Goal: Feedback & Contribution: Contribute content

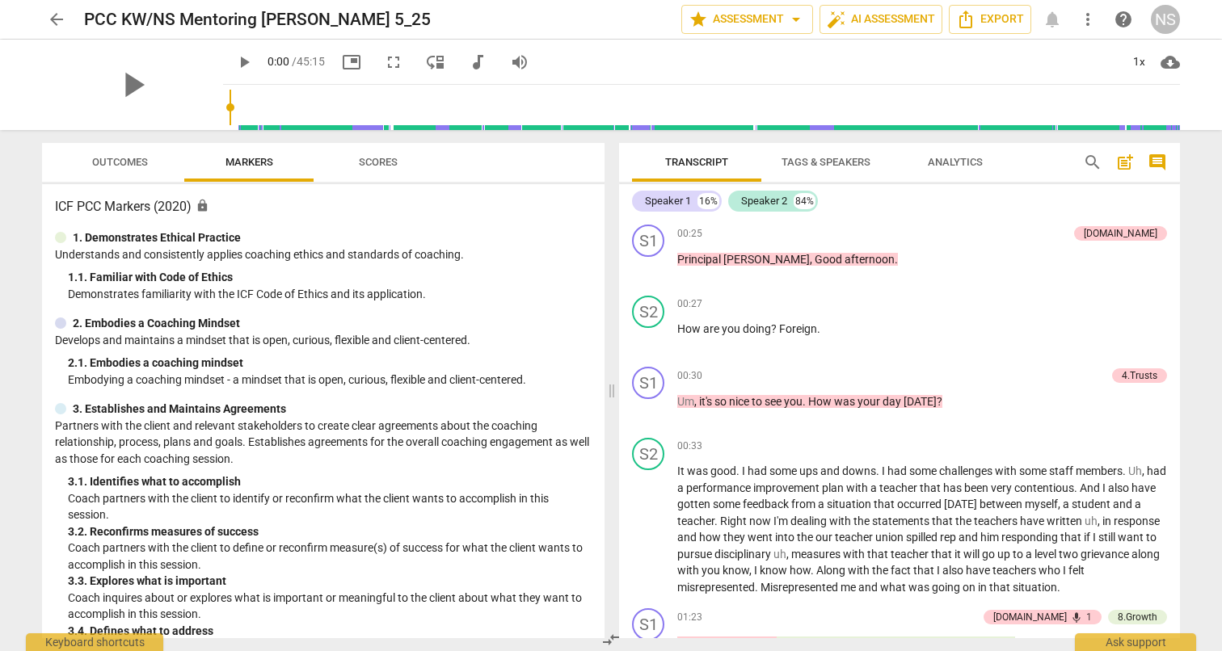
scroll to position [1686, 0]
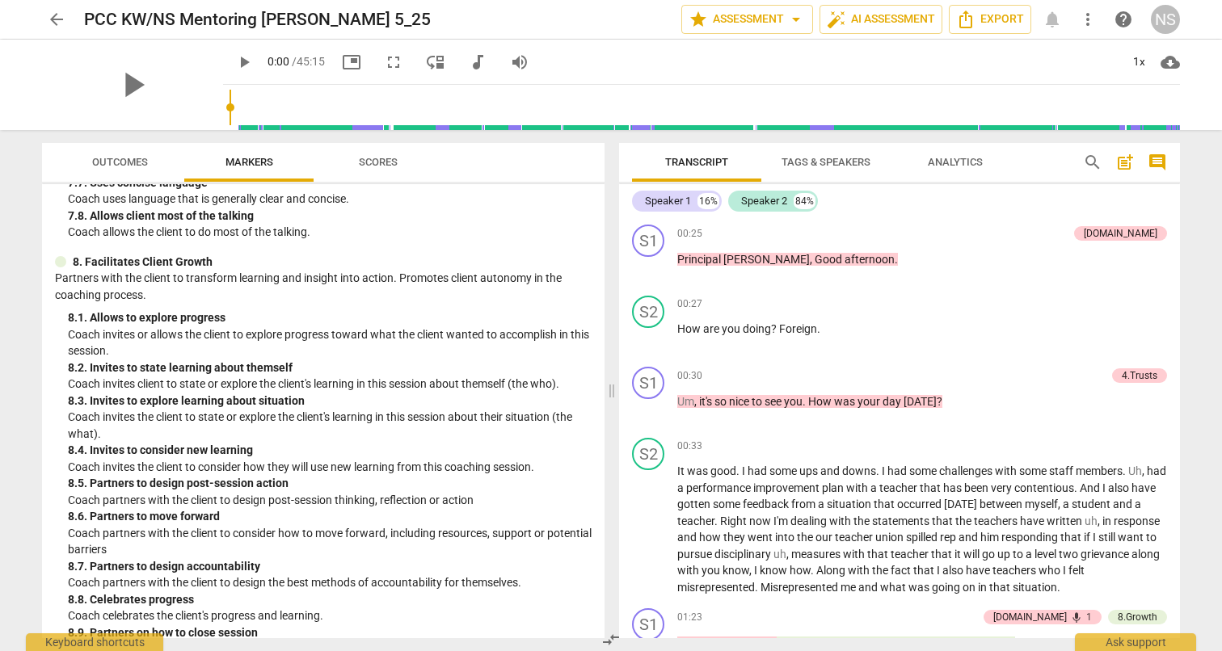
click at [59, 21] on span "arrow_back" at bounding box center [56, 19] width 19 height 19
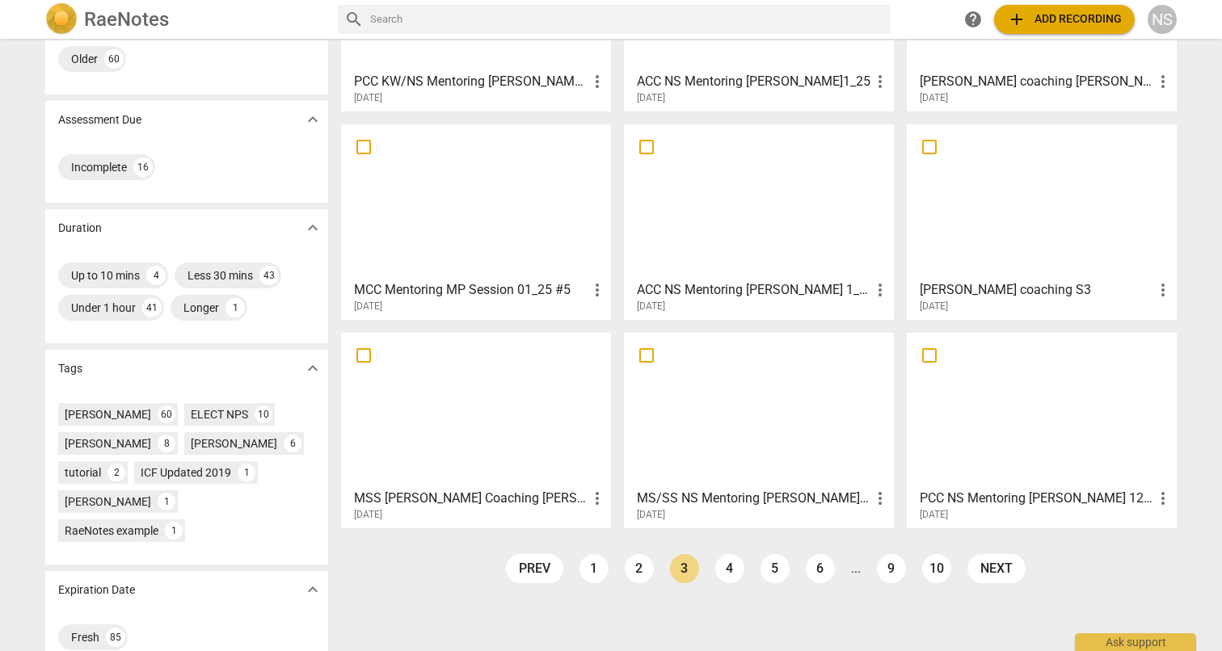
scroll to position [199, 0]
click at [592, 559] on link "1" at bounding box center [593, 569] width 29 height 29
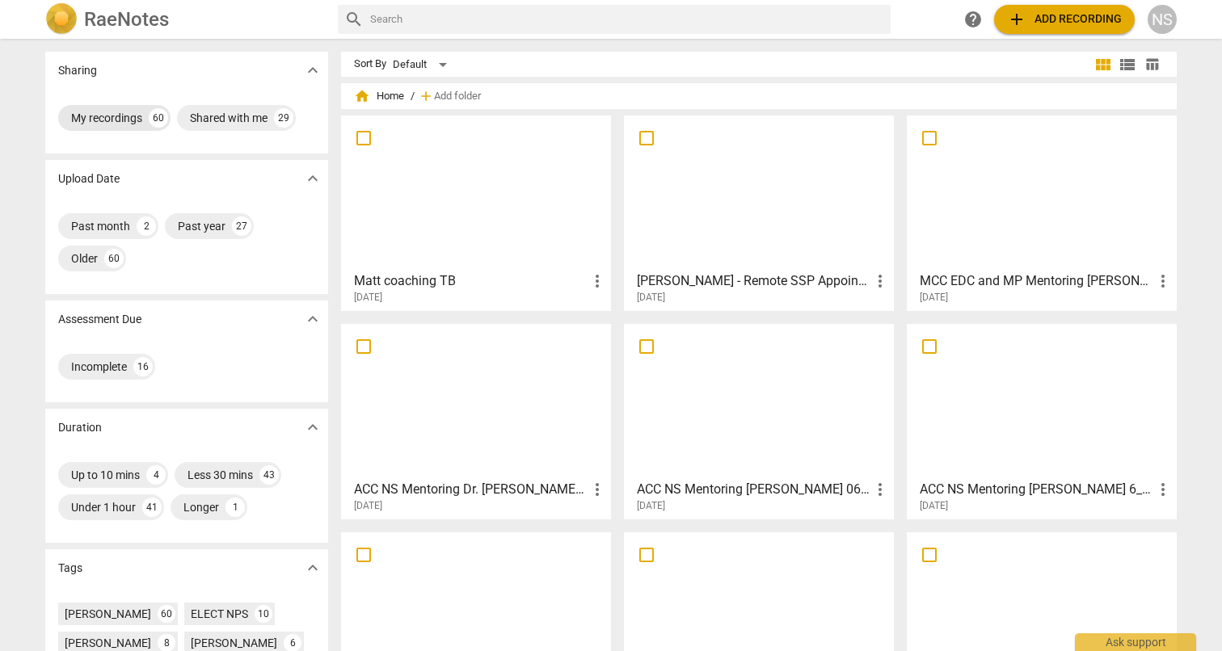
click at [125, 113] on div "My recordings" at bounding box center [106, 118] width 71 height 16
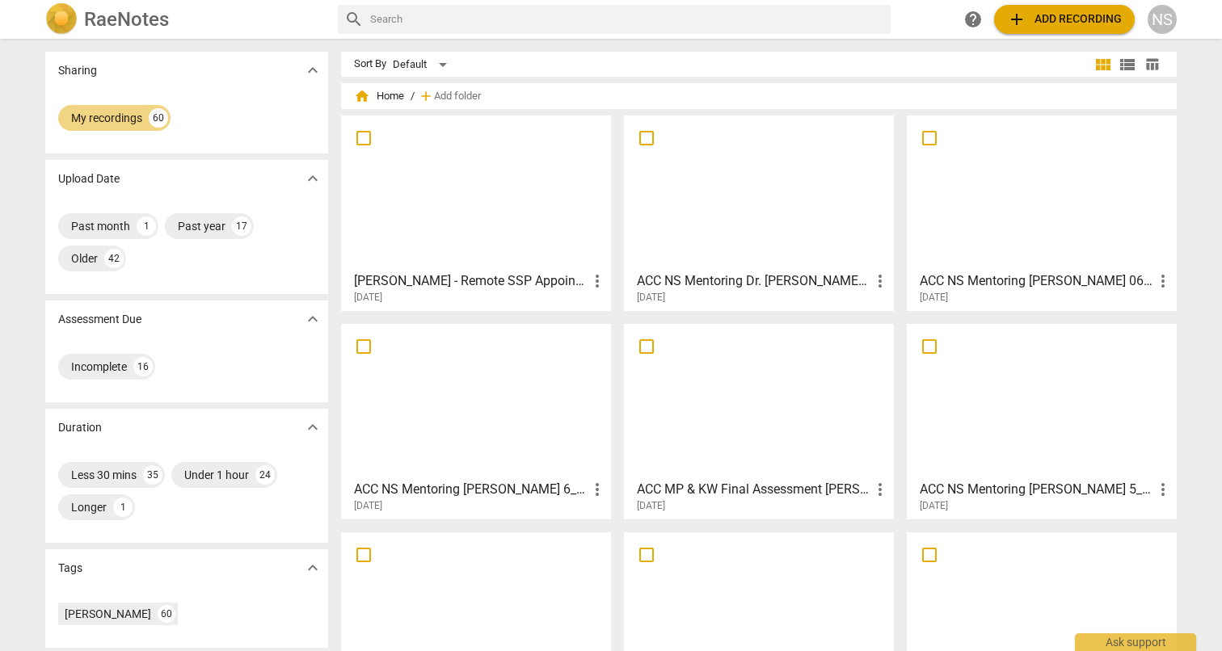
click at [395, 289] on h3 "[PERSON_NAME] - Remote SSP Appointments-20250807_132750-Meeting Recording" at bounding box center [471, 280] width 234 height 19
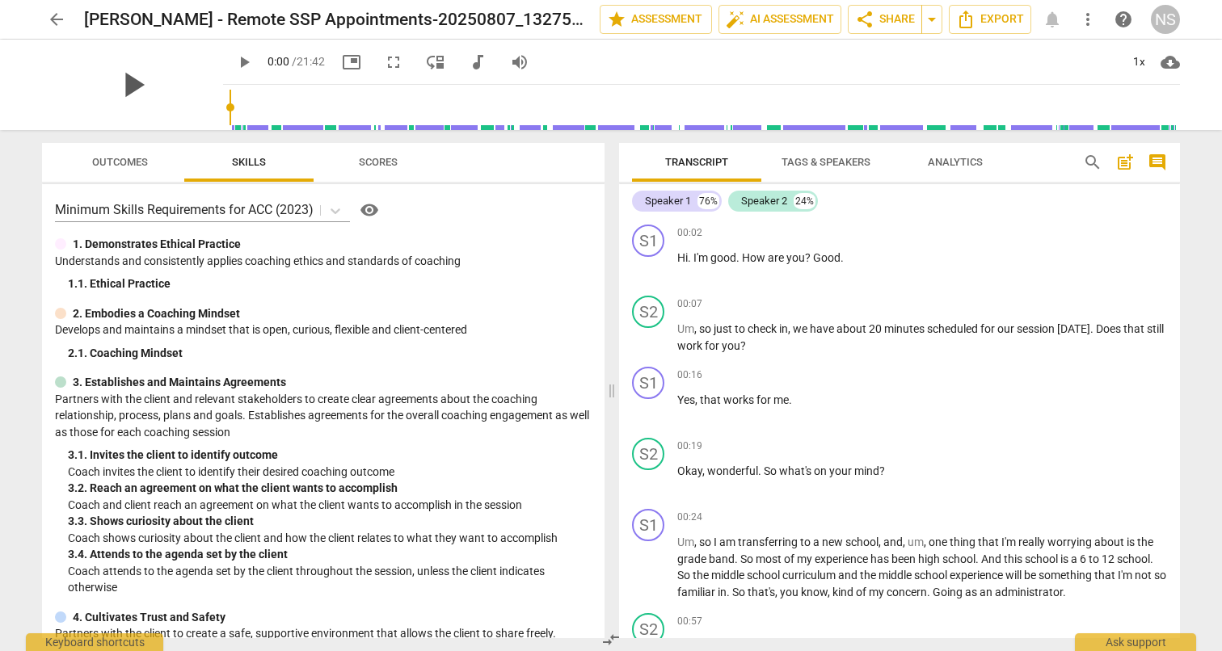
click at [122, 88] on span "play_arrow" at bounding box center [133, 85] width 42 height 42
click at [121, 85] on span "pause" at bounding box center [133, 85] width 42 height 42
click at [124, 84] on span "play_arrow" at bounding box center [133, 85] width 42 height 42
click at [642, 338] on span "pause" at bounding box center [648, 338] width 19 height 19
click at [128, 85] on span "play_arrow" at bounding box center [133, 85] width 42 height 42
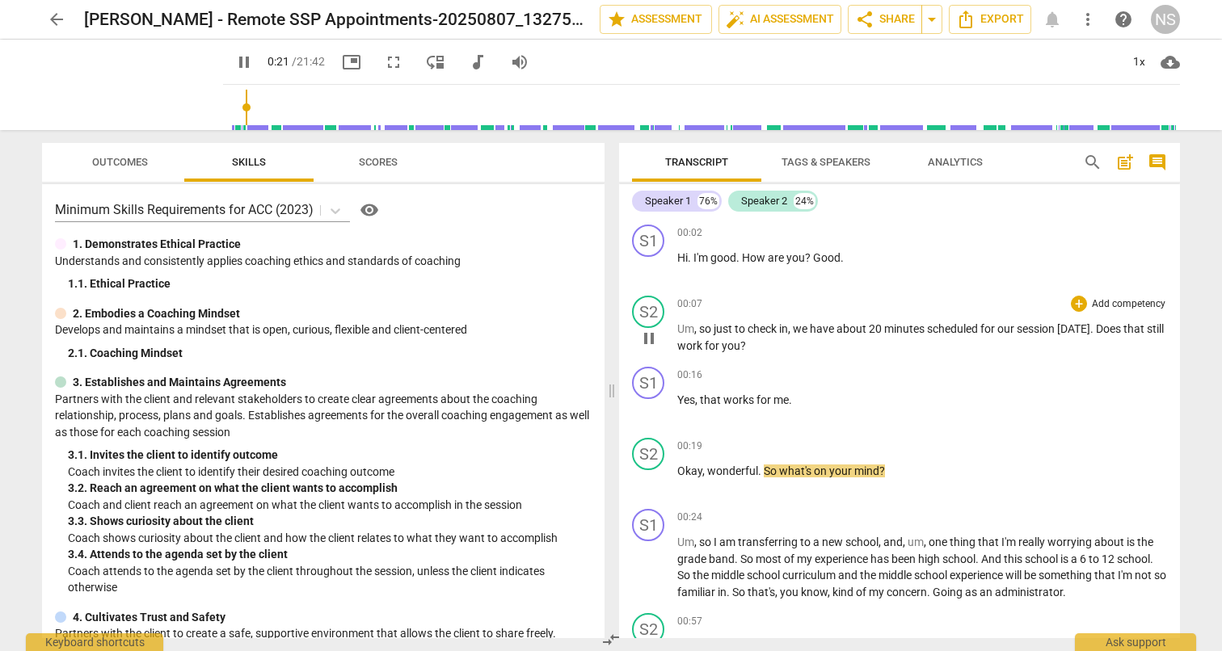
click at [645, 340] on span "pause" at bounding box center [648, 338] width 19 height 19
type input "22"
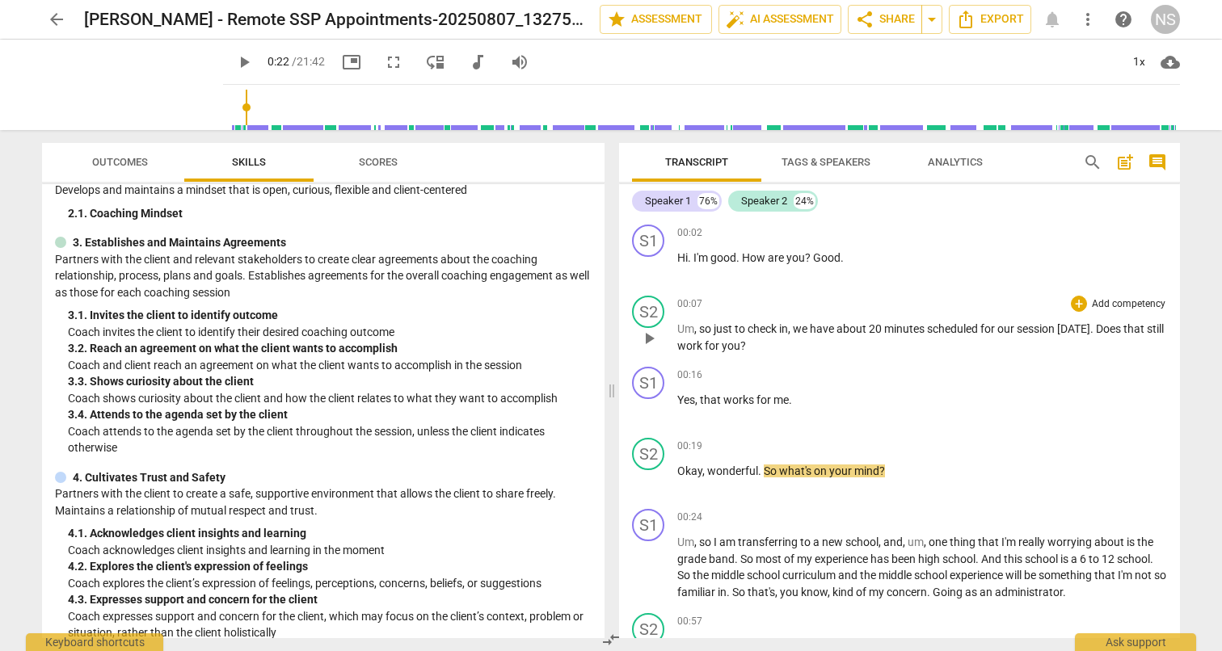
click at [1109, 298] on p "Add competency" at bounding box center [1128, 304] width 77 height 15
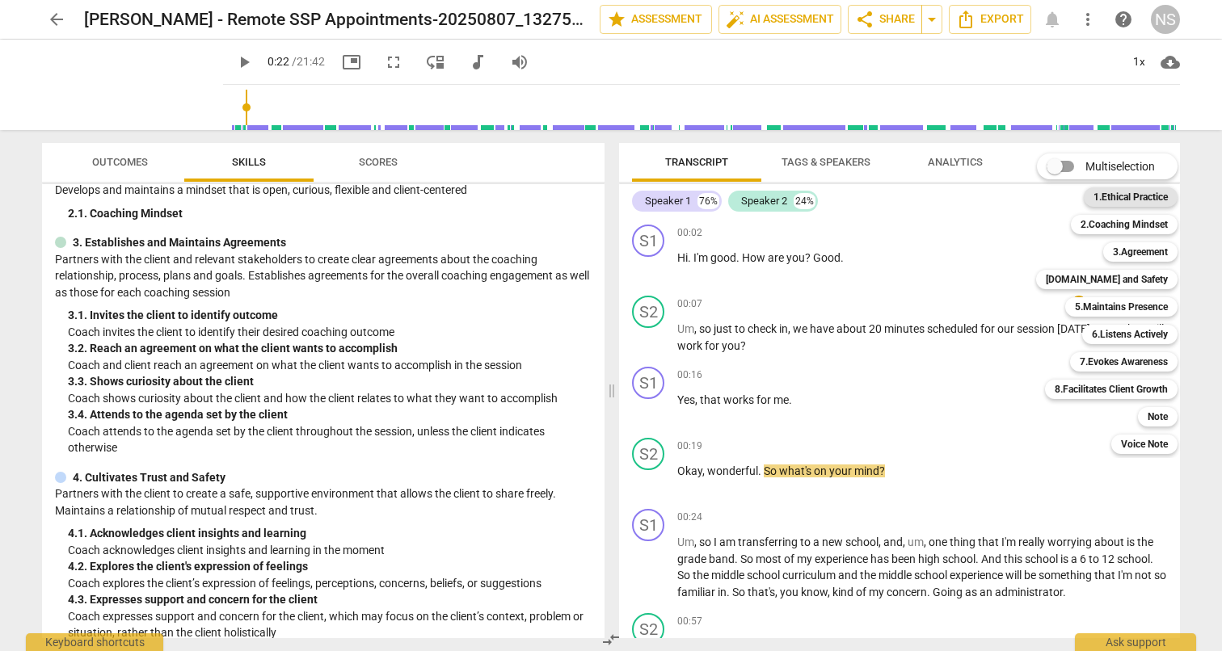
click at [1109, 196] on b "1.Ethical Practice" at bounding box center [1130, 196] width 74 height 19
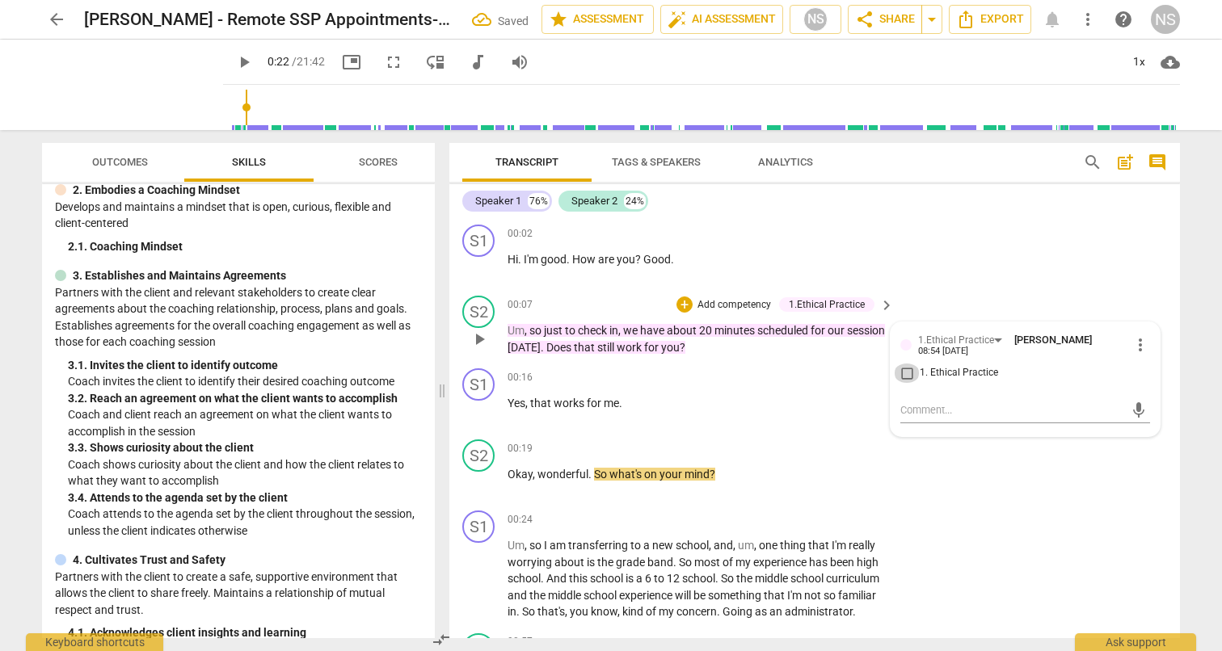
click at [907, 372] on input "1. Ethical Practice" at bounding box center [907, 373] width 26 height 19
checkbox input "true"
click at [747, 302] on p "Add competency" at bounding box center [734, 305] width 77 height 15
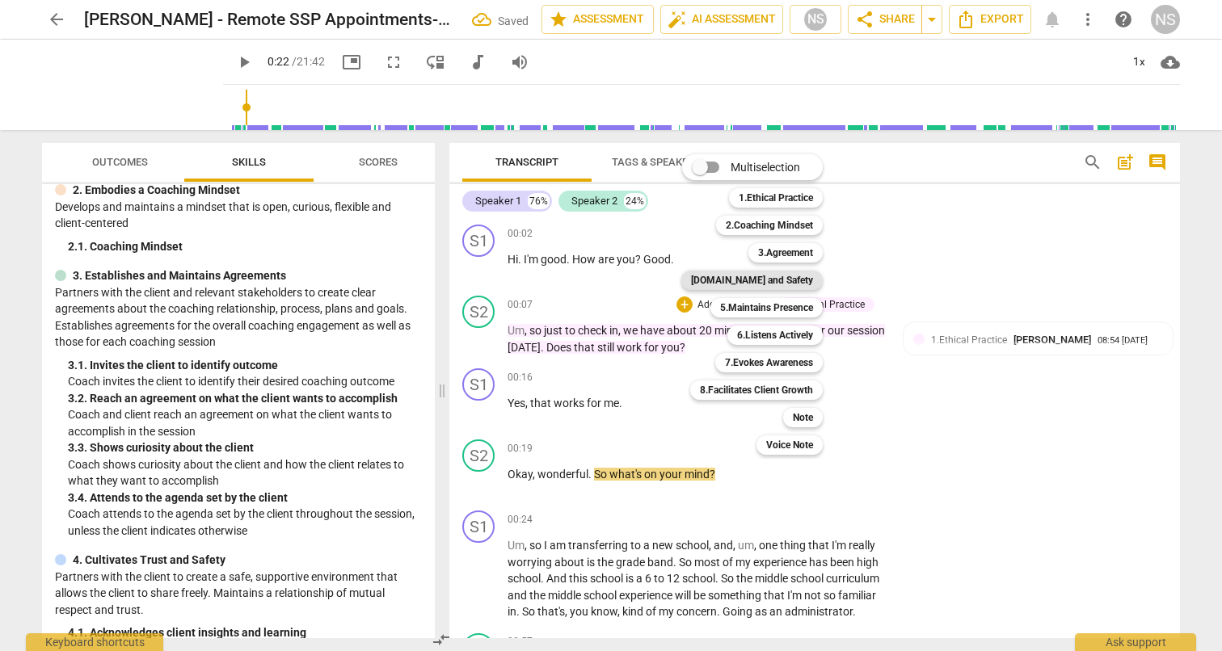
click at [768, 279] on b "[DOMAIN_NAME] and Safety" at bounding box center [752, 280] width 122 height 19
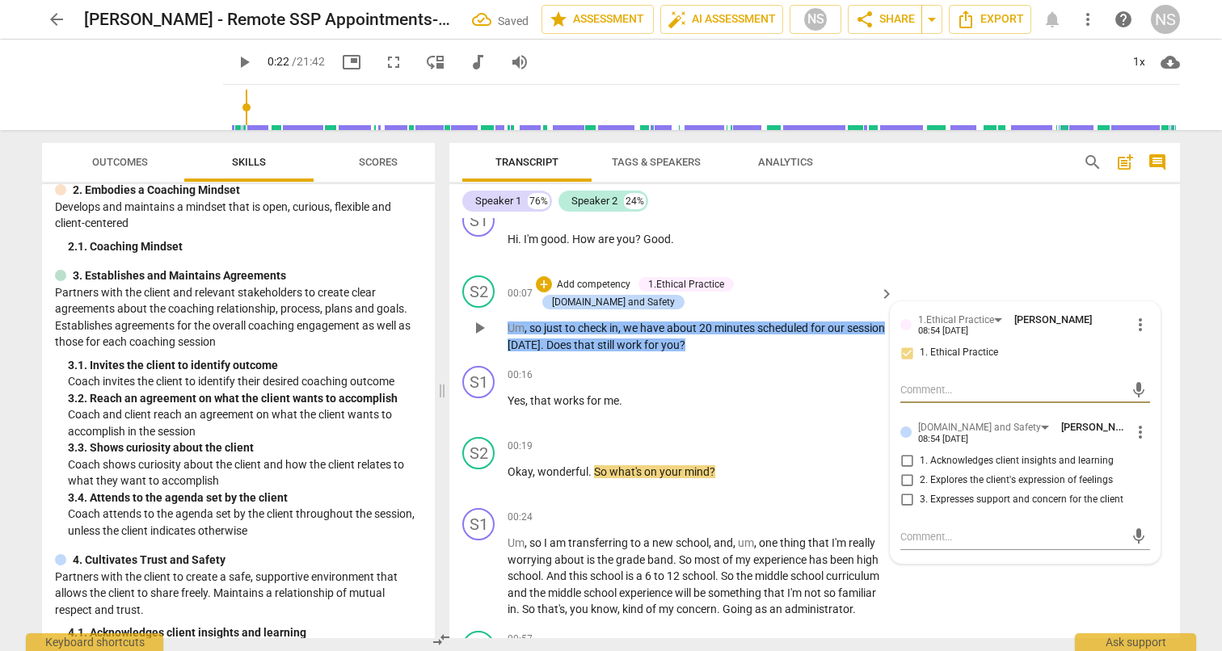
scroll to position [22, 0]
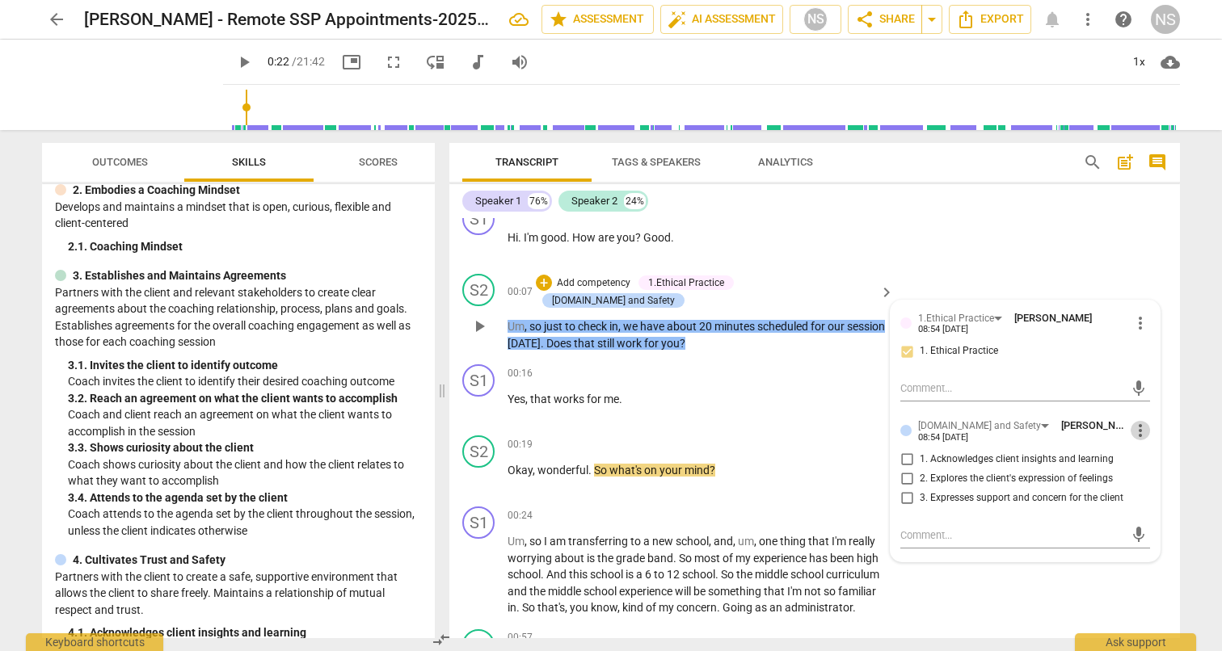
click at [1131, 431] on span "more_vert" at bounding box center [1139, 430] width 19 height 19
click at [1150, 460] on li "Delete" at bounding box center [1153, 459] width 56 height 31
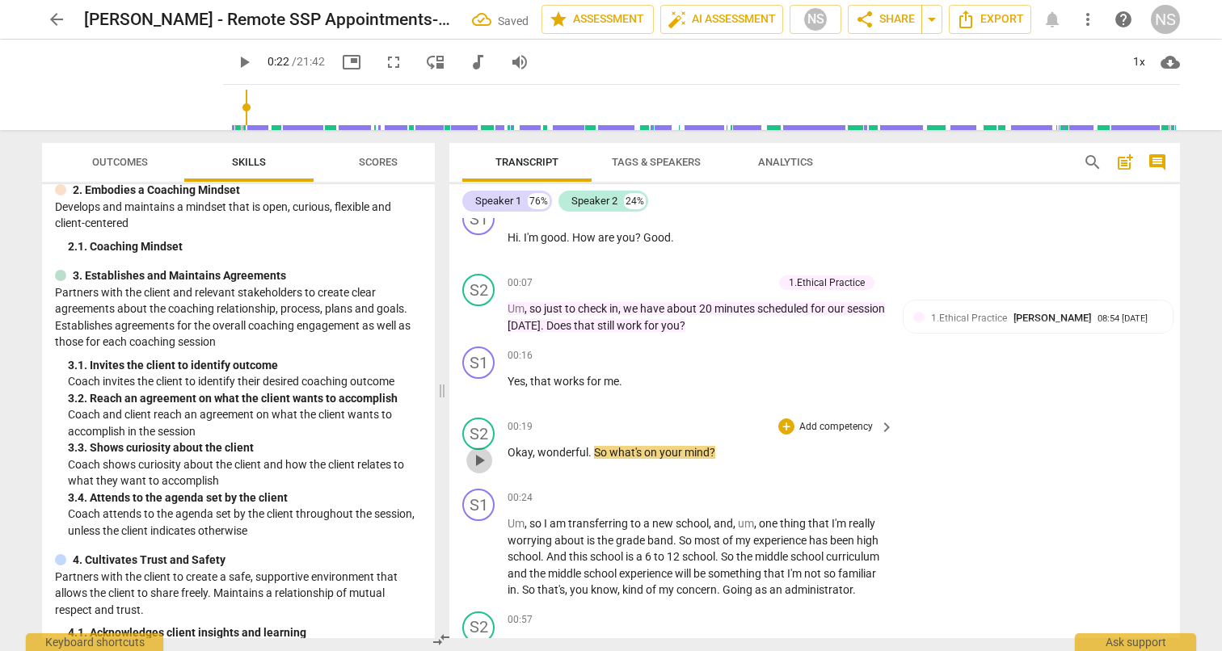
click at [479, 460] on span "play_arrow" at bounding box center [478, 460] width 19 height 19
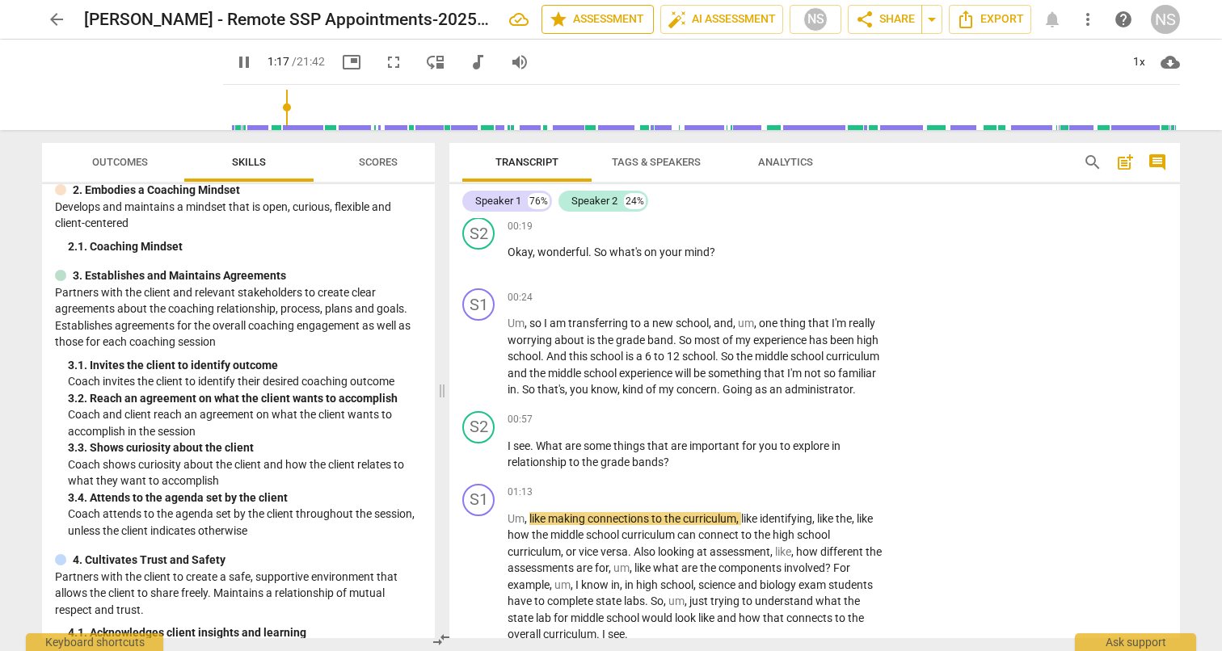
scroll to position [217, 0]
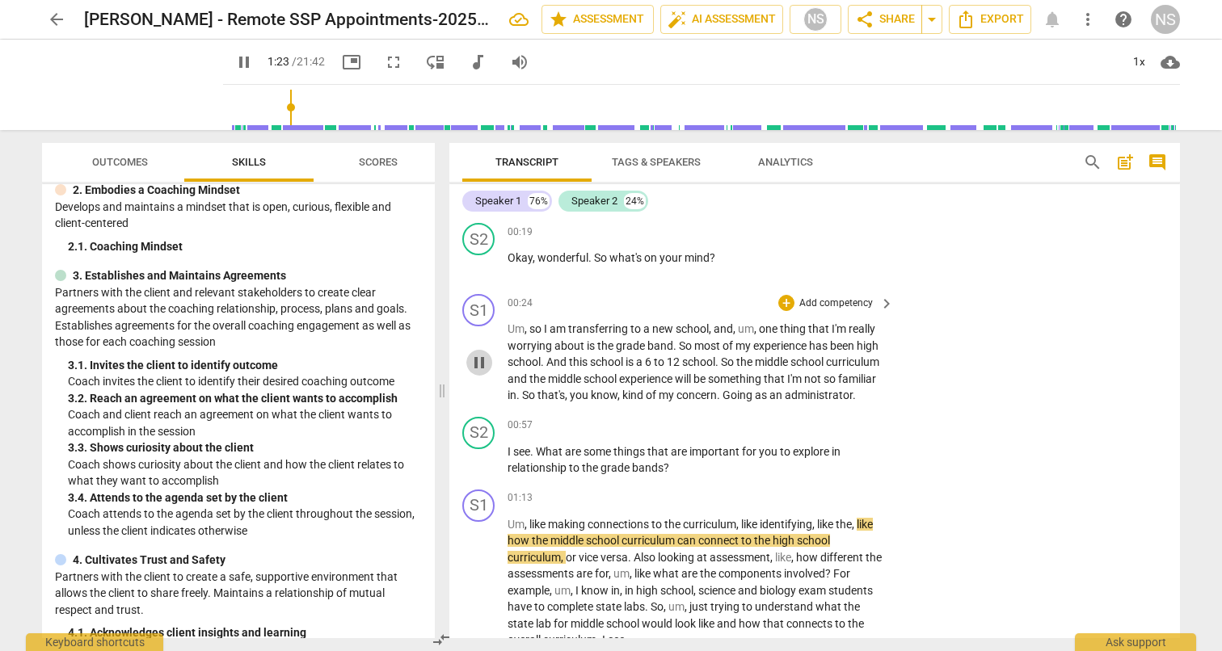
click at [478, 369] on span "pause" at bounding box center [478, 362] width 19 height 19
click at [478, 369] on span "play_arrow" at bounding box center [478, 362] width 19 height 19
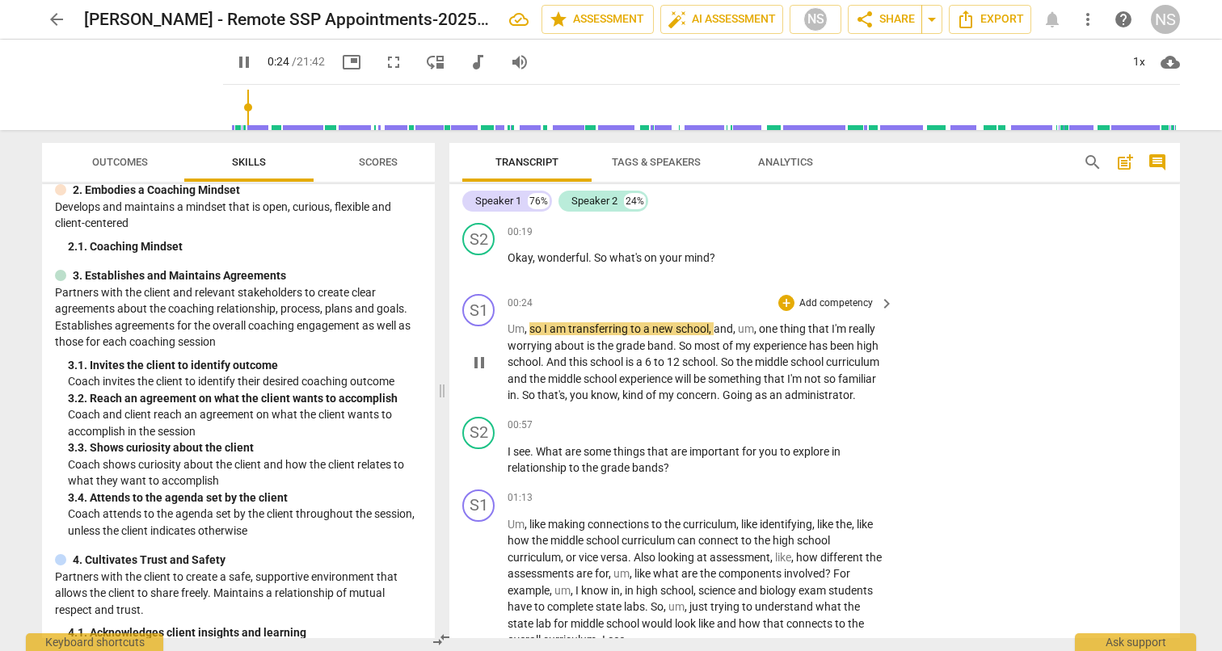
click at [478, 369] on span "pause" at bounding box center [478, 362] width 19 height 19
click at [478, 369] on span "play_arrow" at bounding box center [478, 362] width 19 height 19
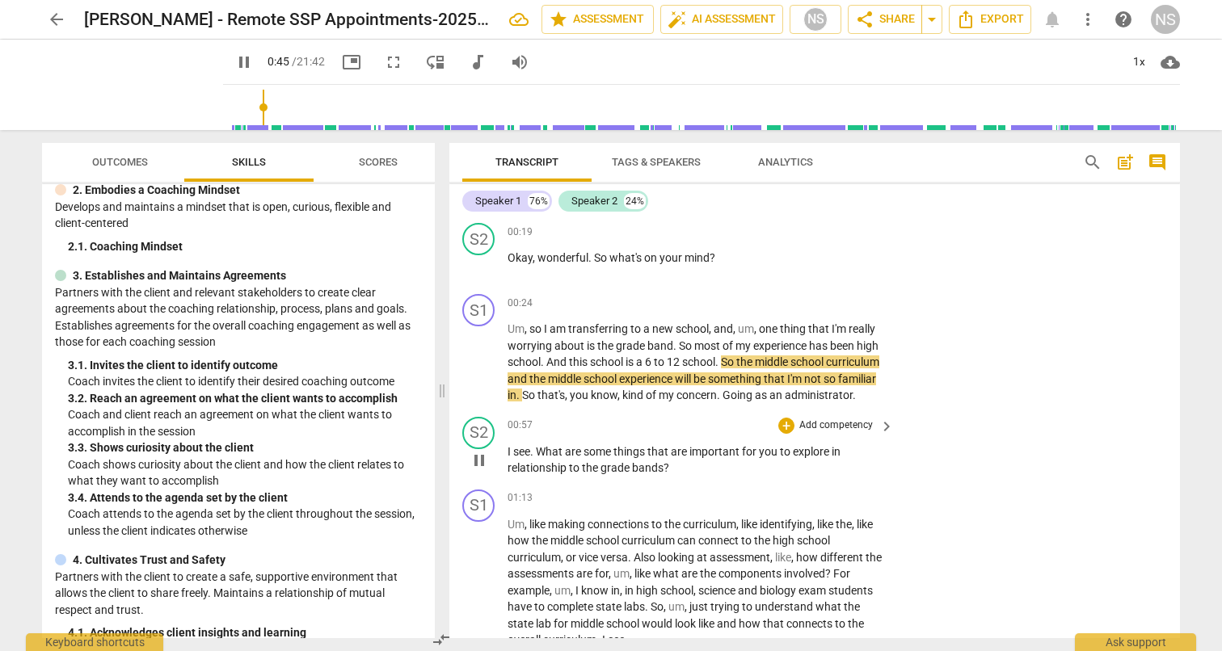
click at [475, 470] on span "pause" at bounding box center [478, 460] width 19 height 19
type input "46"
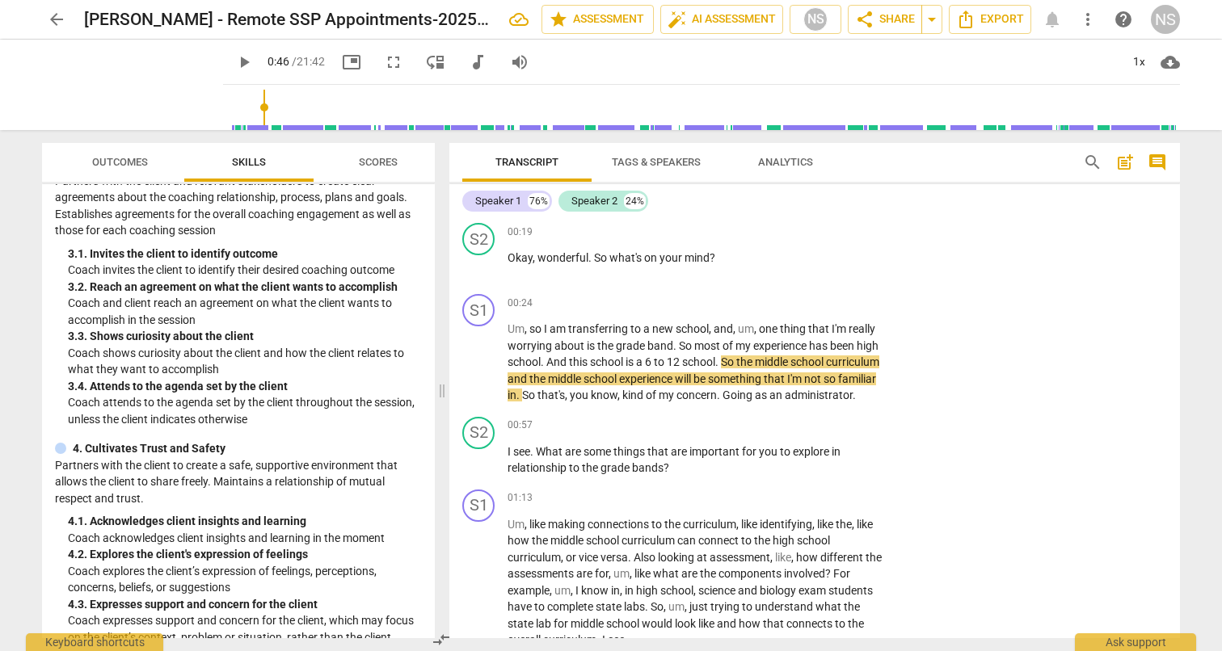
scroll to position [226, 0]
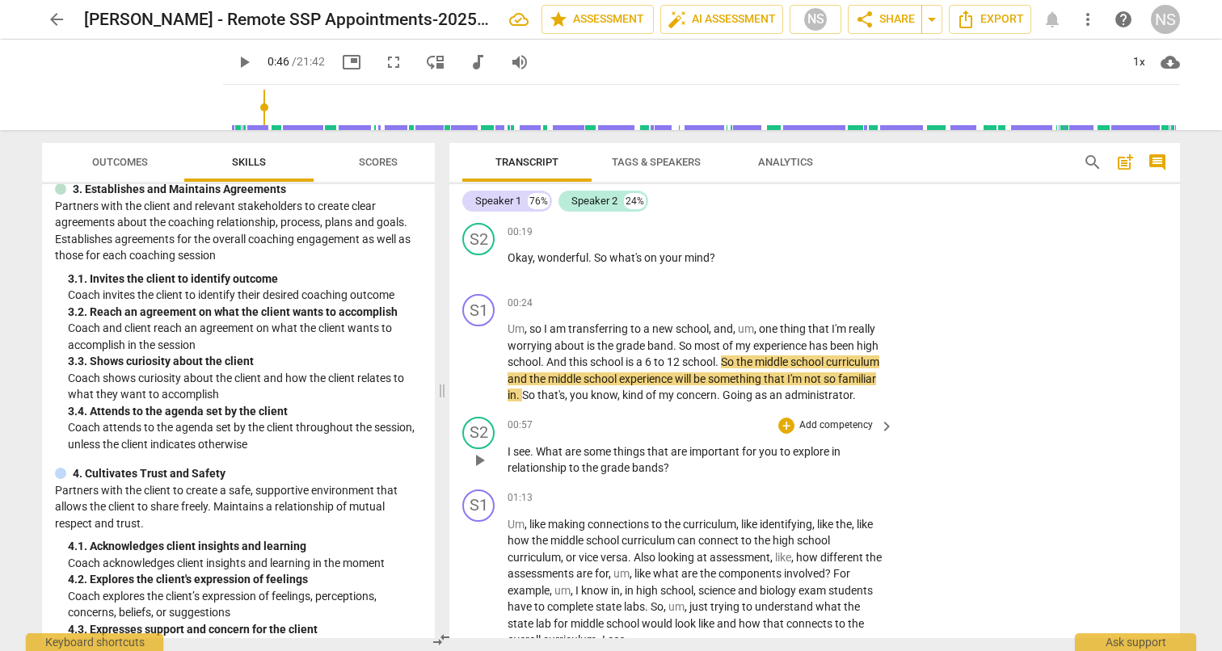
click at [840, 433] on p "Add competency" at bounding box center [836, 426] width 77 height 15
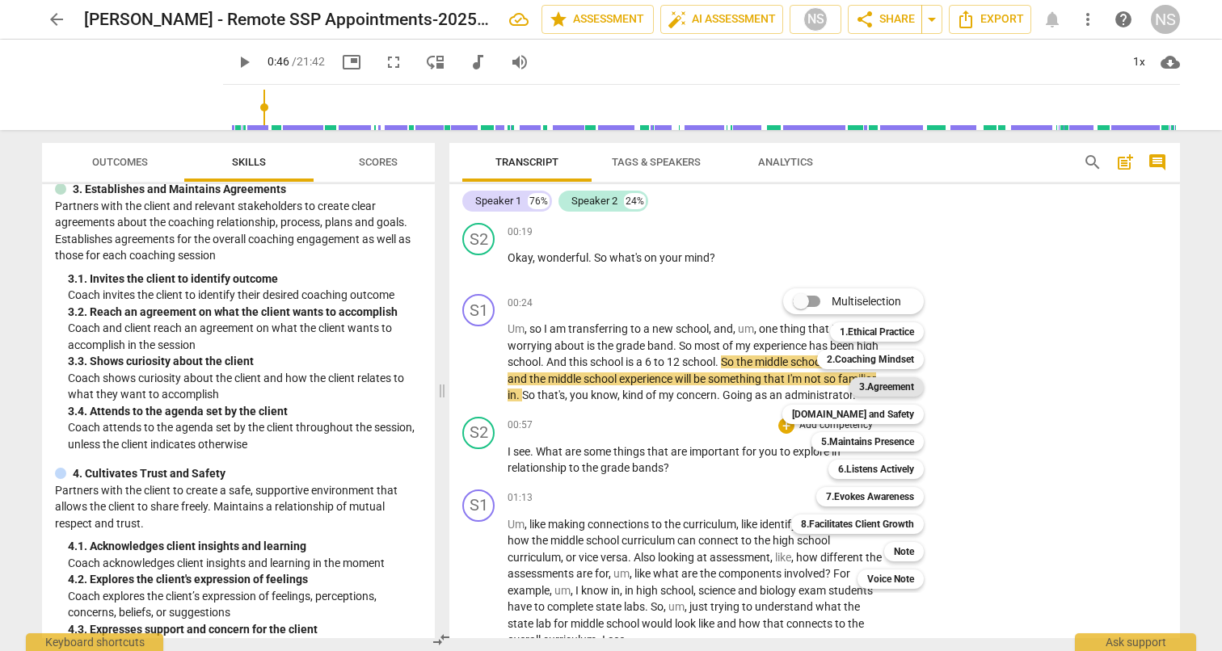
click at [870, 382] on b "3.Agreement" at bounding box center [886, 386] width 55 height 19
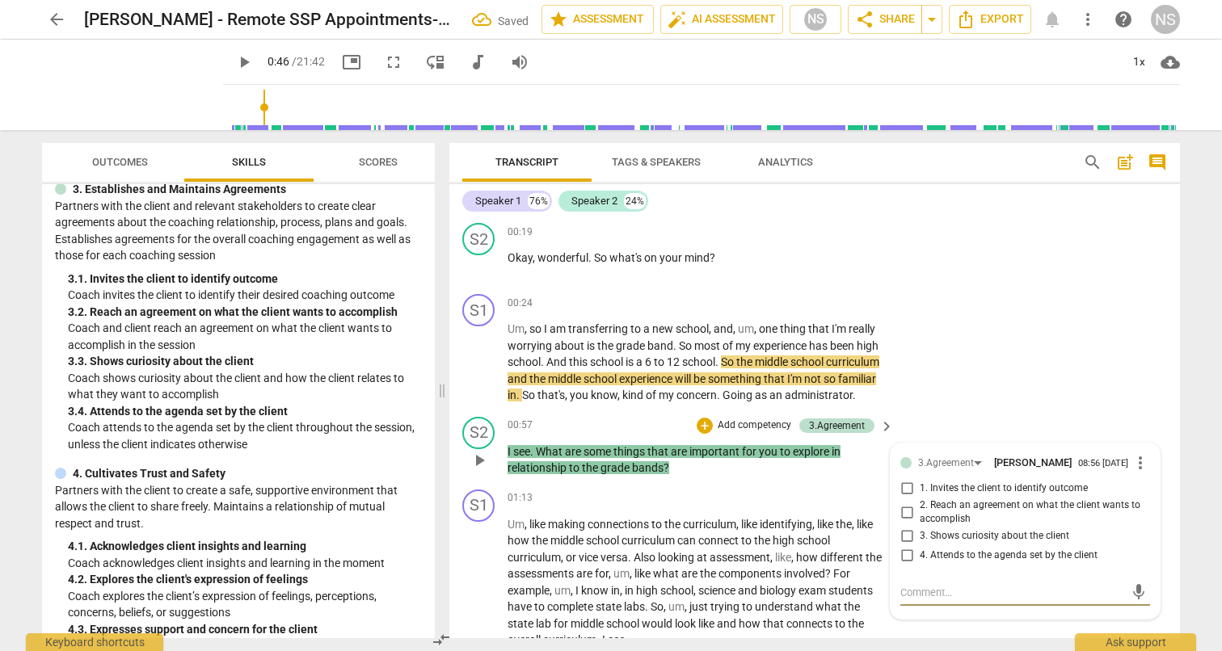
click at [907, 546] on input "3. Shows curiosity about the client" at bounding box center [907, 536] width 26 height 19
checkbox input "true"
click at [1193, 414] on div "arrow_back [PERSON_NAME] - Remote SSP Appointments-20250807_132750-Meeting Reco…" at bounding box center [611, 325] width 1222 height 651
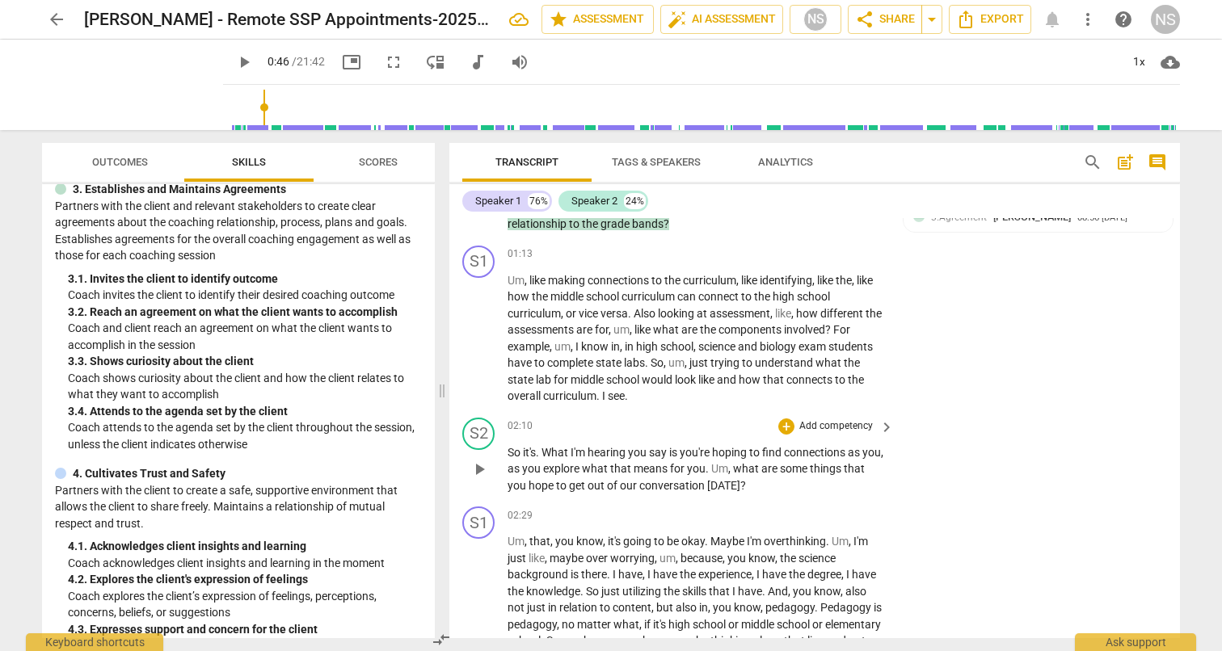
scroll to position [0, 0]
click at [478, 348] on span "play_arrow" at bounding box center [478, 338] width 19 height 19
click at [479, 478] on span "pause" at bounding box center [478, 469] width 19 height 19
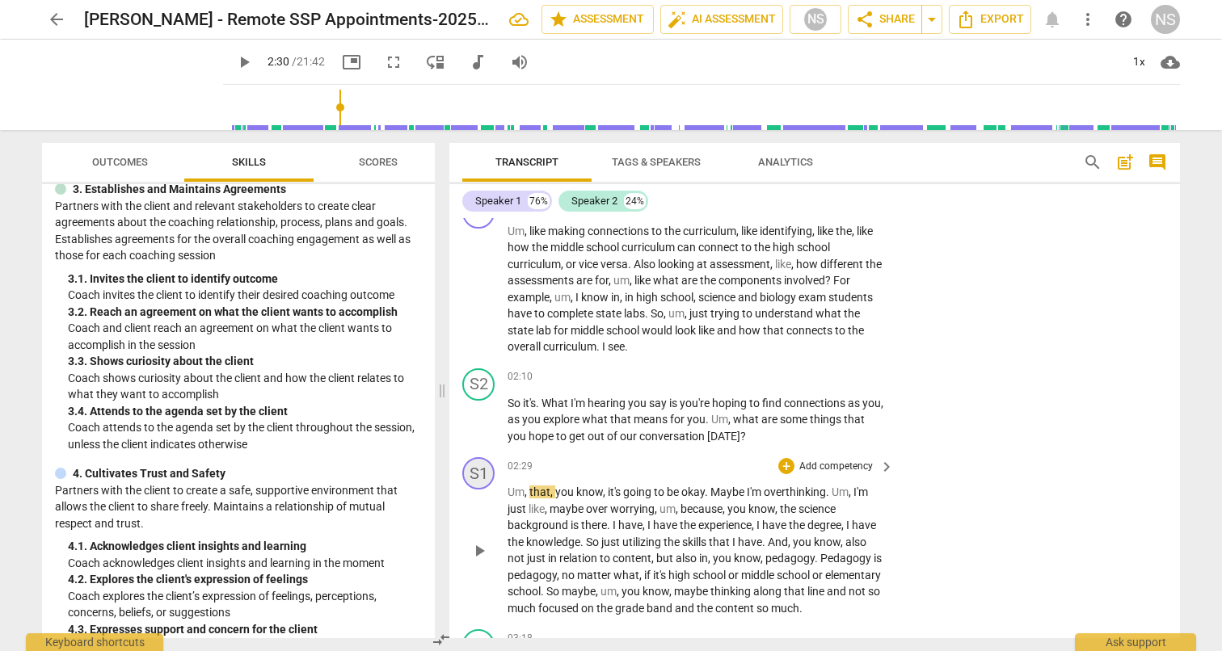
scroll to position [512, 0]
click at [486, 427] on span "play_arrow" at bounding box center [478, 417] width 19 height 19
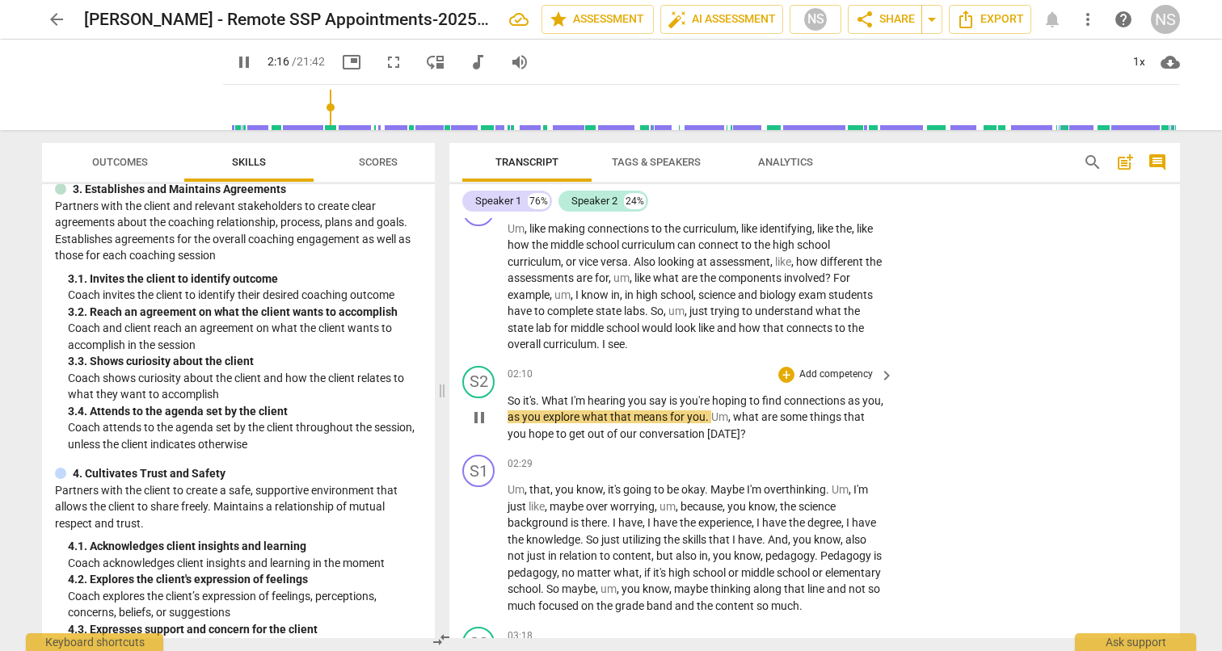
click at [808, 382] on p "Add competency" at bounding box center [836, 375] width 77 height 15
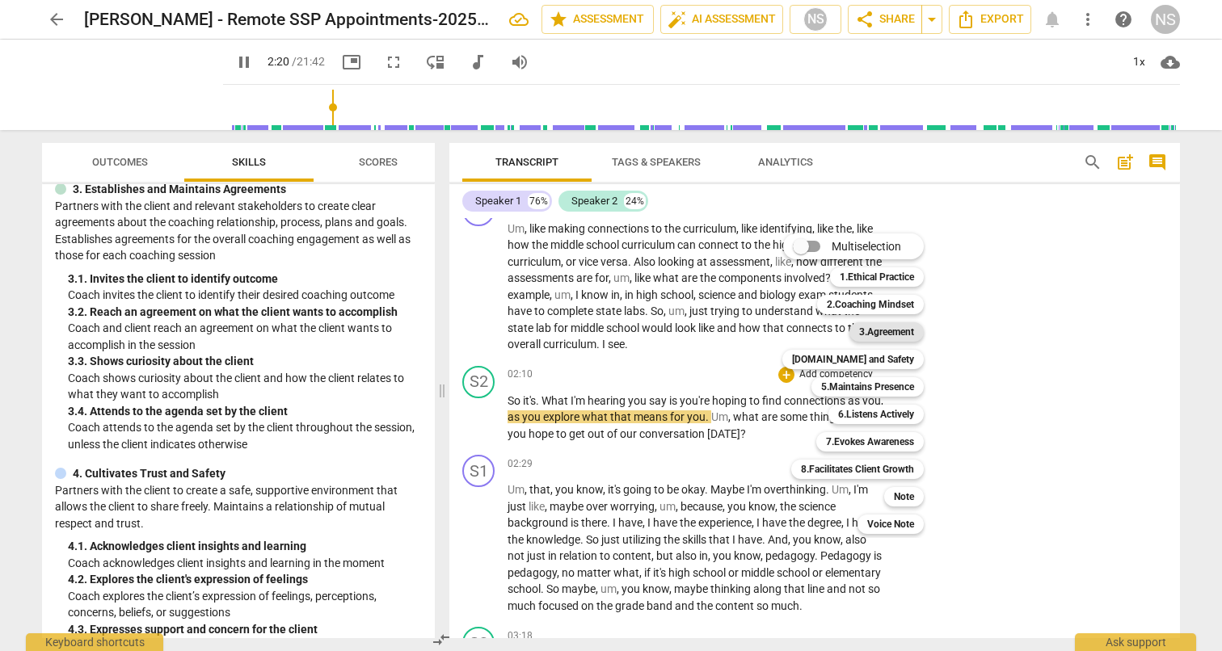
click at [878, 333] on b "3.Agreement" at bounding box center [886, 331] width 55 height 19
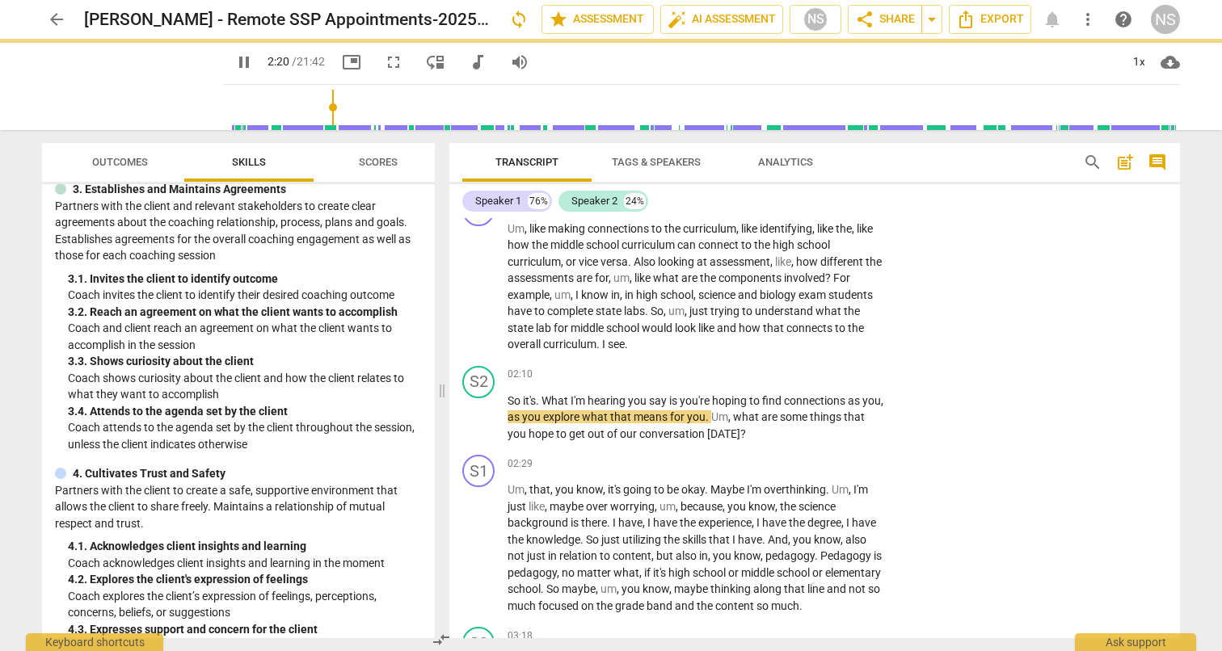
type input "140"
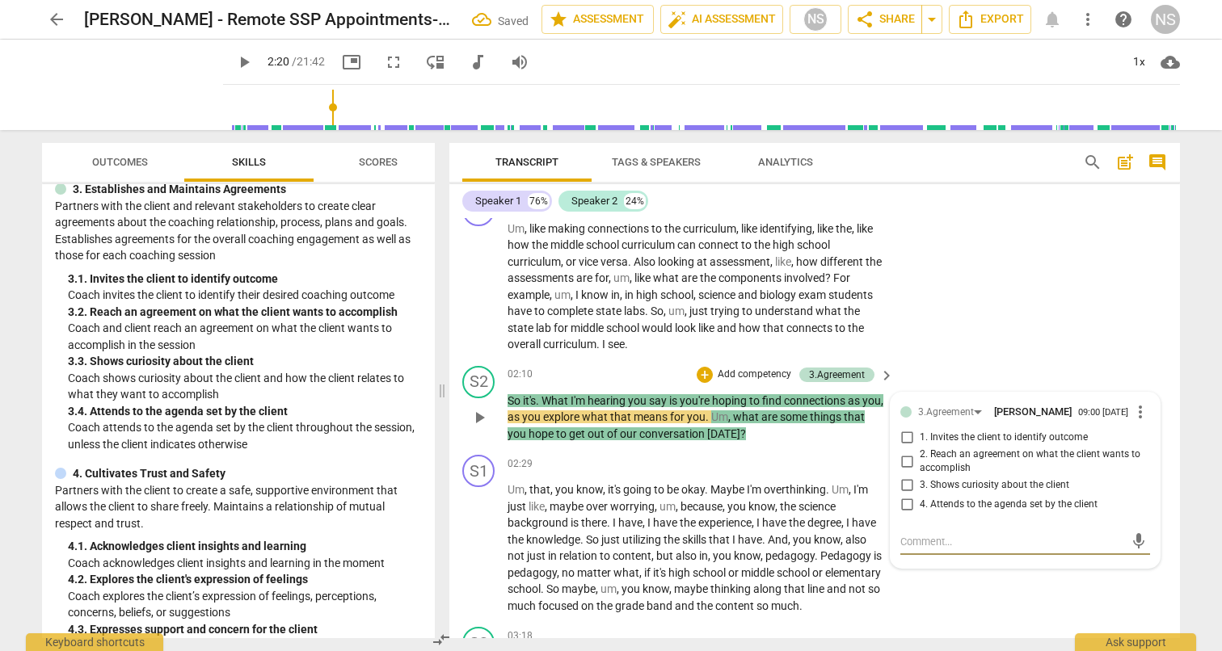
click at [902, 446] on input "1. Invites the client to identify outcome" at bounding box center [907, 437] width 26 height 19
checkbox input "true"
click at [921, 545] on textarea at bounding box center [1012, 541] width 224 height 15
type textarea "H"
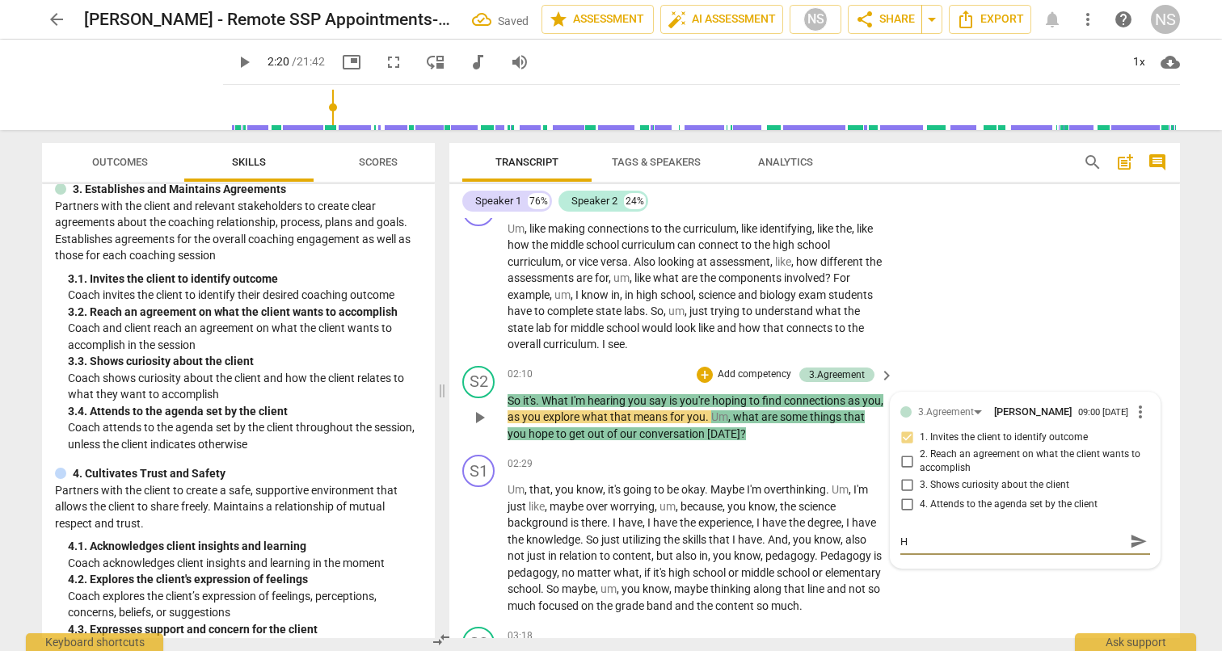
type textarea "Ho"
type textarea "How"
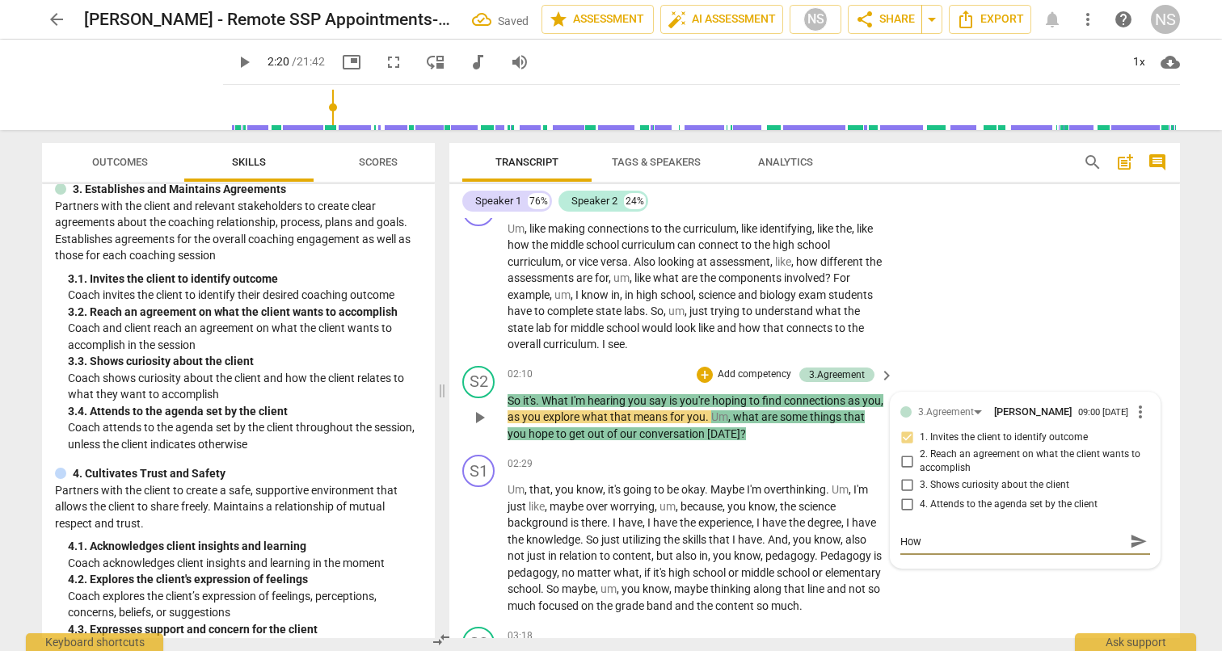
type textarea "How"
type textarea "How c"
type textarea "How ca"
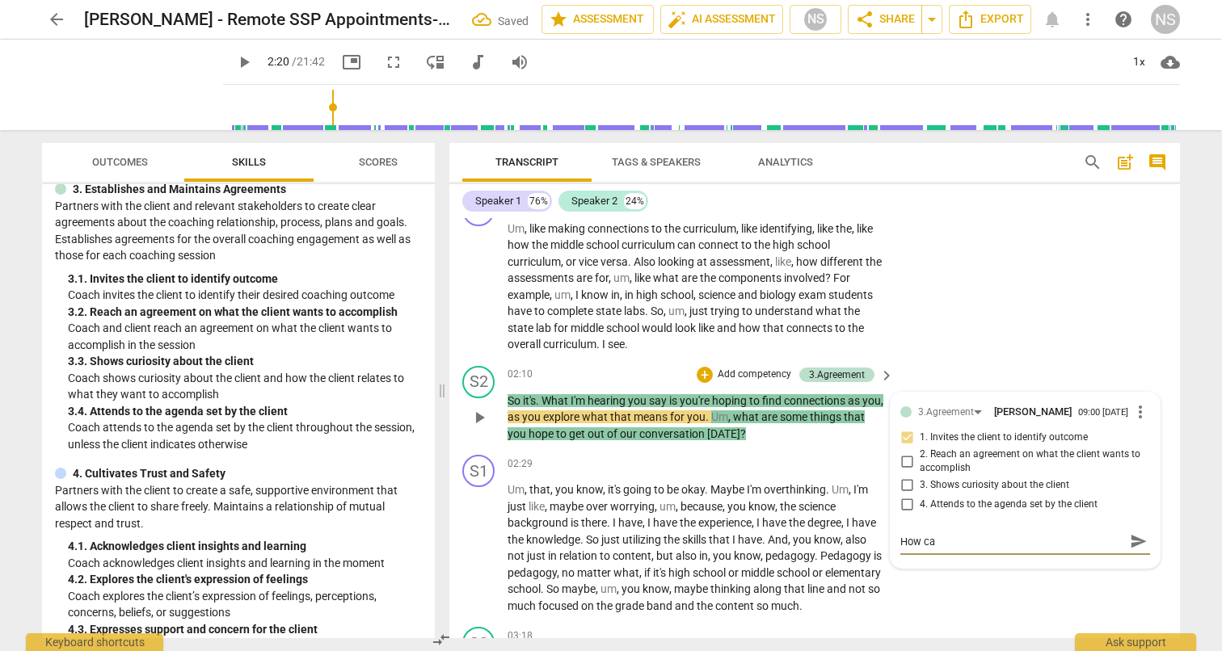
type textarea "How can"
type textarea "How can y"
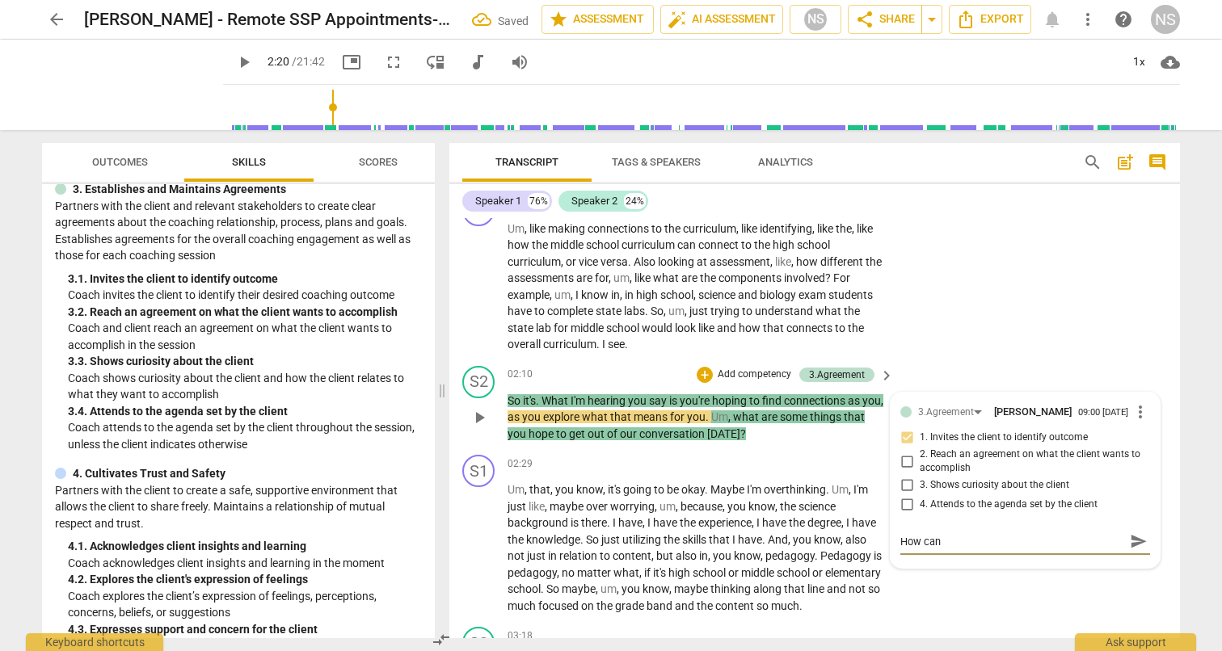
type textarea "How can y"
type textarea "How can yo"
type textarea "How can you"
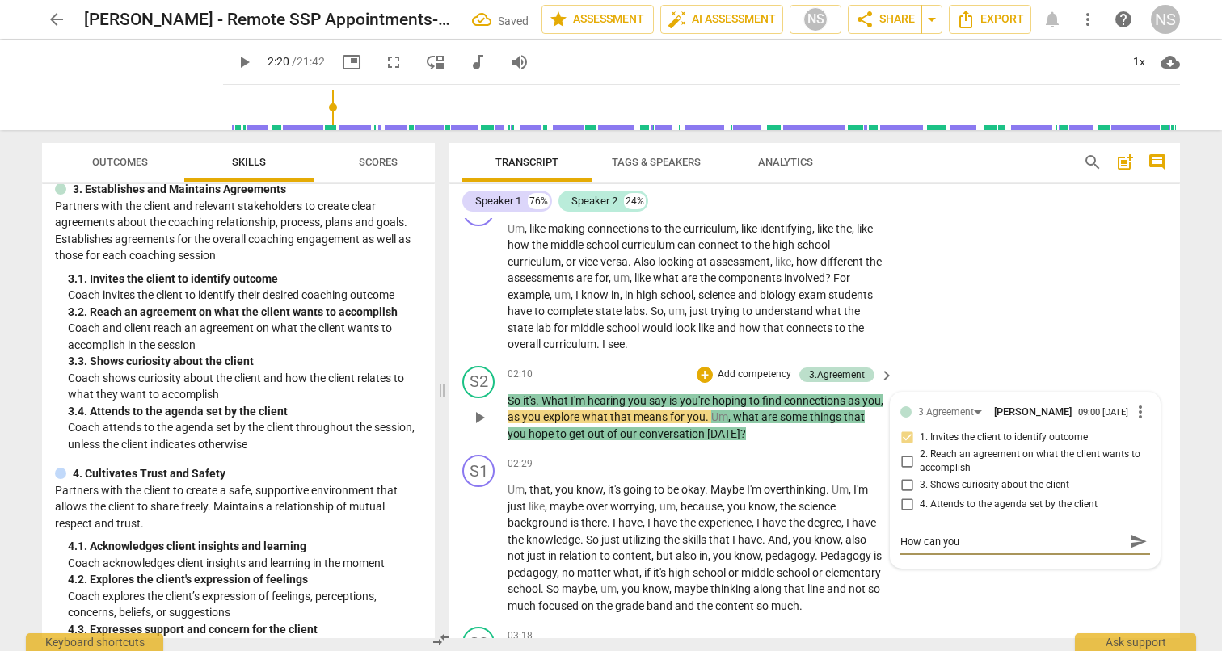
type textarea "How can you"
type textarea "How can you c"
type textarea "How can you co"
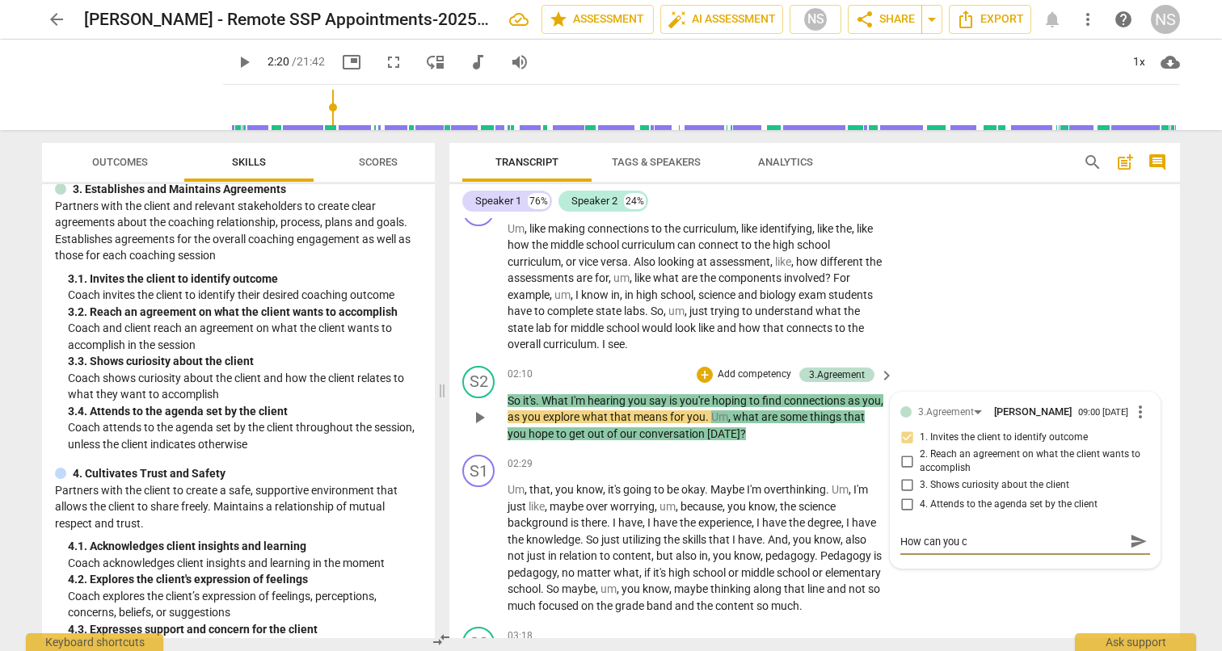
type textarea "How can you co"
type textarea "How can you con"
type textarea "How can you conc"
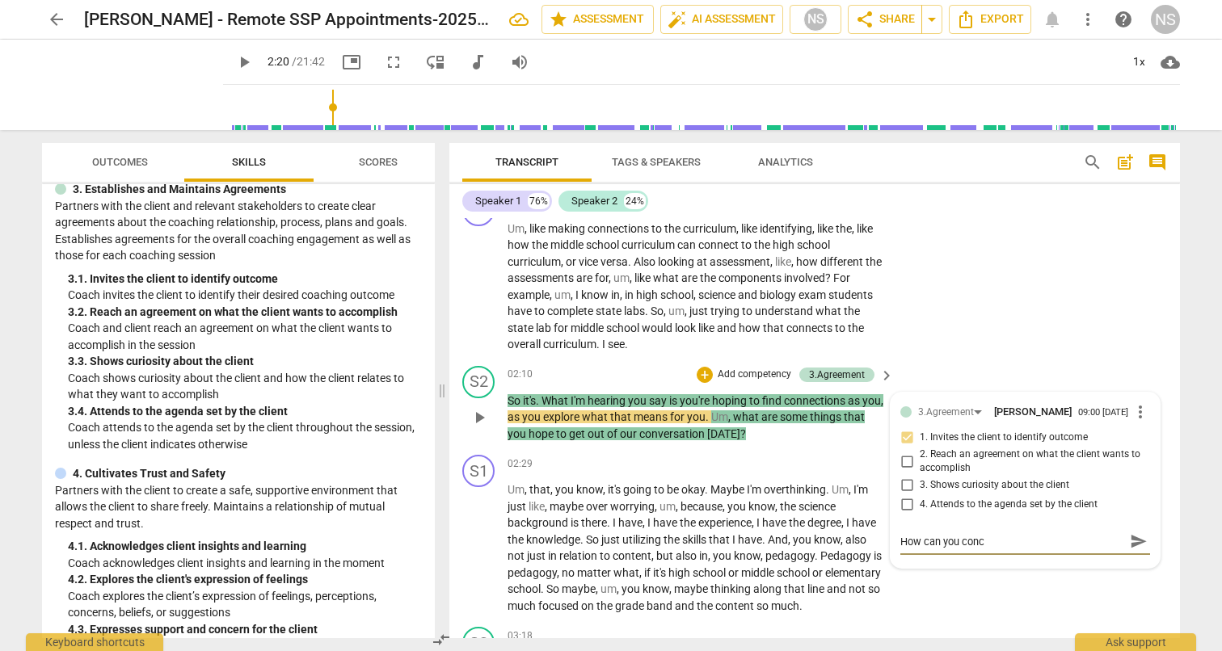
type textarea "How can you concr"
type textarea "How can you concre"
type textarea "How can you concret"
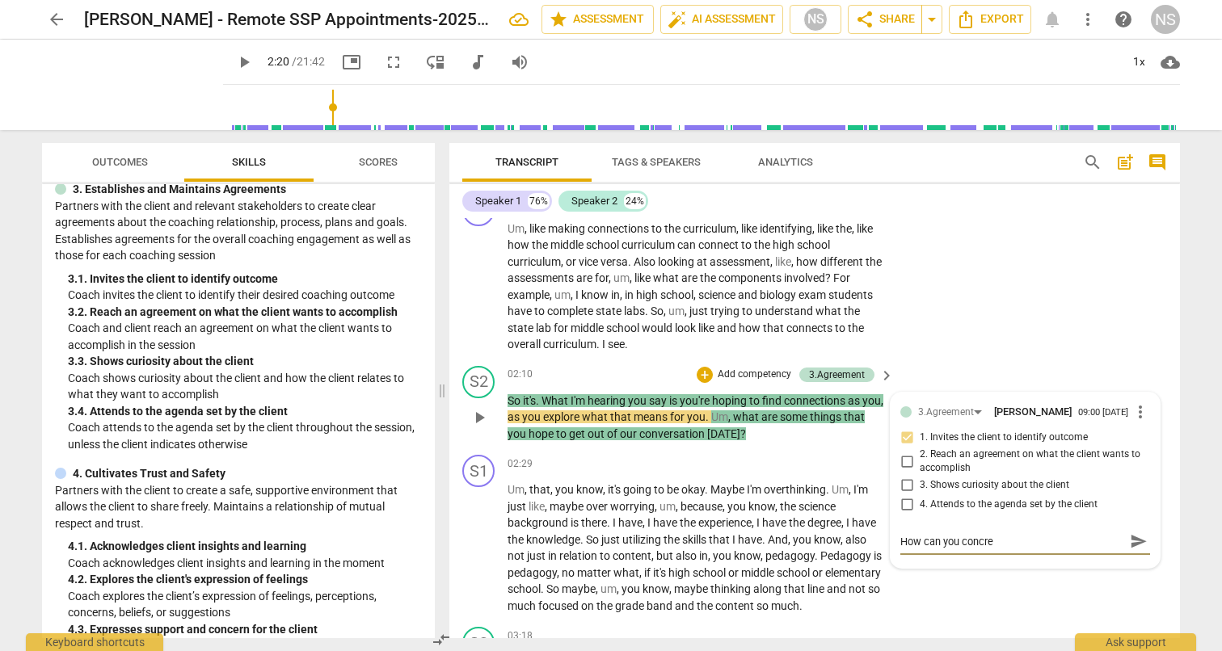
type textarea "How can you concret"
type textarea "How can you concreti"
type textarea "How can you concretiz"
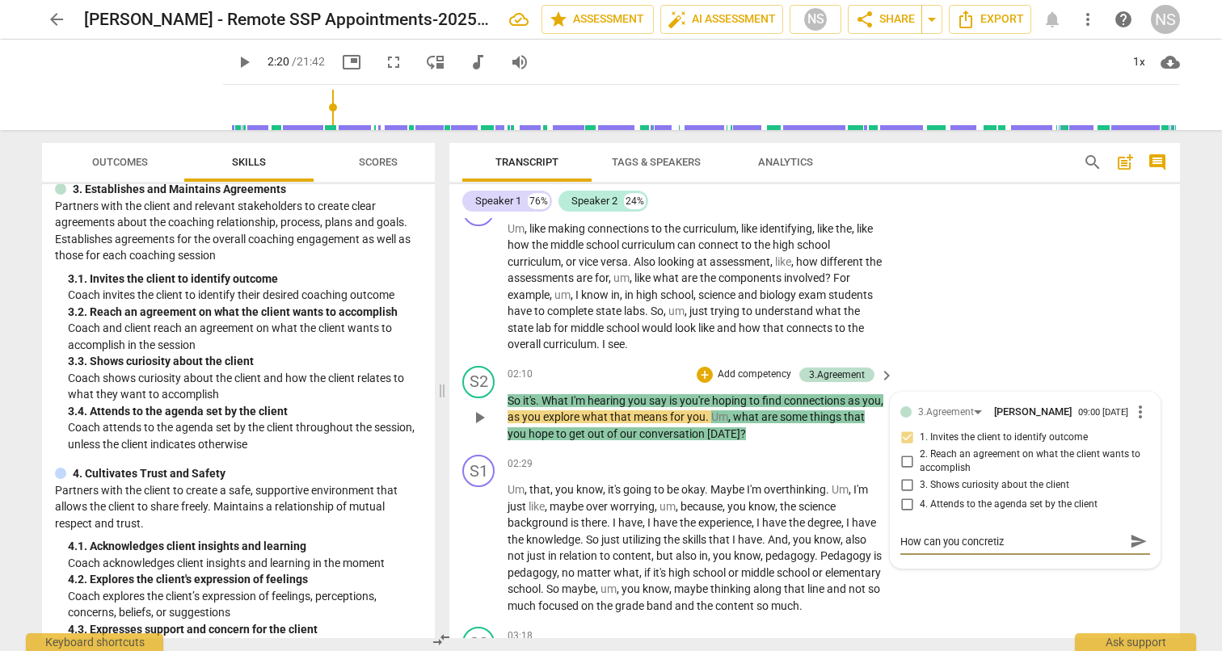
type textarea "How can you concretize"
type textarea "How can you concretize t"
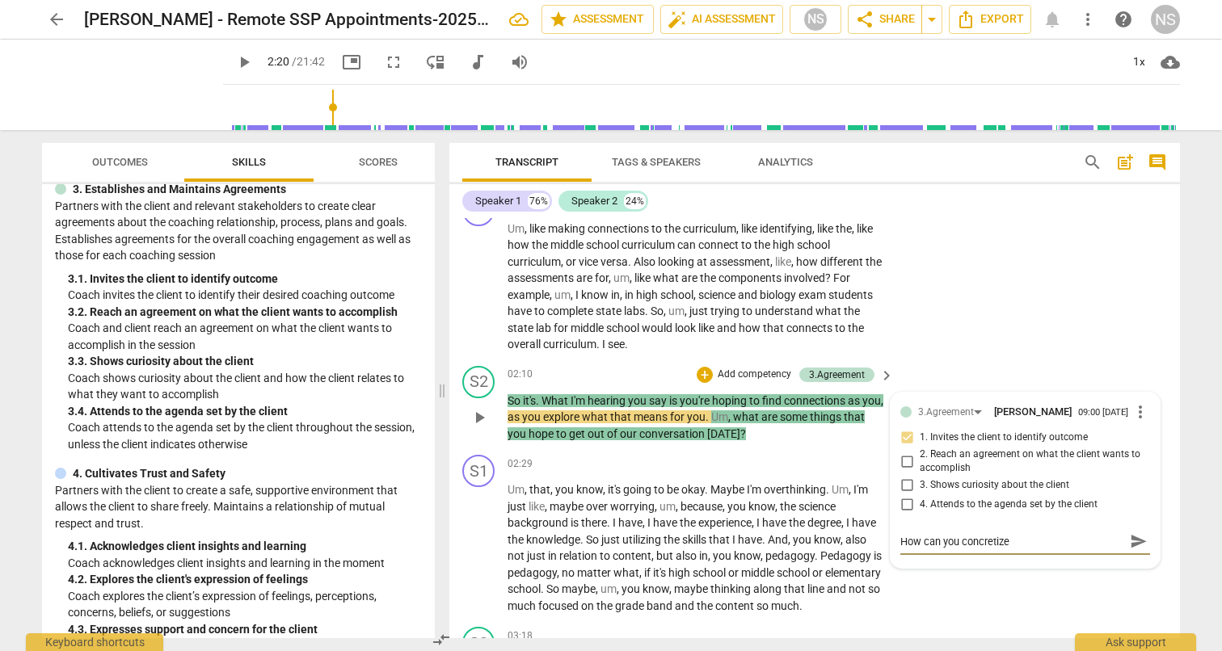
type textarea "How can you concretize t"
type textarea "How can you concretize th"
type textarea "How can you concretize thi"
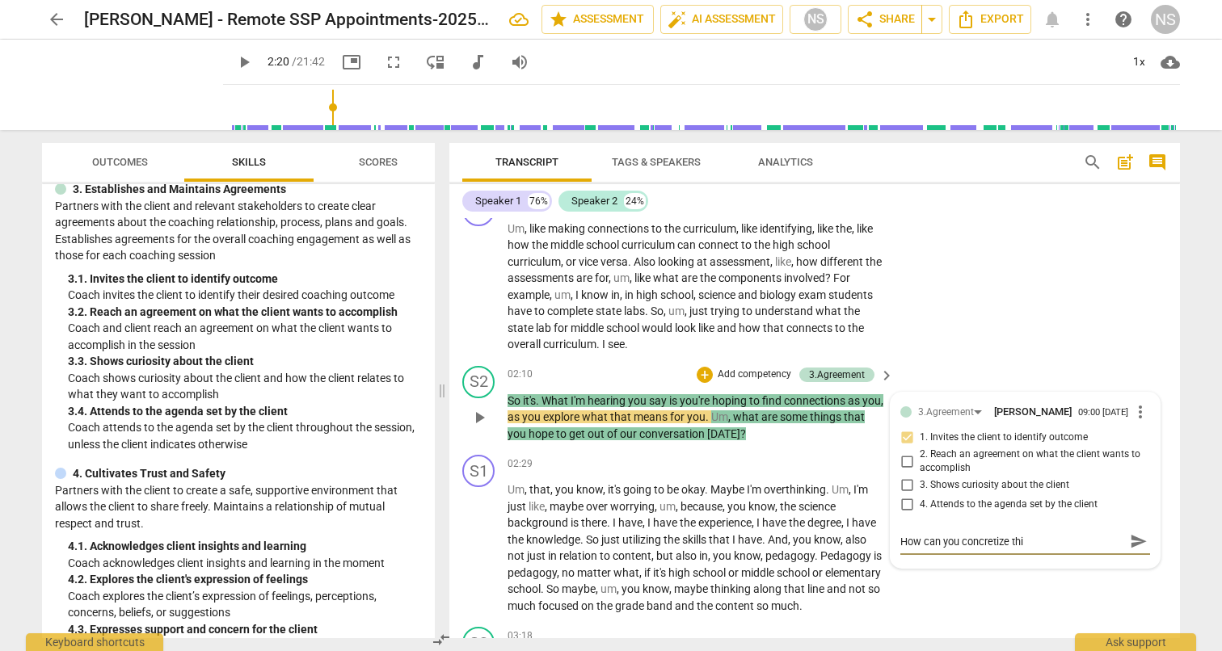
type textarea "How can you concretize this"
type textarea "How can you concretize this q"
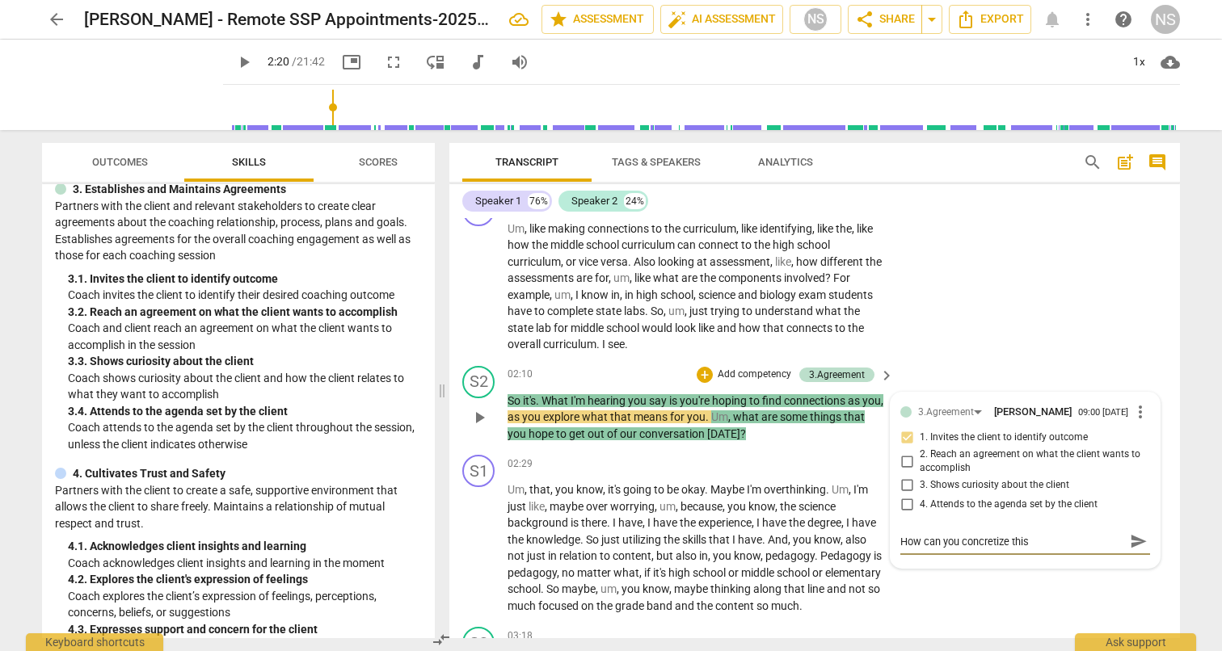
type textarea "How can you concretize this q"
type textarea "How can you concretize this qu"
type textarea "How can you concretize this que"
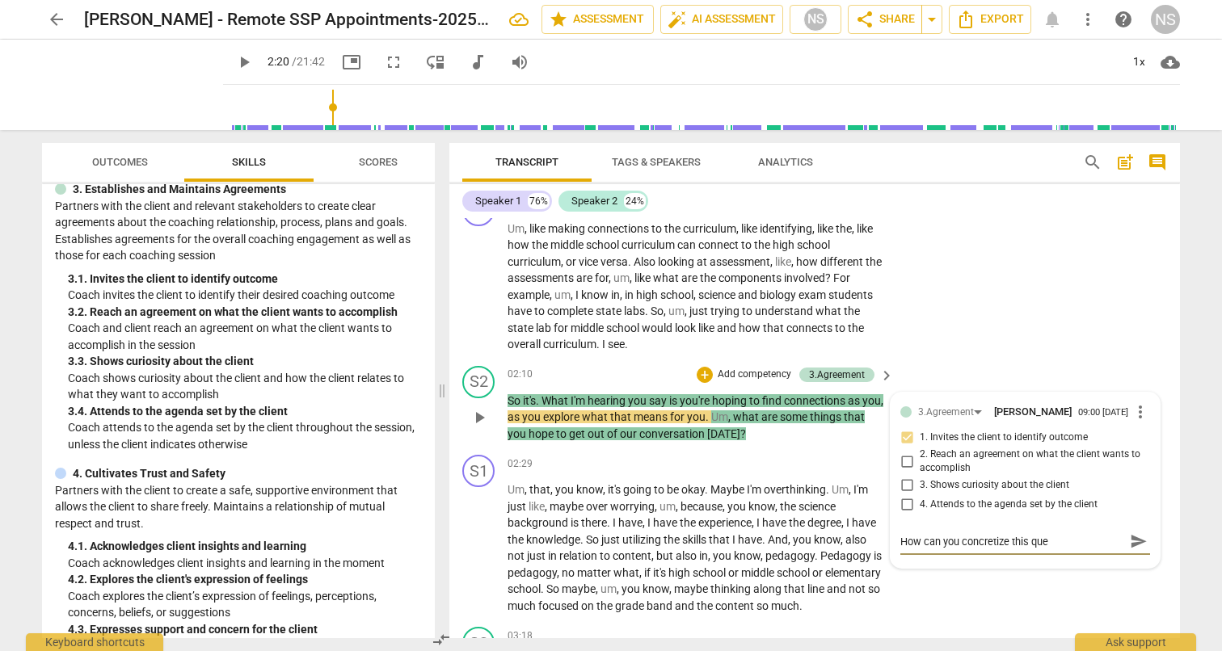
type textarea "How can you concretize this ques"
type textarea "How can you concretize this quest"
type textarea "How can you concretize this questi"
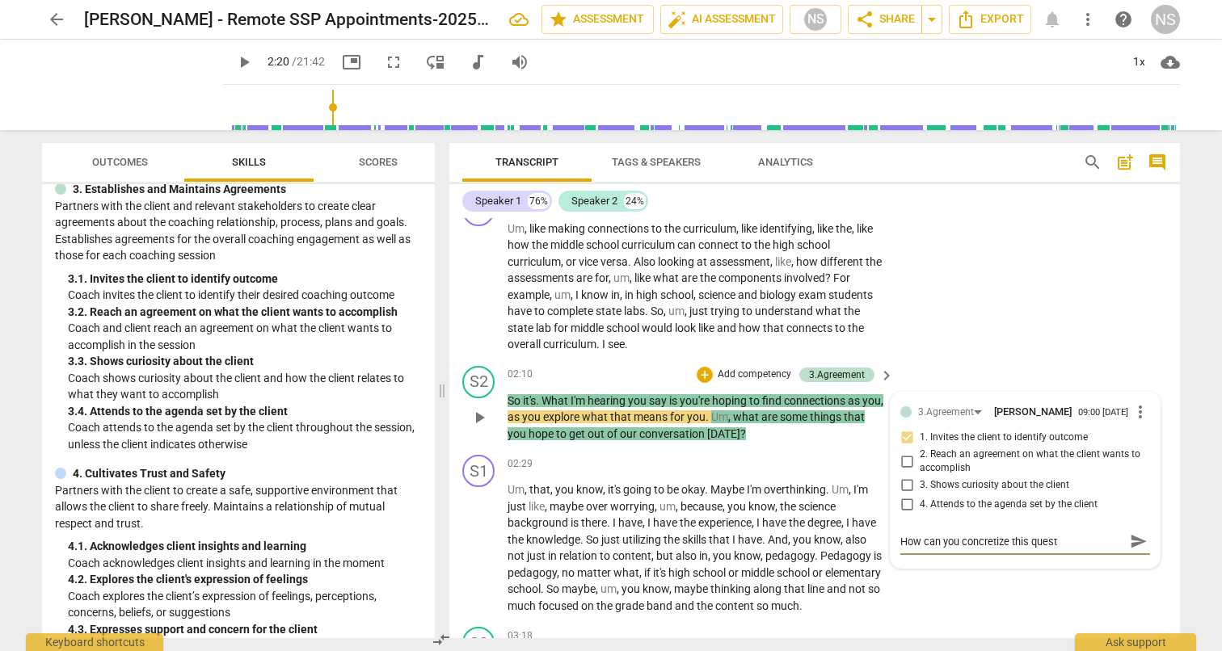
type textarea "How can you concretize this questi"
type textarea "How can you concretize this questio"
type textarea "How can you concretize this question"
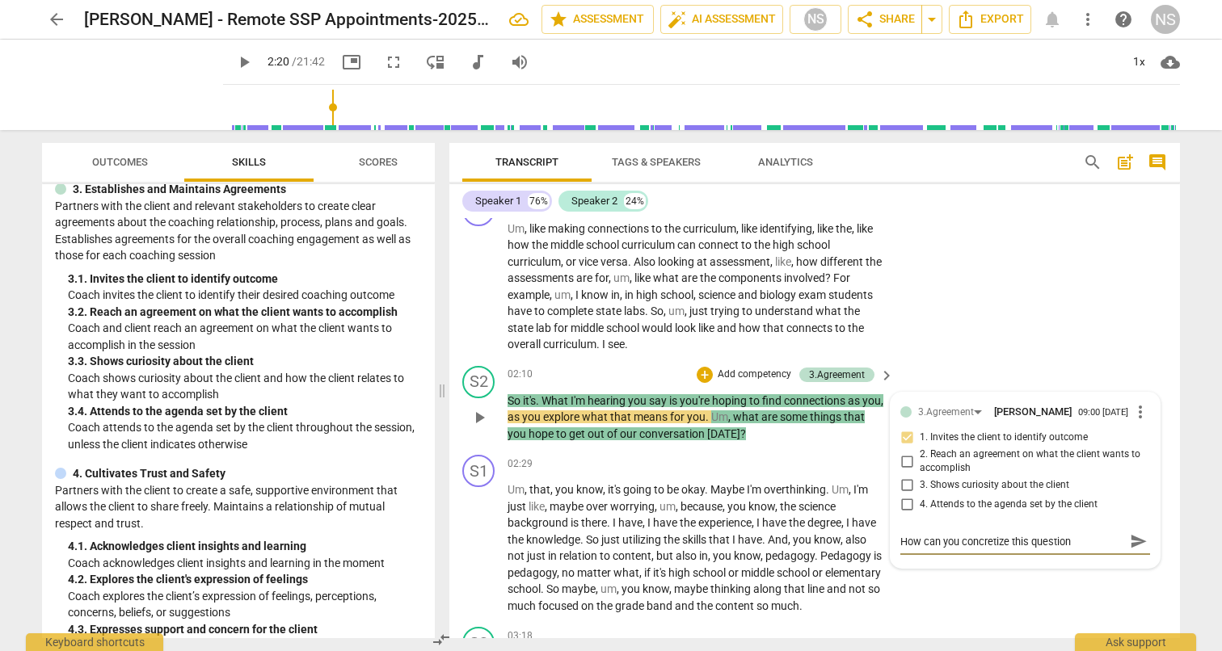
type textarea "How can you concretize this question"
type textarea "How can you concretize this question a"
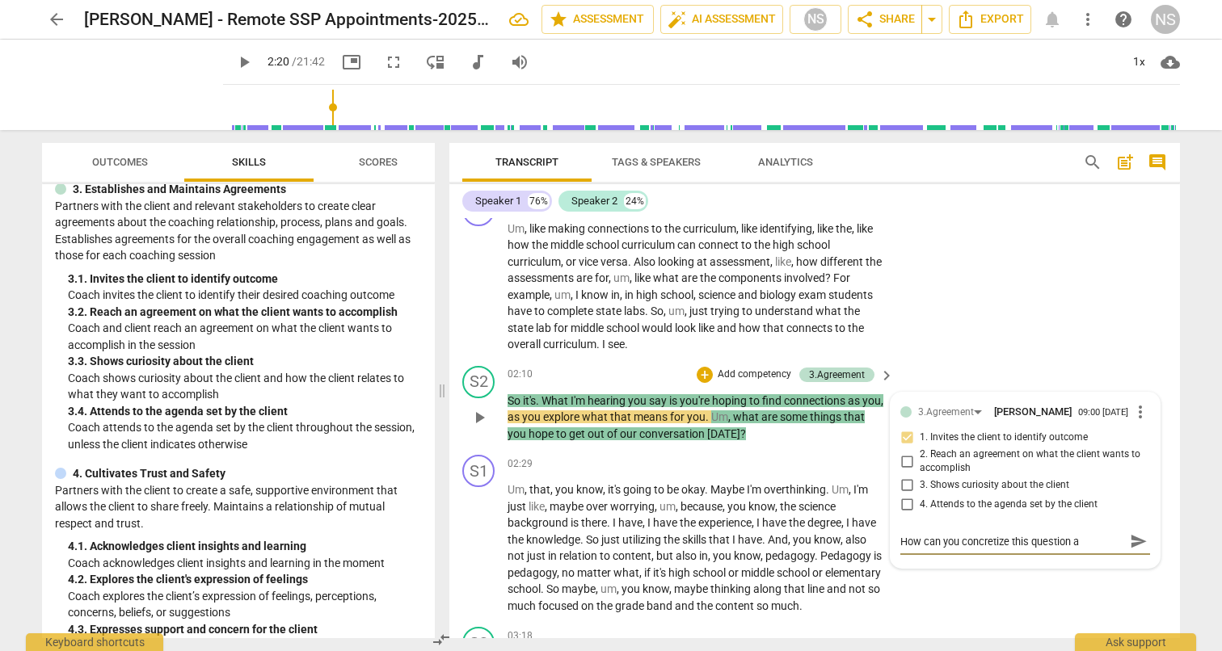
type textarea "How can you concretize this question a"
type textarea "How can you concretize this question a l"
type textarea "How can you concretize this question a li"
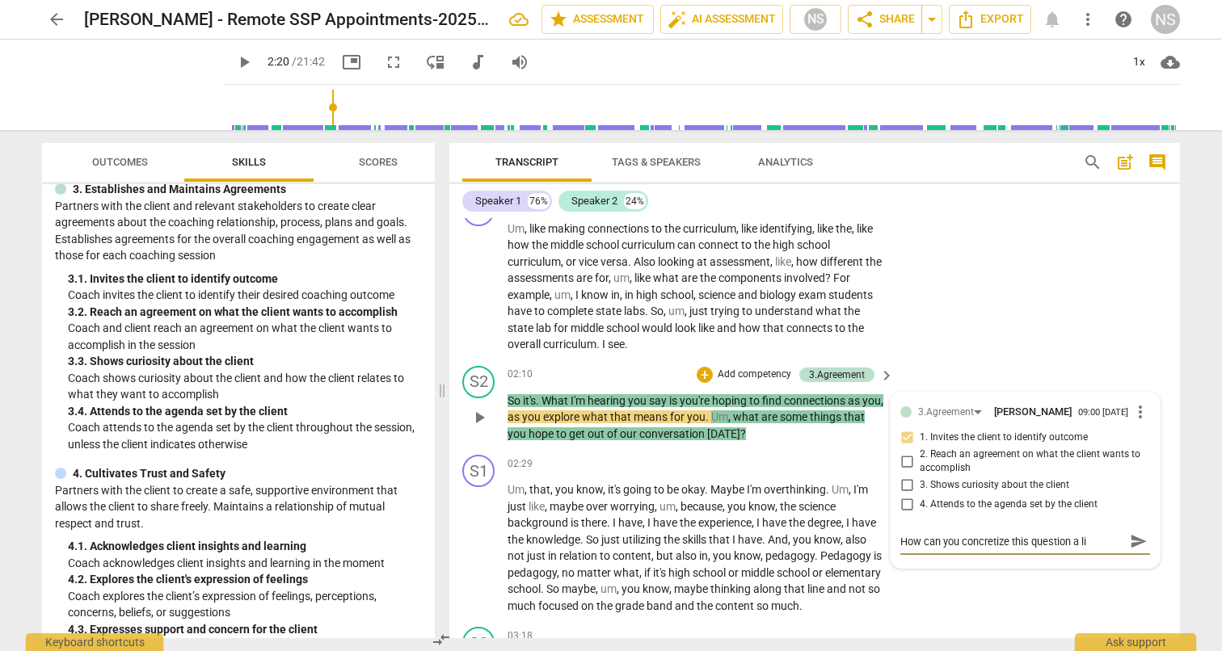
type textarea "How can you concretize this question a lit"
type textarea "How can you concretize this question a litt"
type textarea "How can you concretize this question a littl"
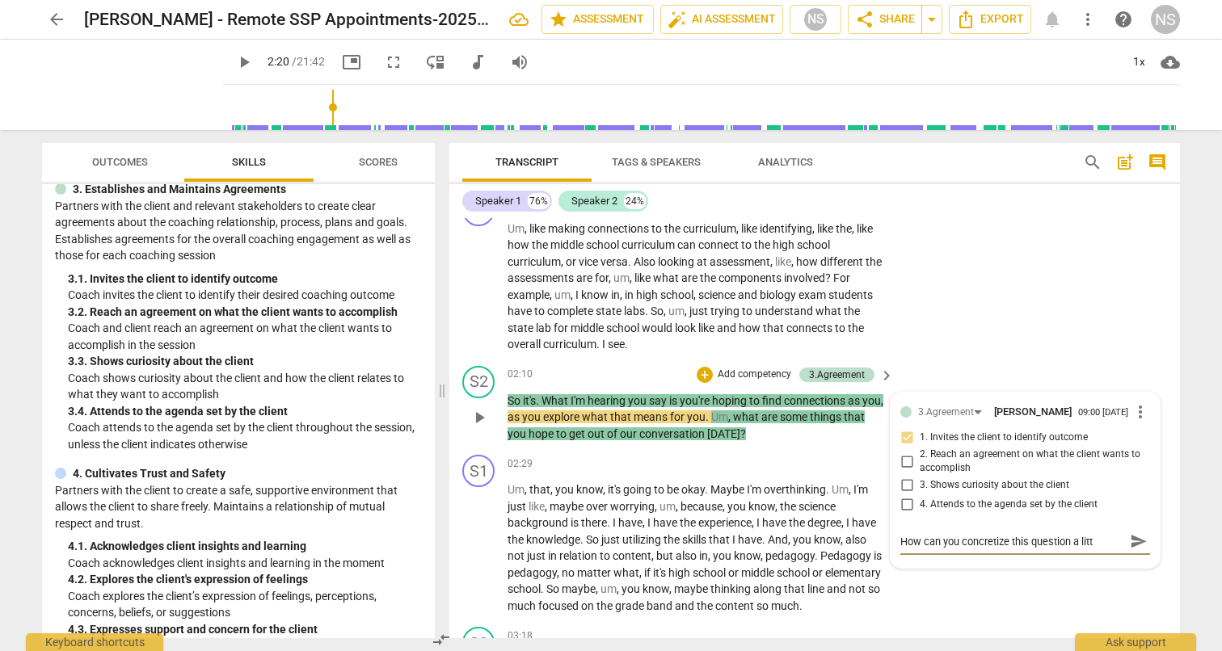
type textarea "How can you concretize this question a littl"
type textarea "How can you concretize this question a little"
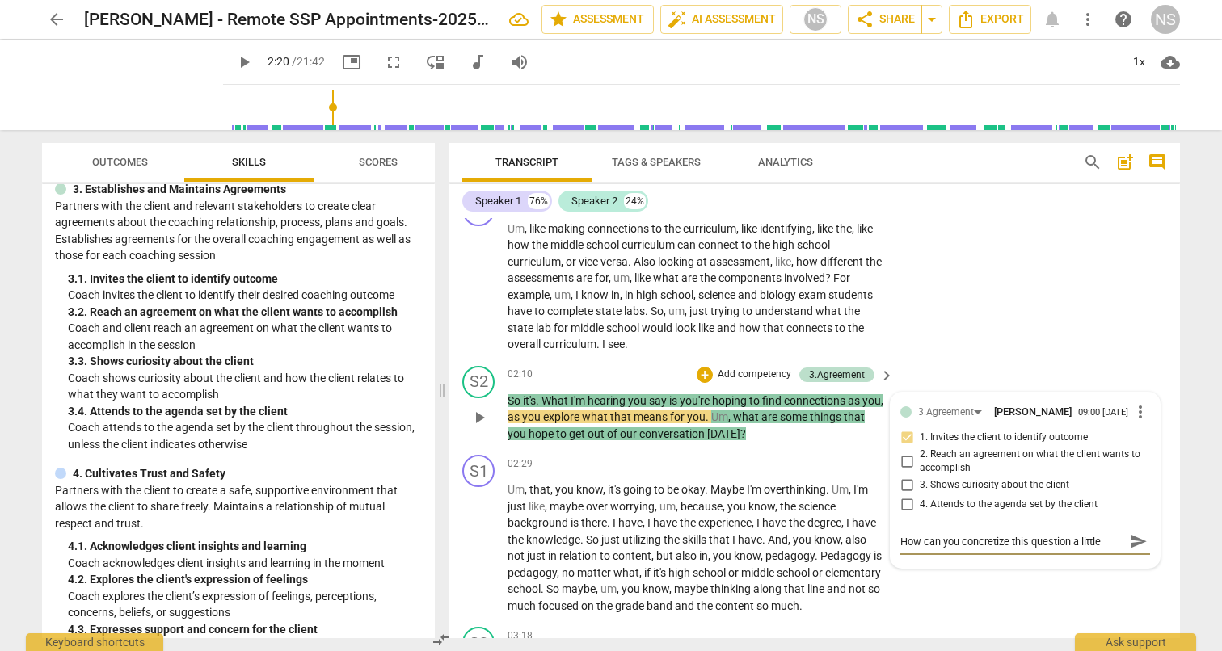
type textarea "How can you concretize this question a little m"
type textarea "How can you concretize this question a little mo"
type textarea "How can you concretize this question a little mor"
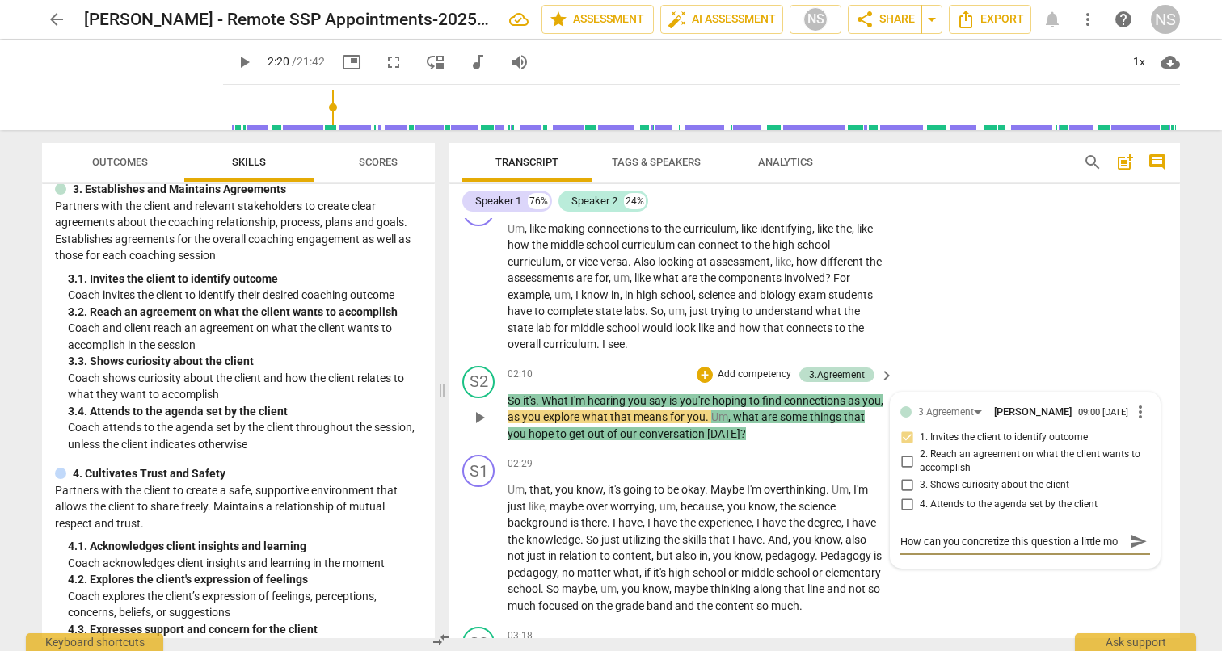
type textarea "How can you concretize this question a little mor"
type textarea "How can you concretize this question a little more"
type textarea "How can you concretize this question a little more?"
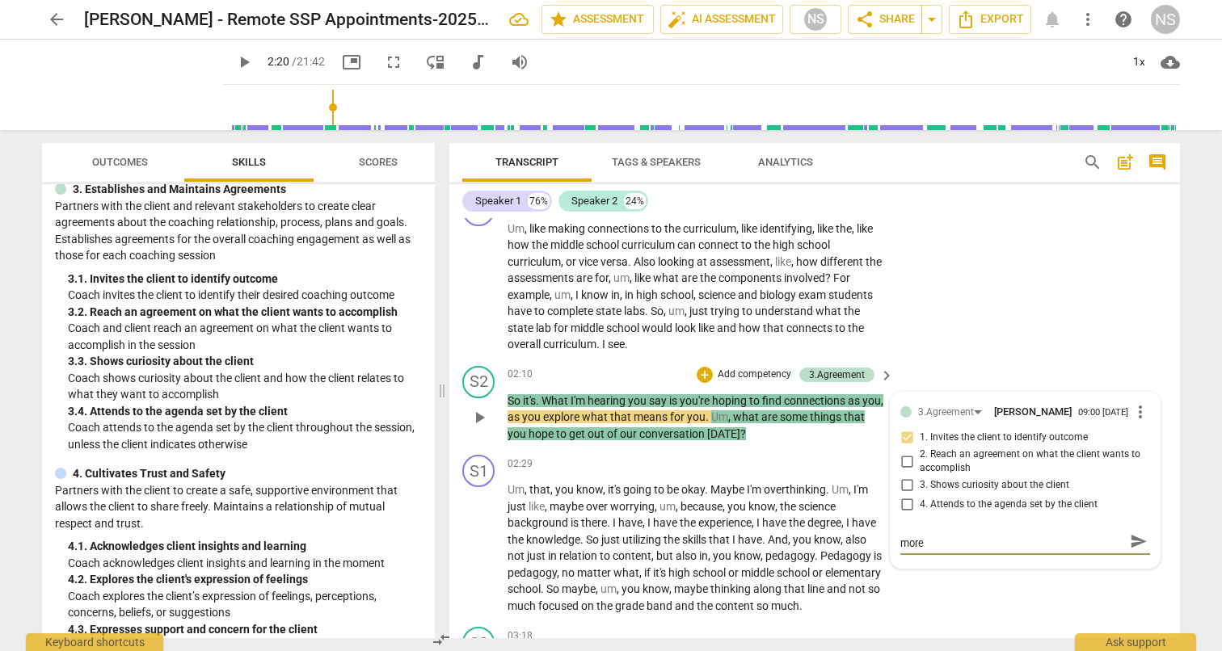
type textarea "How can you concretize this question a little more?"
type textarea "How can you concretize this question a little more? F"
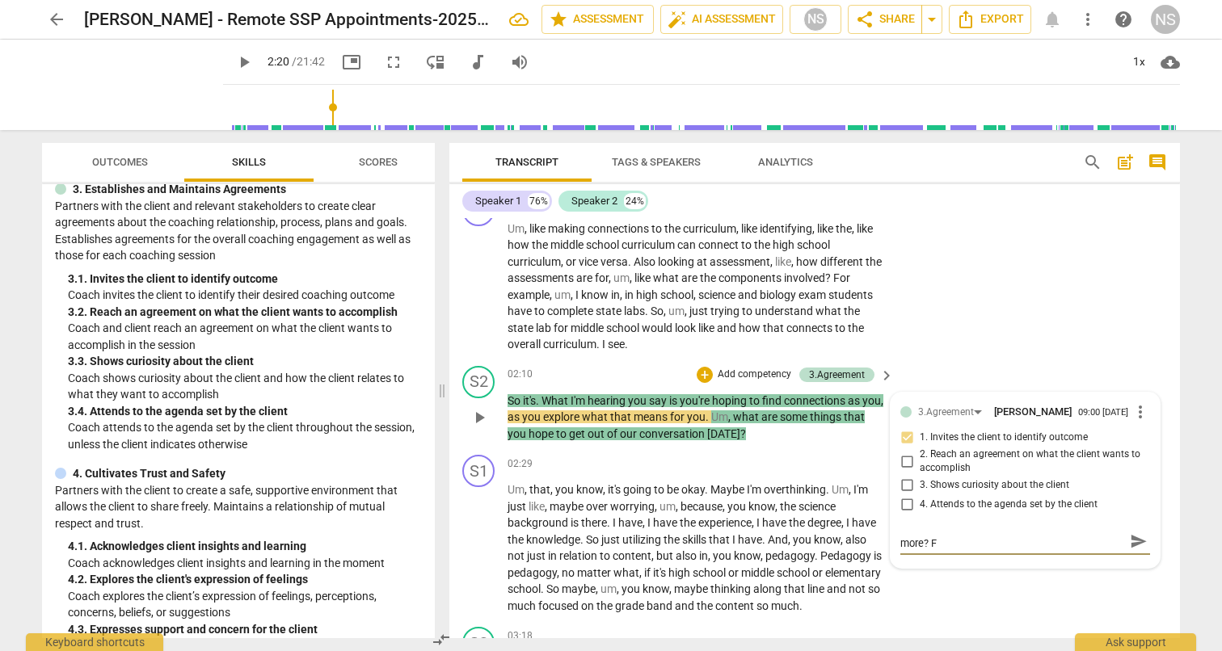
type textarea "How can you concretize this question a little more? Fo"
type textarea "How can you concretize this question a little more? For"
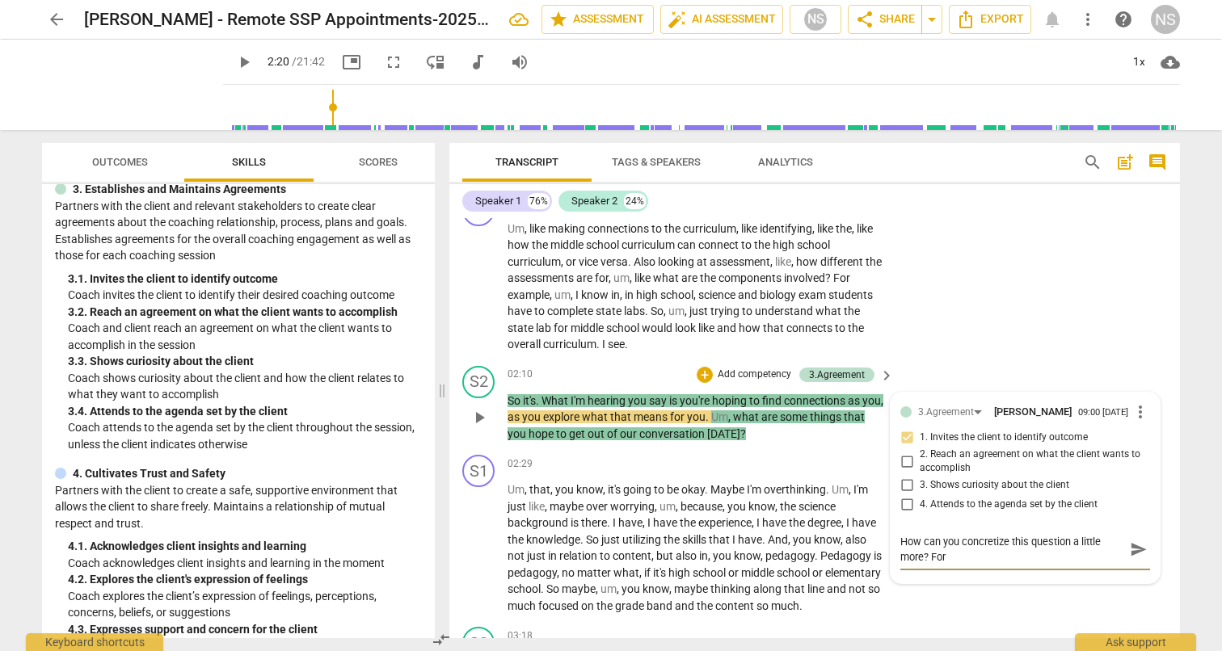
type textarea "How can you concretize this question a little more? For"
type textarea "How can you concretize this question a little more? For e"
type textarea "How can you concretize this question a little more? For ex"
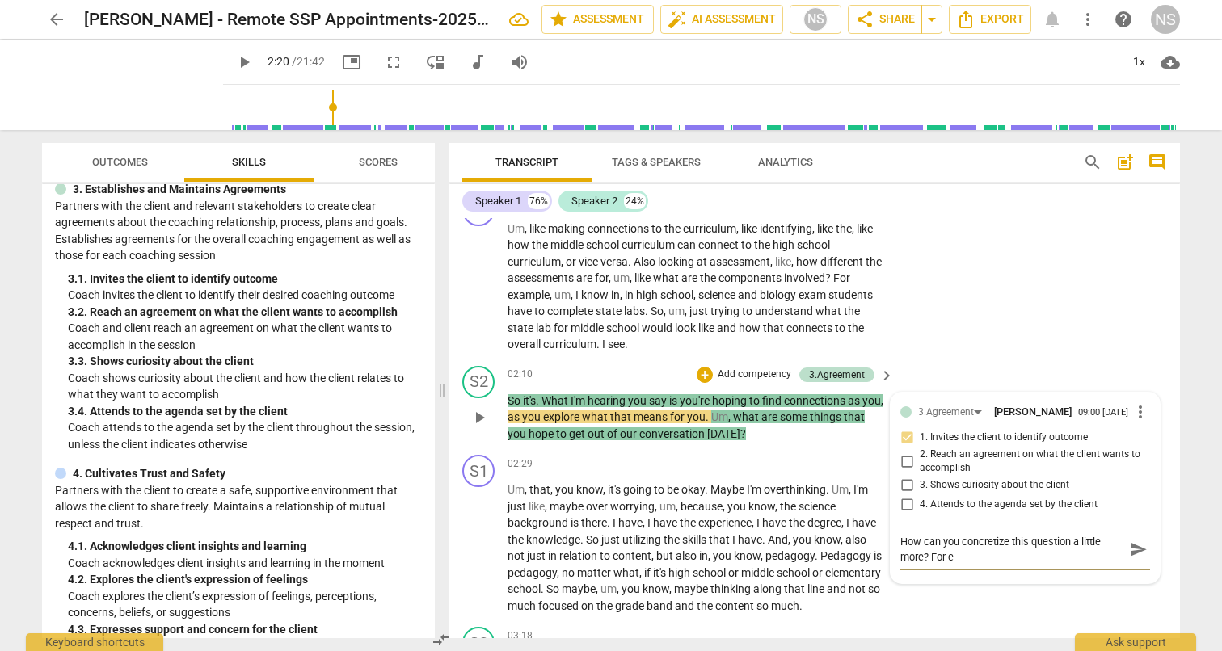
type textarea "How can you concretize this question a little more? For ex"
type textarea "How can you concretize this question a little more? For exa"
type textarea "How can you concretize this question a little more? For exam"
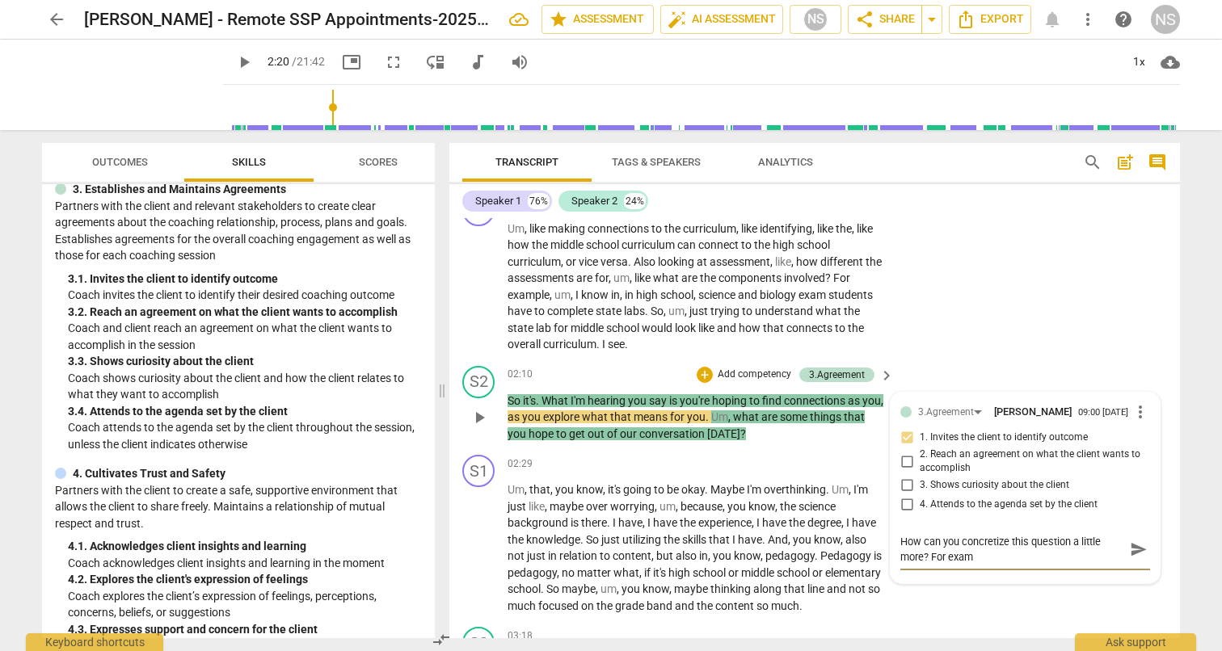
type textarea "How can you concretize this question a little more? For examp"
type textarea "How can you concretize this question a little more? For exampl"
type textarea "How can you concretize this question a little more? For example"
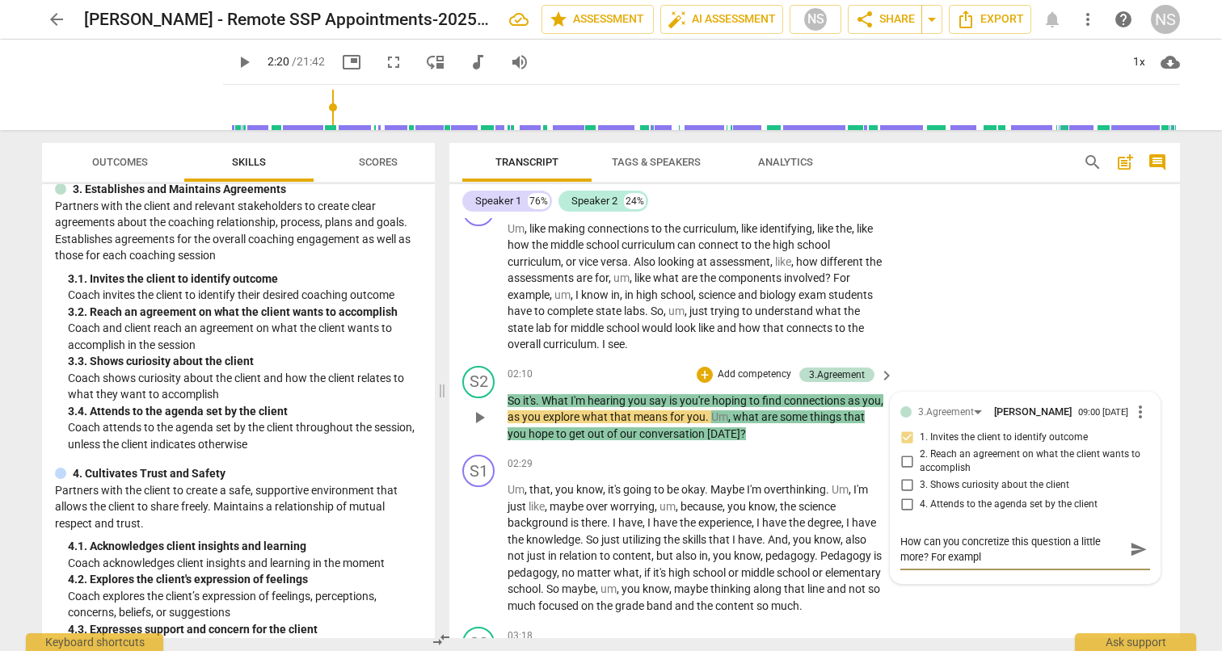
type textarea "How can you concretize this question a little more? For example"
type textarea "How can you concretize this question a little more? For example,"
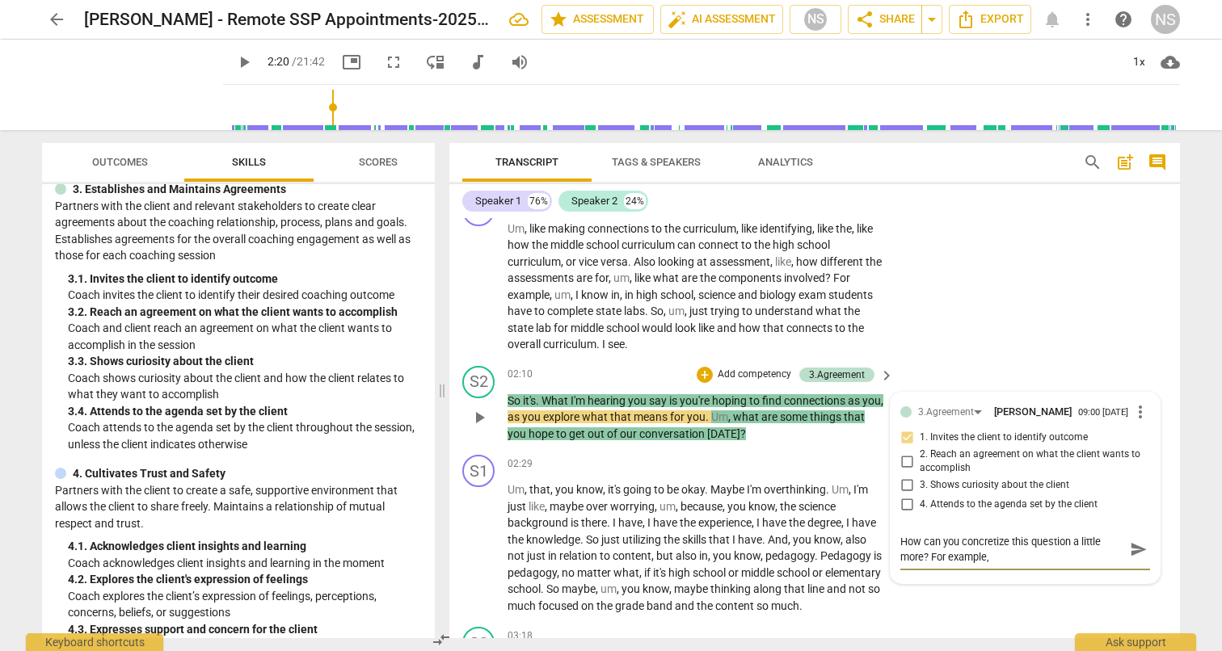
type textarea "How can you concretize this question a little more? For example, w"
type textarea "How can you concretize this question a little more? For example, wa"
type textarea "How can you concretize this question a little more? For example, w"
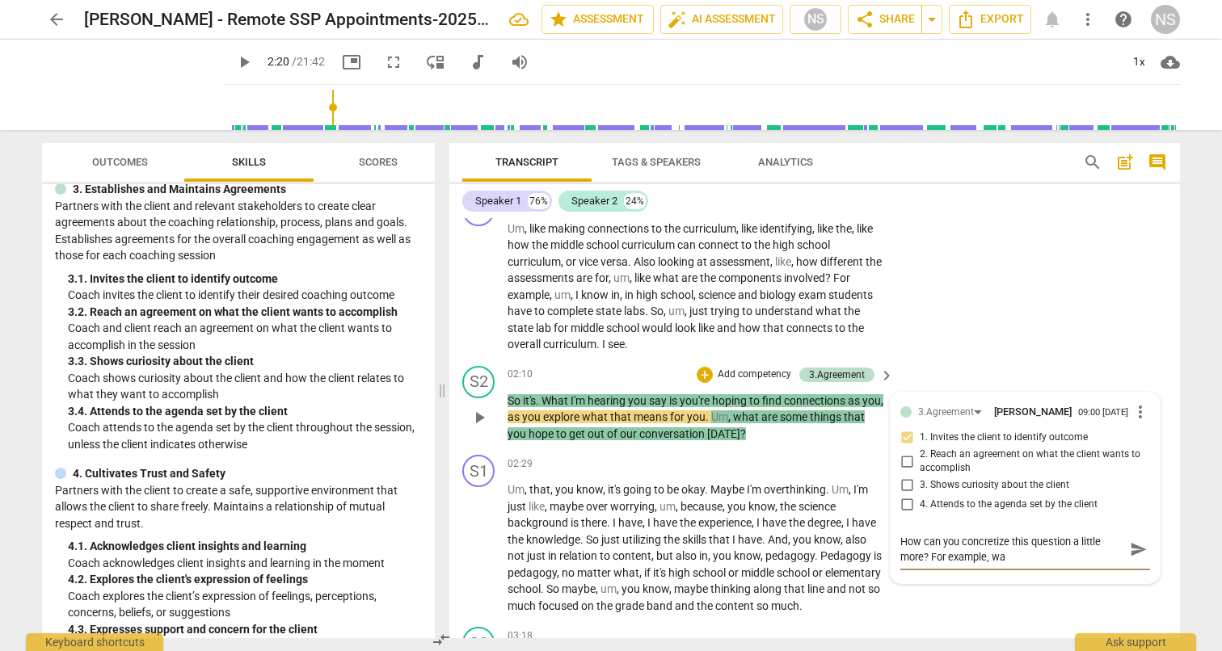
type textarea "How can you concretize this question a little more? For example, w"
type textarea "How can you concretize this question a little more? For example, wh"
type textarea "How can you concretize this question a little more? For example, wha"
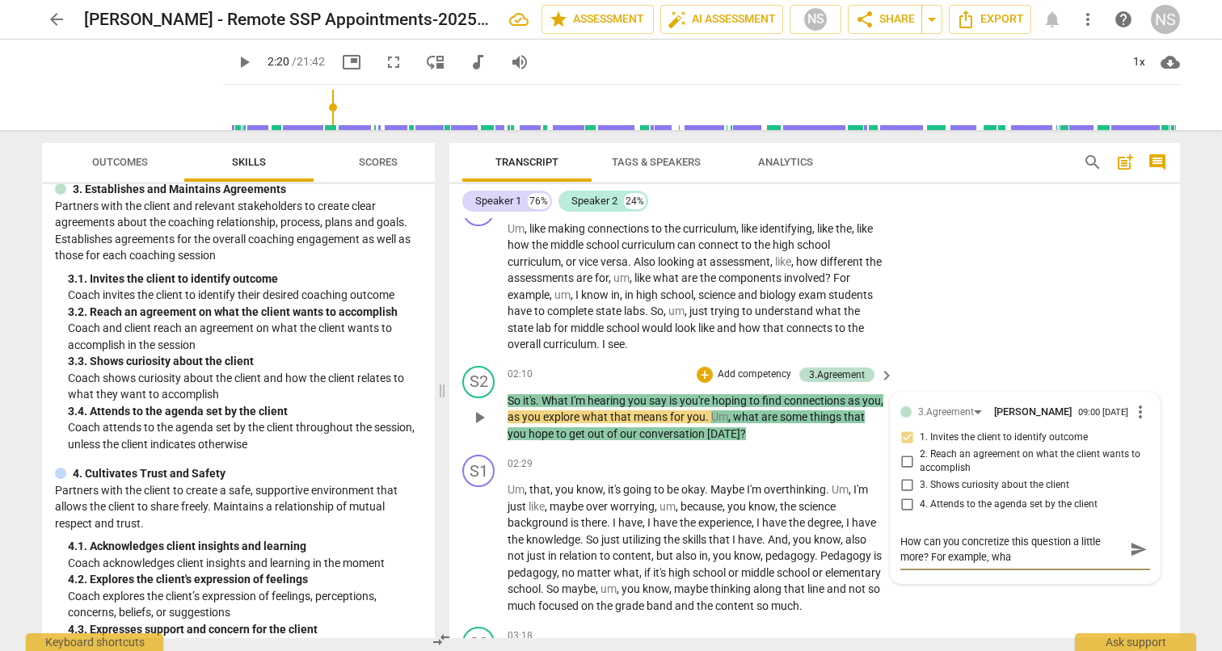
type textarea "How can you concretize this question a little more? For example, what"
type textarea "How can you concretize this question a little more? For example, what d"
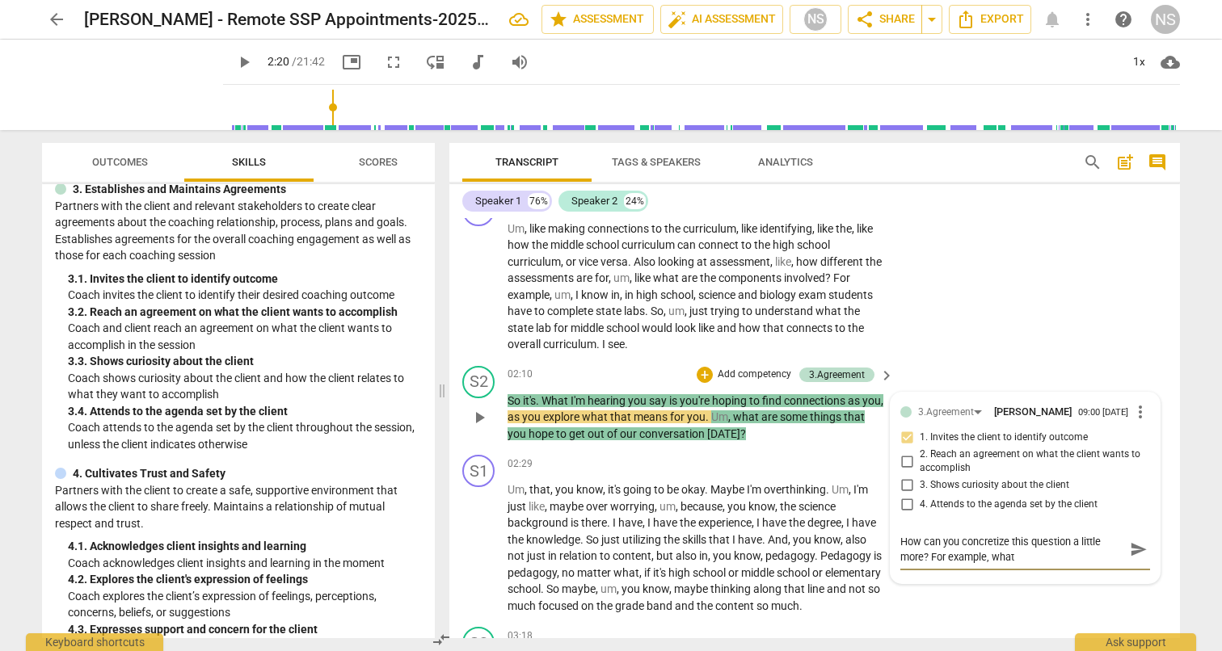
type textarea "How can you concretize this question a little more? For example, what d"
type textarea "How can you concretize this question a little more? For example, what do"
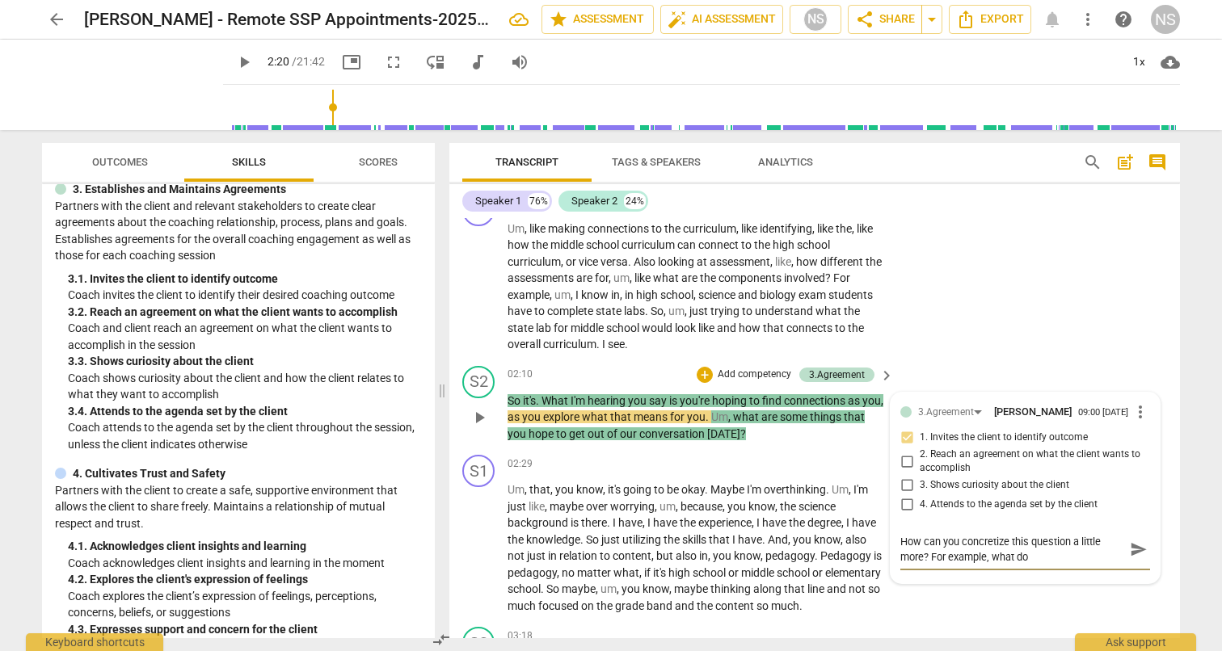
type textarea "How can you concretize this question a little more? For example, what do y"
type textarea "How can you concretize this question a little more? For example, what do yo"
type textarea "How can you concretize this question a little more? For example, what do you"
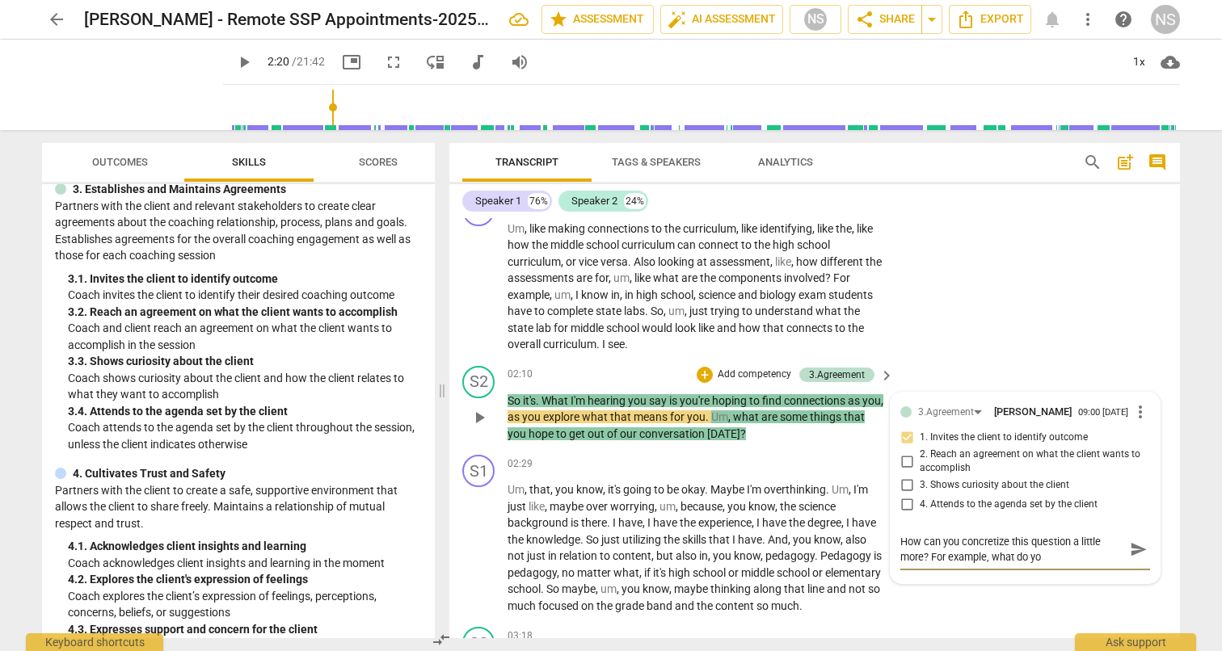
type textarea "How can you concretize this question a little more? For example, what do you"
type textarea "How can you concretize this question a little more? For example, what do you w"
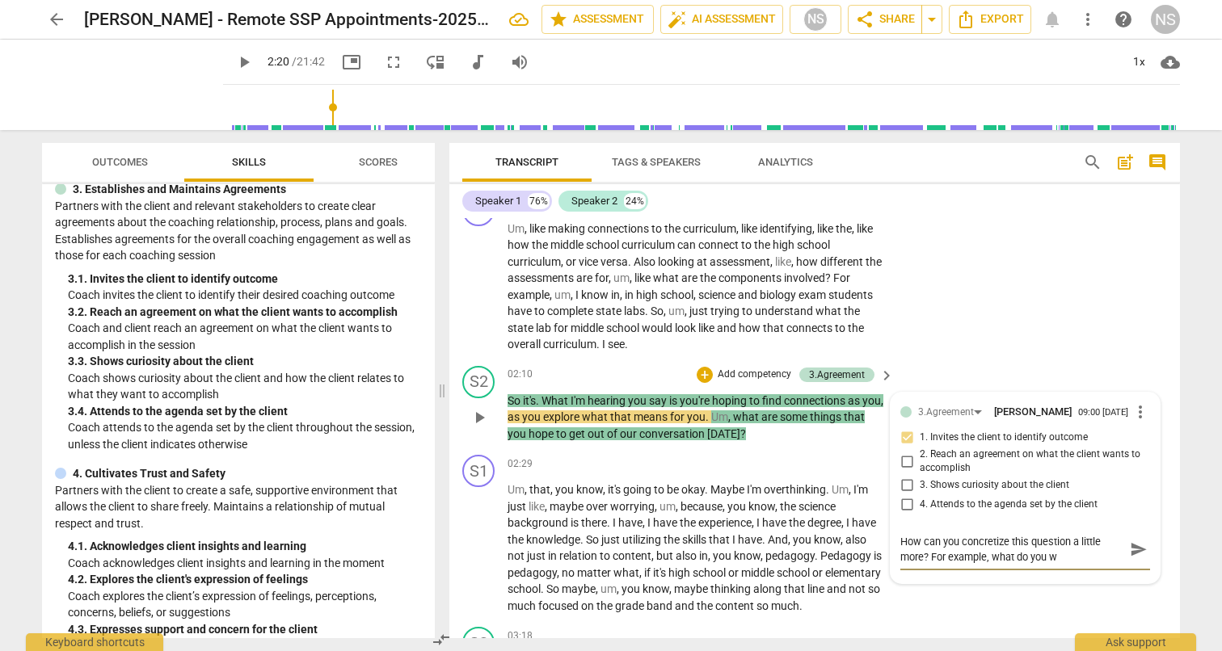
type textarea "How can you concretize this question a little more? For example, what do you wa"
type textarea "How can you concretize this question a little more? For example, what do you wan"
type textarea "How can you concretize this question a little more? For example, what do you wa…"
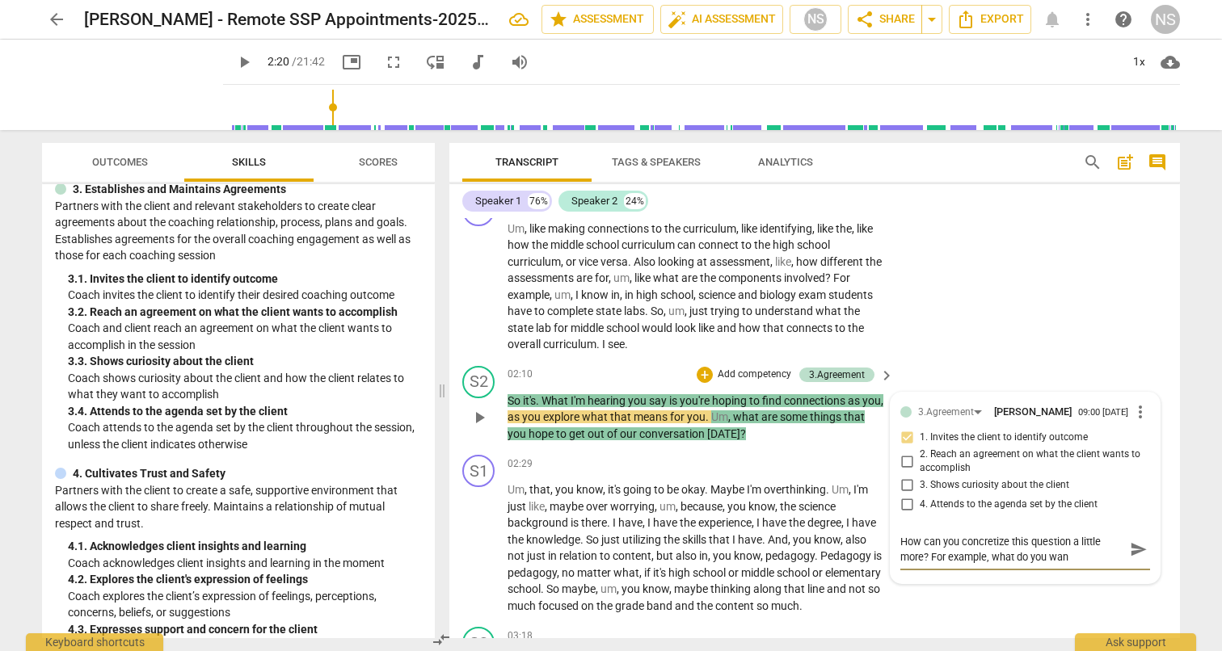
type textarea "How can you concretize this question a little more? For example, what do you wa…"
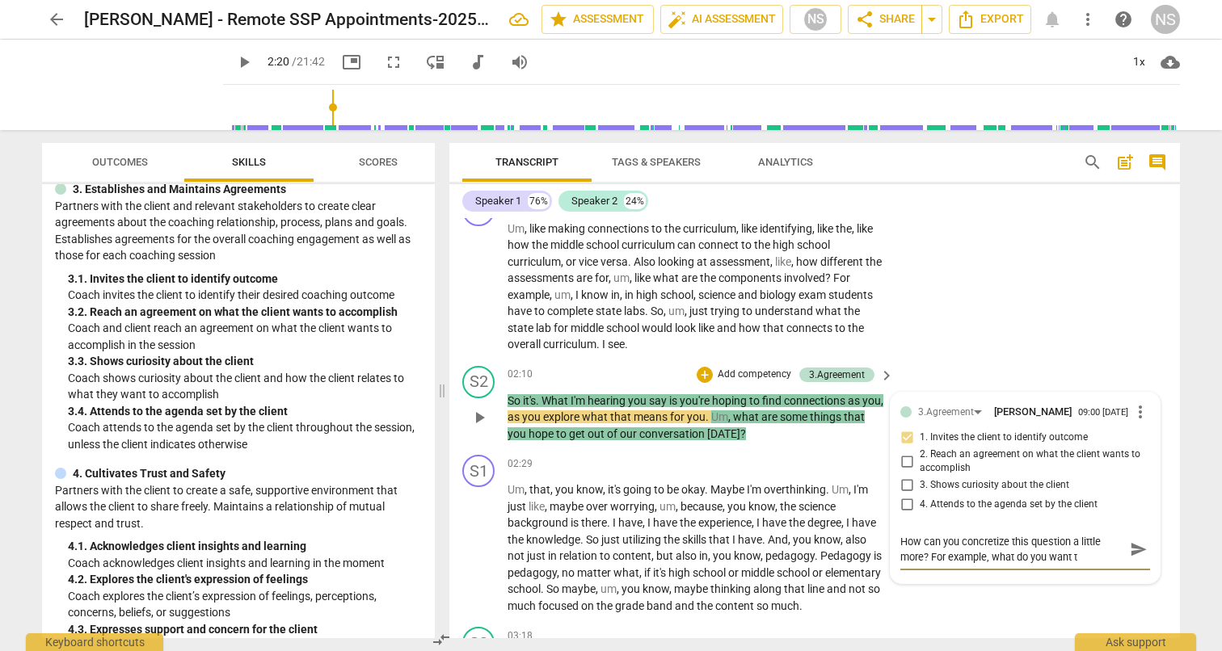
type textarea "How can you concretize this question a little more? For example, what do you wa…"
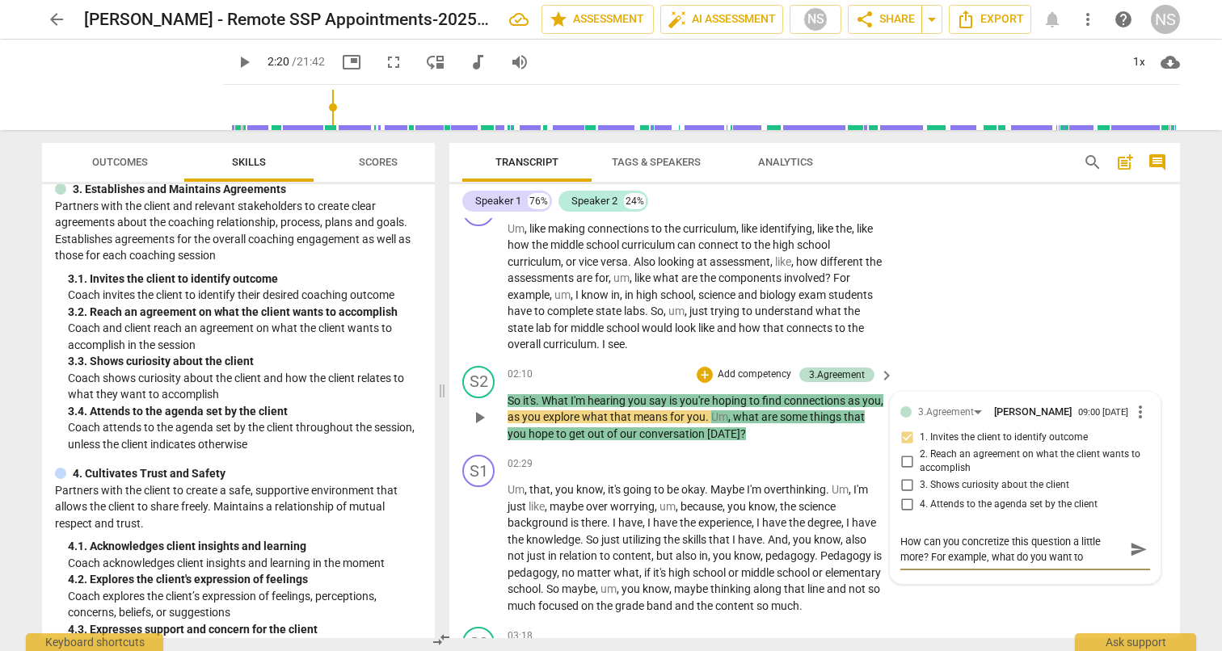
type textarea "How can you concretize this question a little more? For example, what do you wa…"
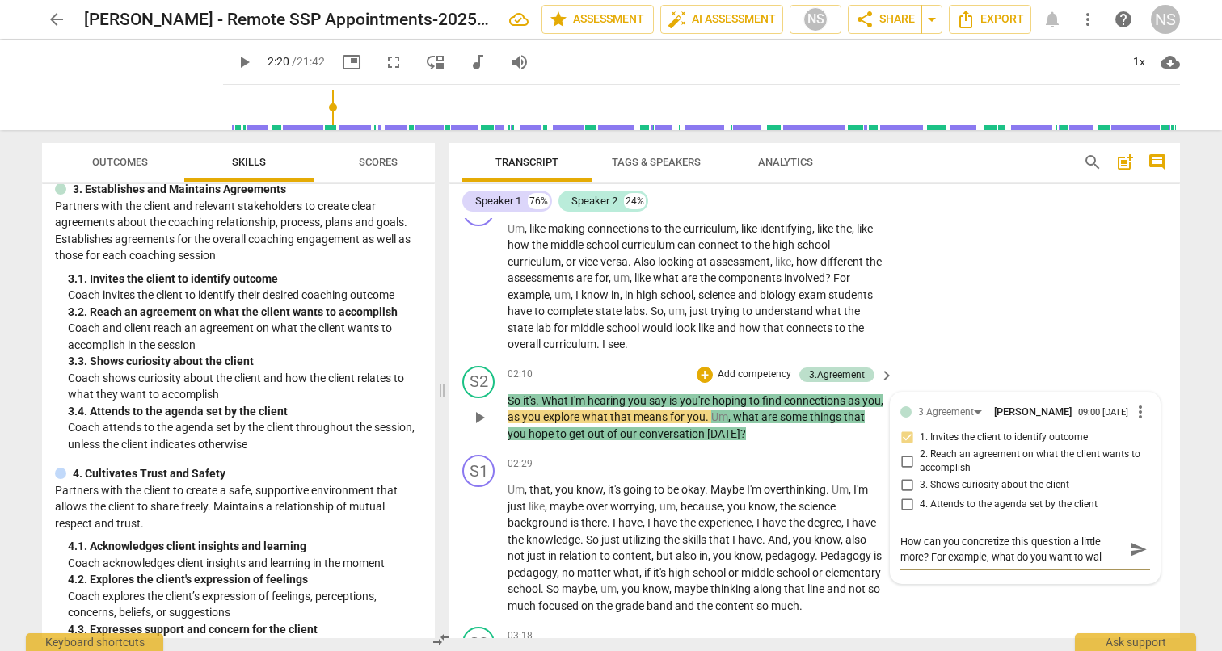
type textarea "How can you concretize this question a little more? For example, what do you wa…"
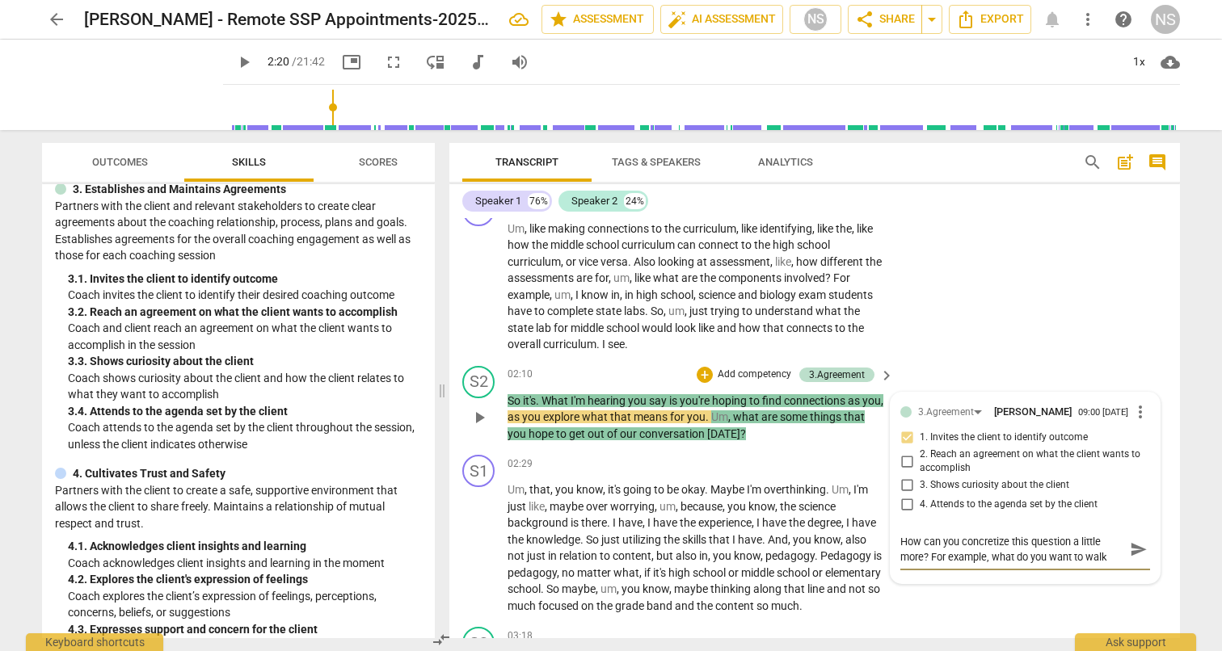
type textarea "How can you concretize this question a little more? For example, what do you wa…"
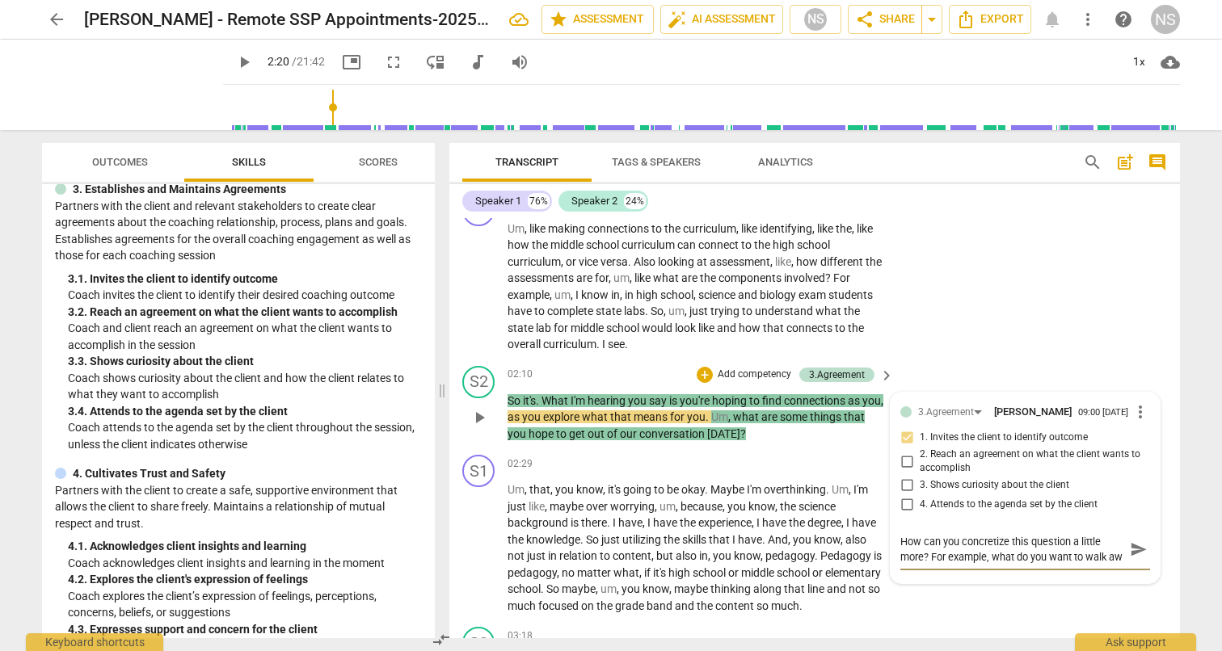
type textarea "How can you concretize this question a little more? For example, what do you wa…"
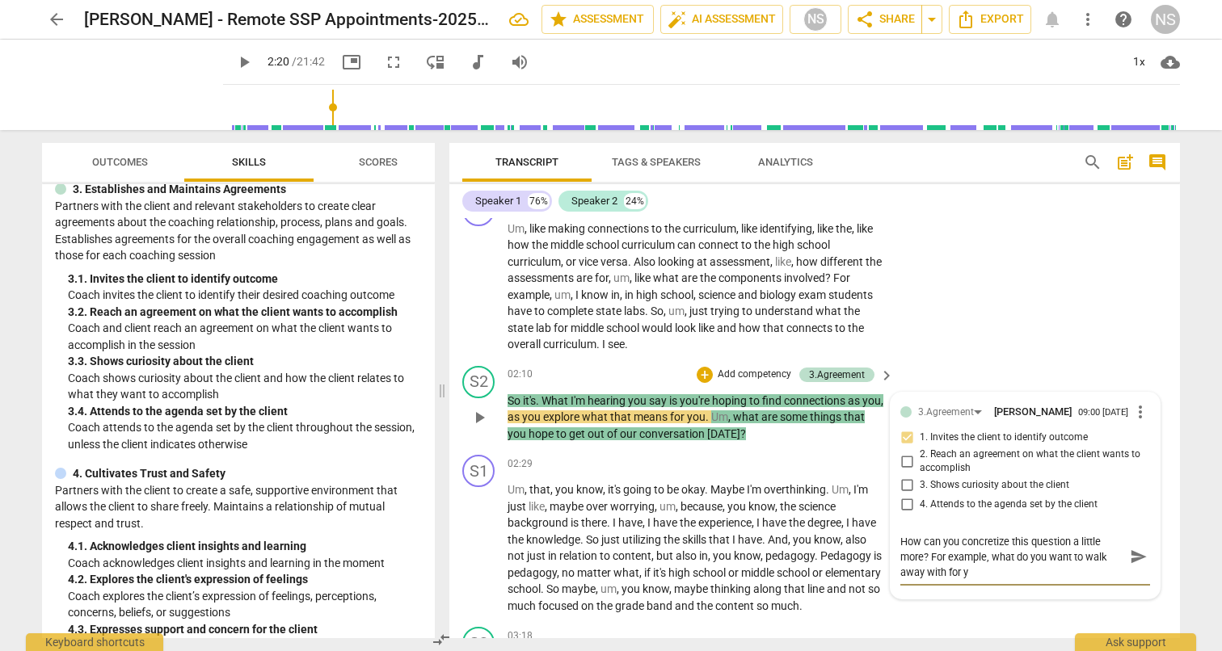
scroll to position [0, 0]
click at [1130, 560] on span "send" at bounding box center [1139, 557] width 18 height 18
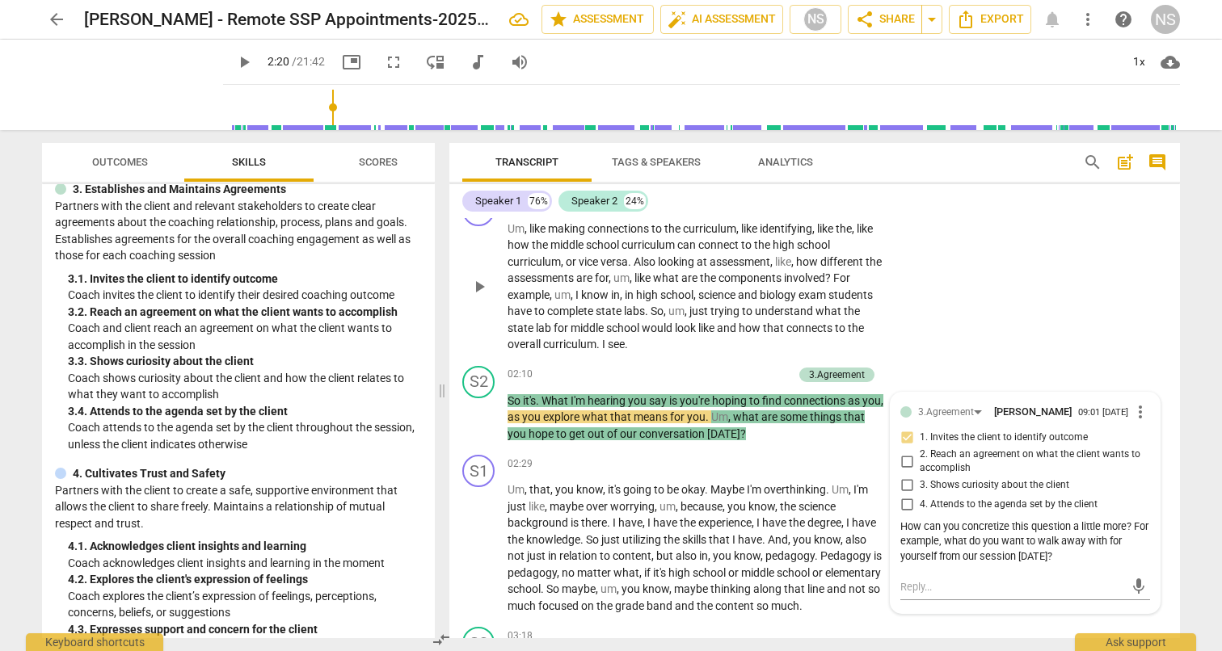
click at [993, 291] on div "S1 play_arrow pause 01:13 + Add competency keyboard_arrow_right Um , like makin…" at bounding box center [814, 273] width 730 height 172
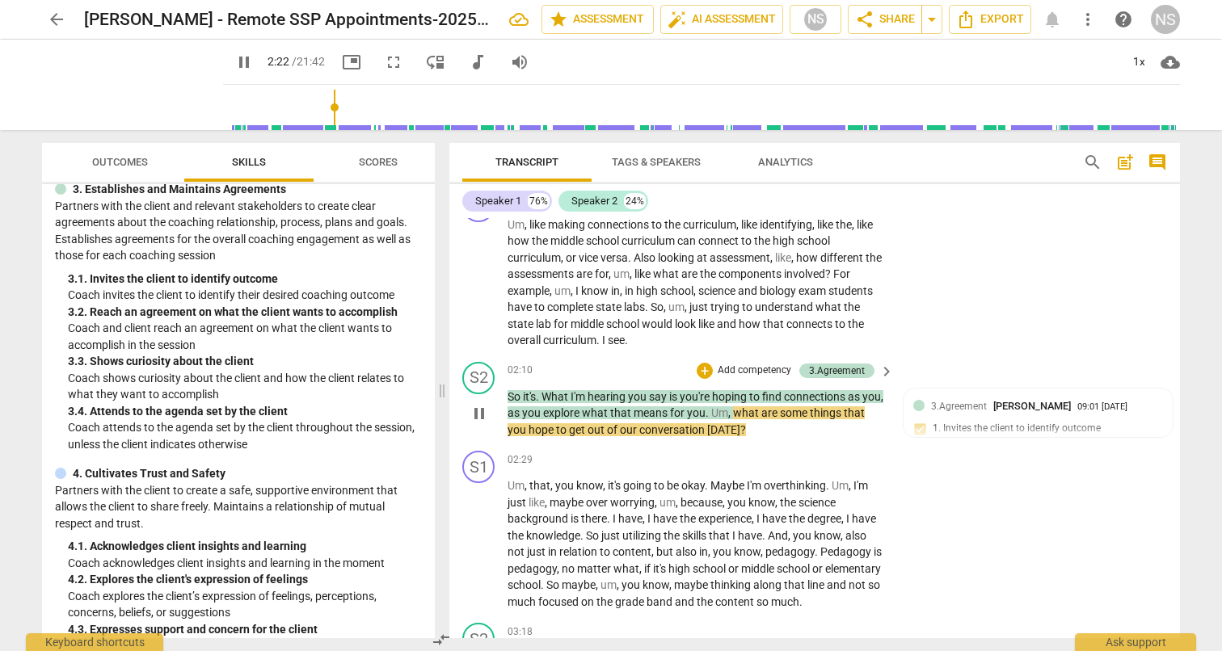
scroll to position [657, 0]
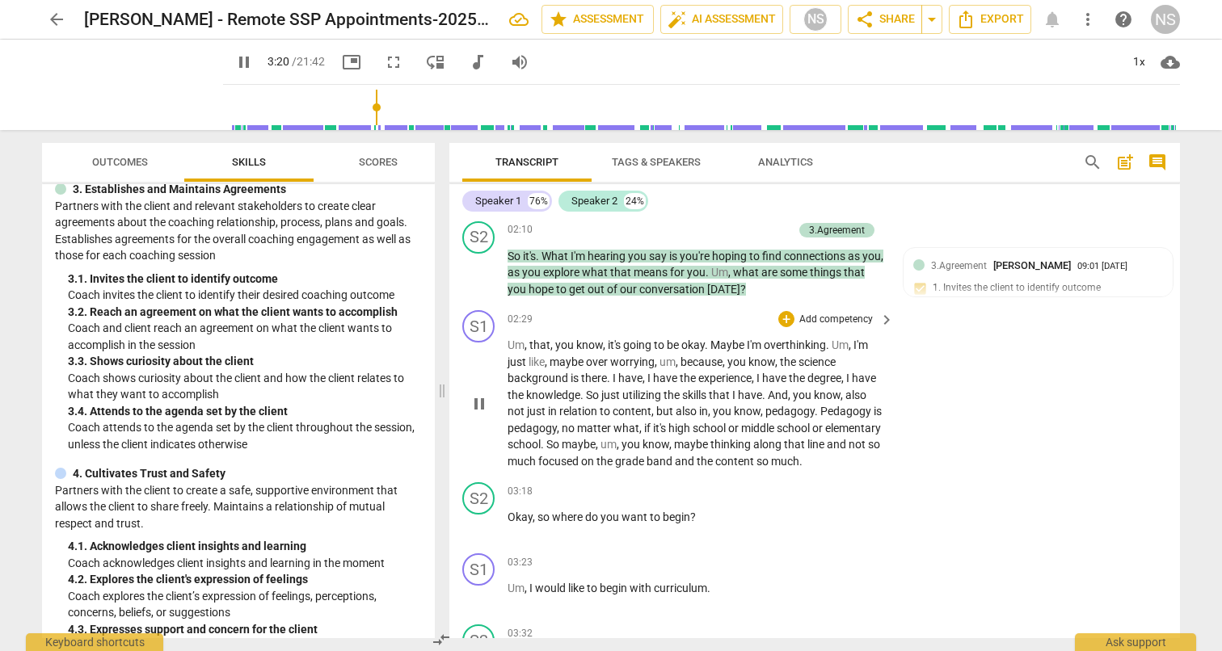
click at [474, 409] on span "pause" at bounding box center [478, 403] width 19 height 19
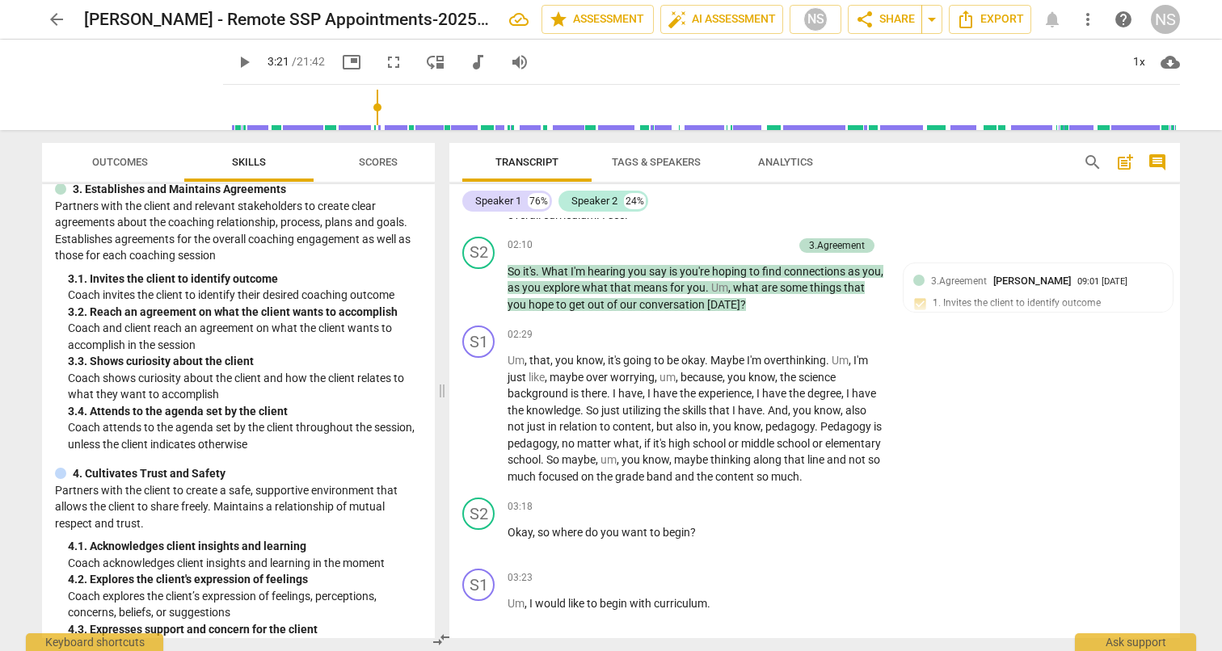
scroll to position [680, 0]
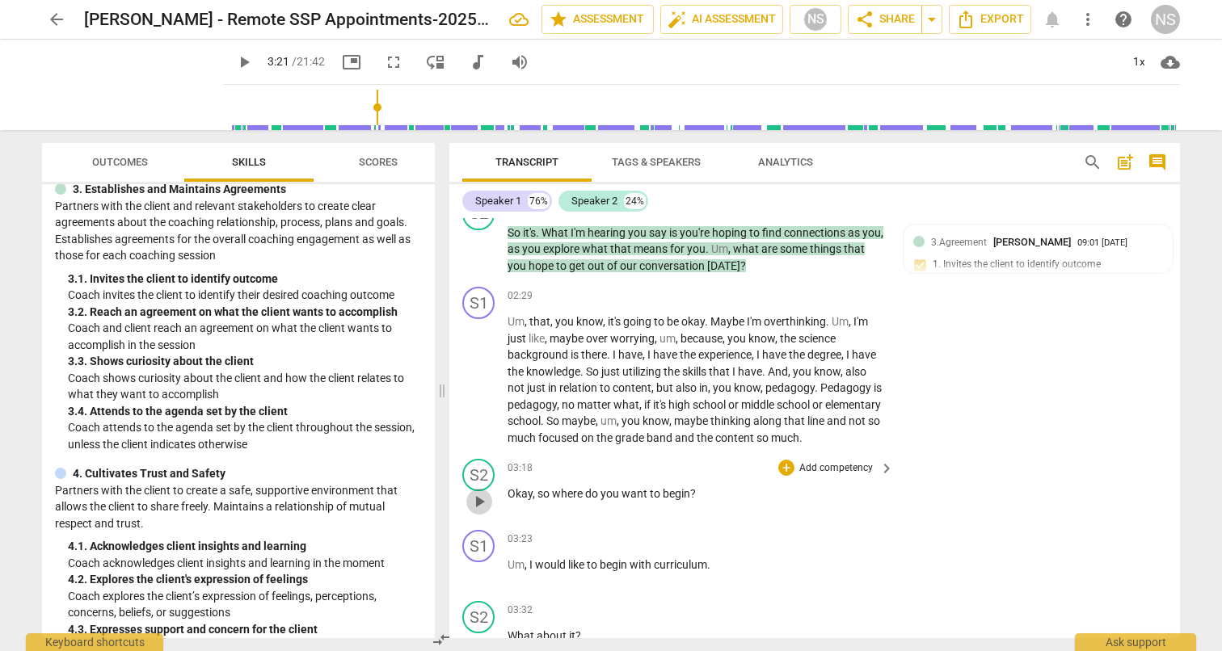
click at [480, 503] on span "play_arrow" at bounding box center [478, 501] width 19 height 19
click at [480, 503] on span "pause" at bounding box center [478, 501] width 19 height 19
click at [826, 469] on p "Add competency" at bounding box center [836, 468] width 77 height 15
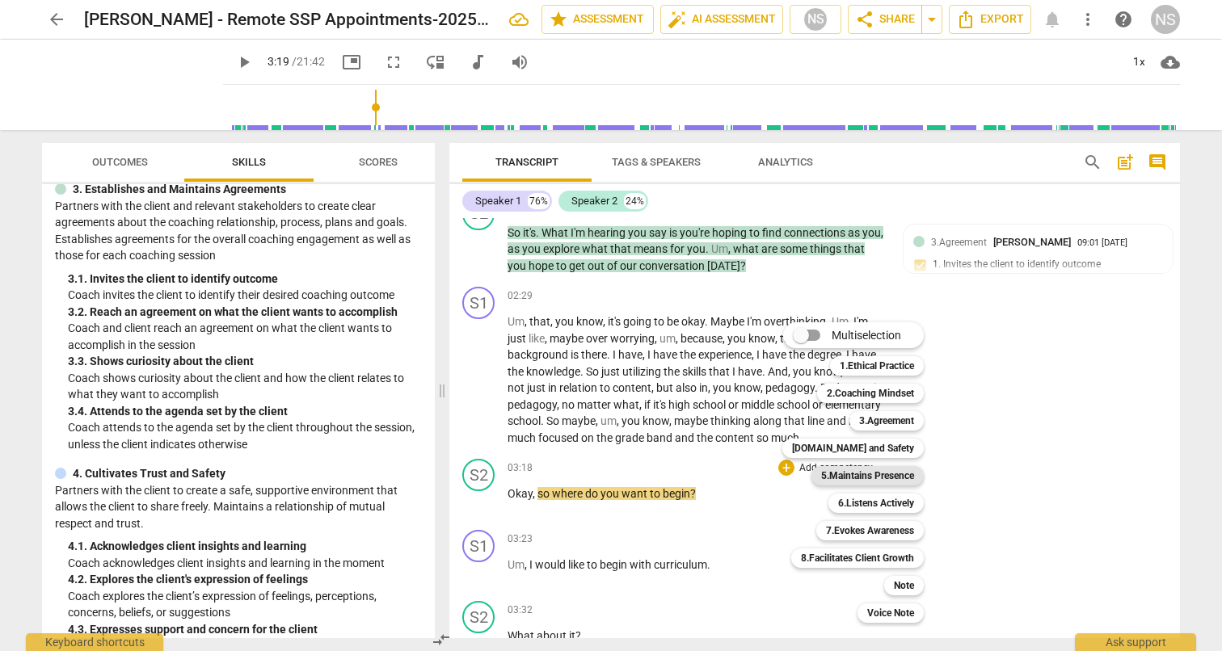
click at [842, 478] on b "5.Maintains Presence" at bounding box center [867, 475] width 93 height 19
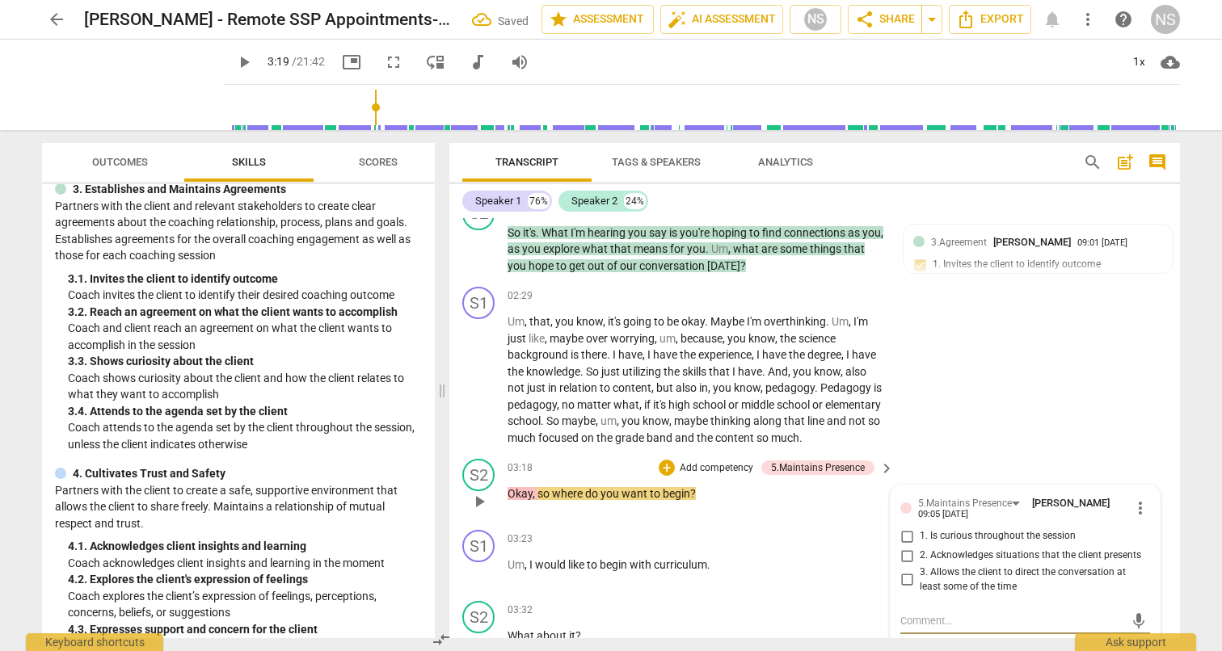
click at [1130, 515] on span "more_vert" at bounding box center [1139, 508] width 19 height 19
click at [1147, 546] on li "Delete" at bounding box center [1153, 543] width 56 height 31
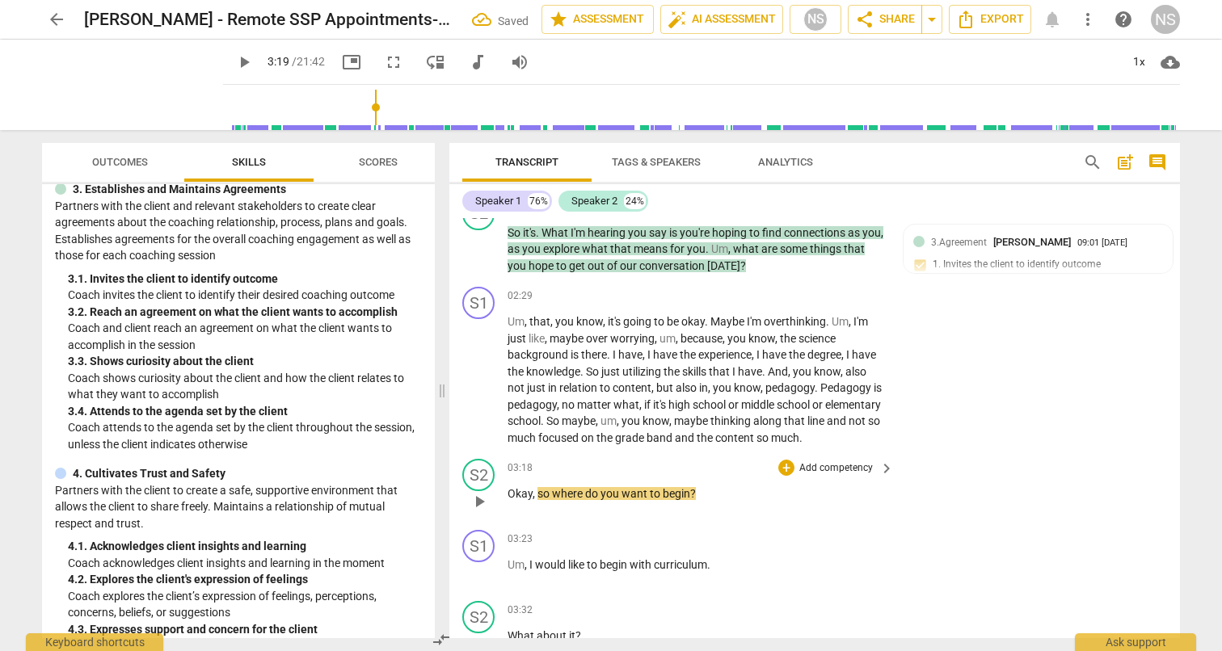
click at [827, 471] on p "Add competency" at bounding box center [836, 468] width 77 height 15
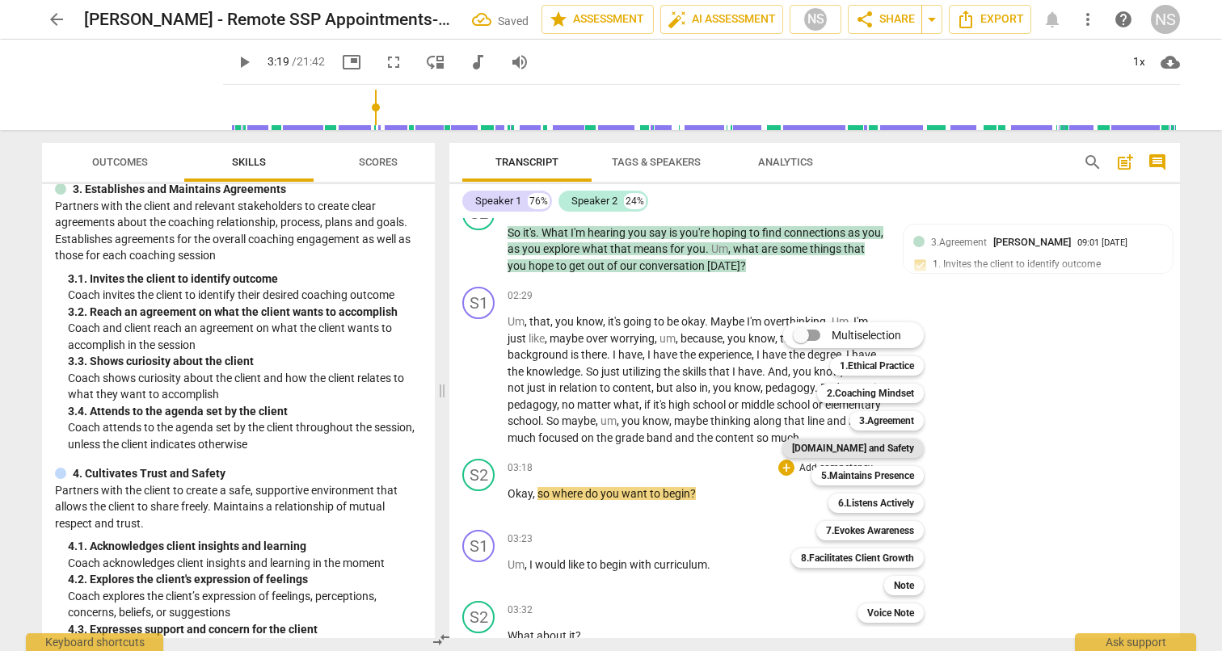
click at [870, 444] on b "[DOMAIN_NAME] and Safety" at bounding box center [853, 448] width 122 height 19
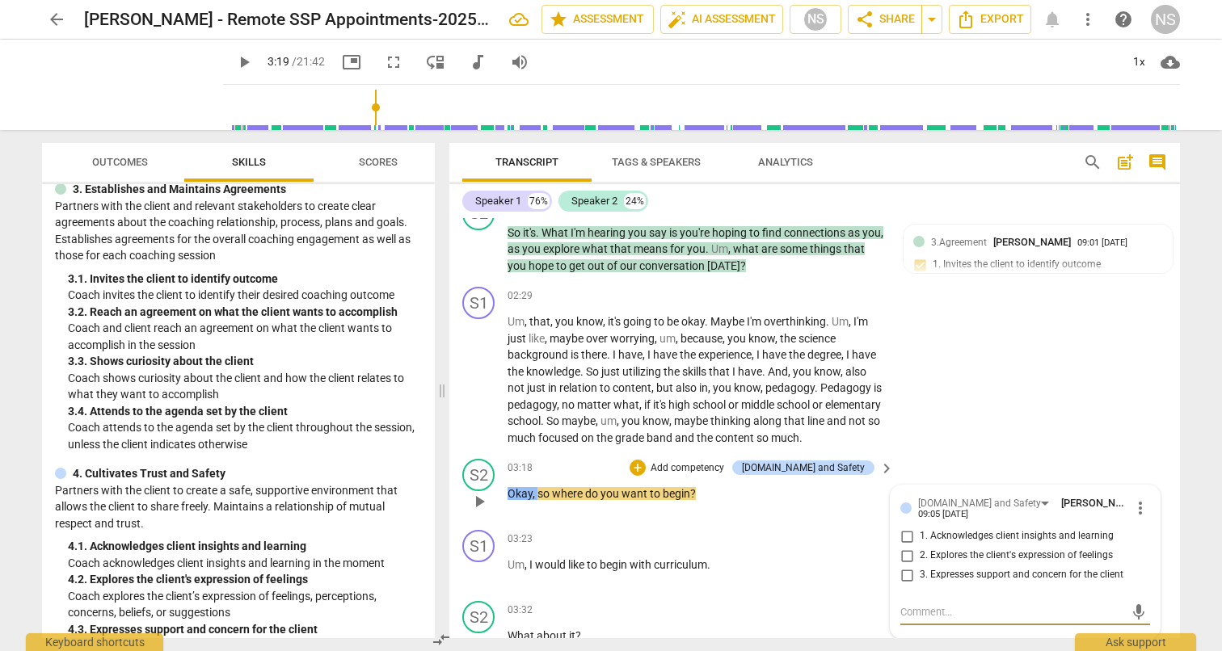
click at [1131, 510] on span "more_vert" at bounding box center [1139, 508] width 19 height 19
click at [1143, 545] on li "Delete" at bounding box center [1153, 543] width 56 height 31
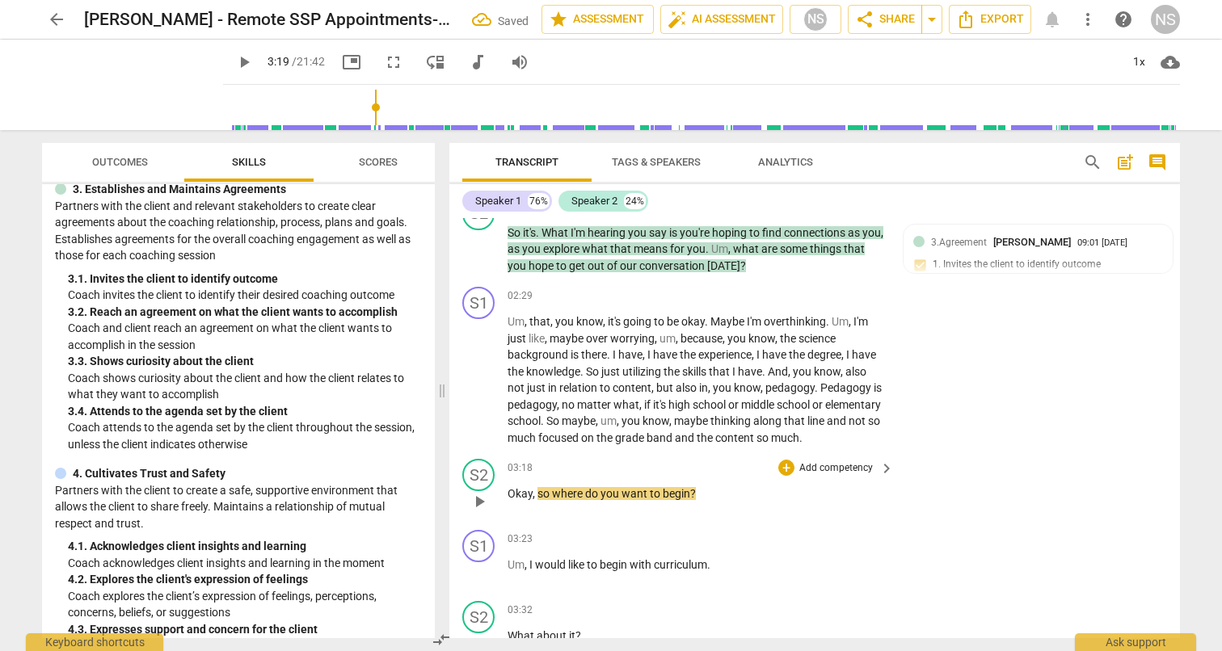
click at [859, 473] on p "Add competency" at bounding box center [836, 468] width 77 height 15
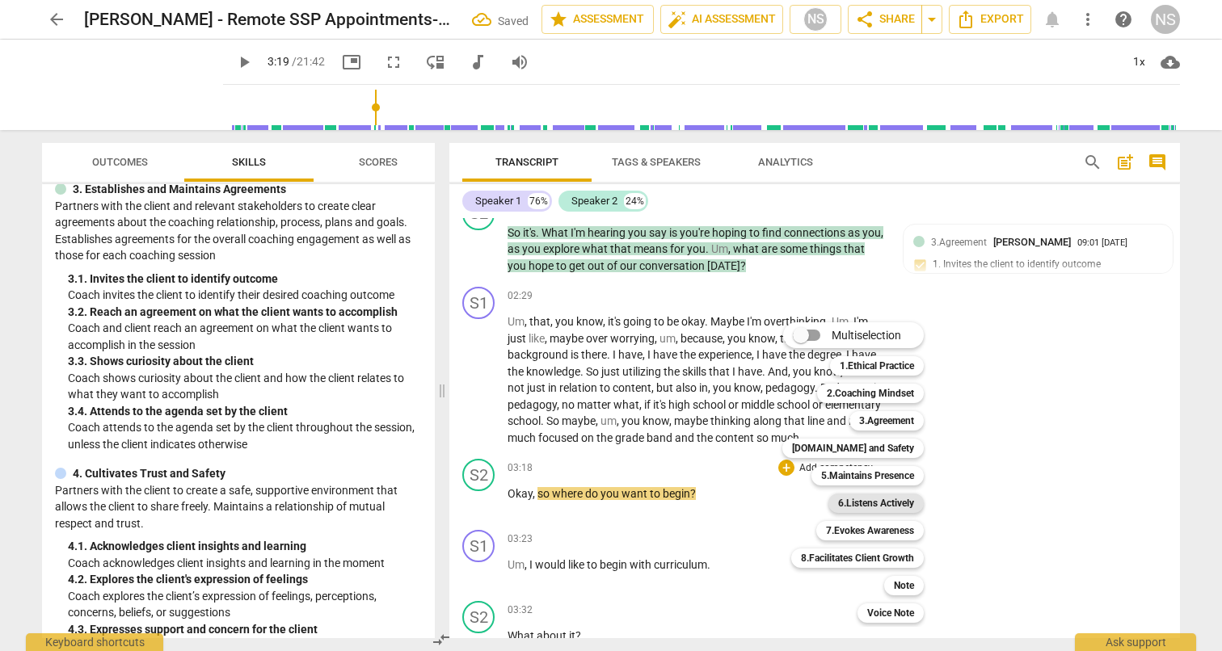
click at [874, 503] on b "6.Listens Actively" at bounding box center [876, 503] width 76 height 19
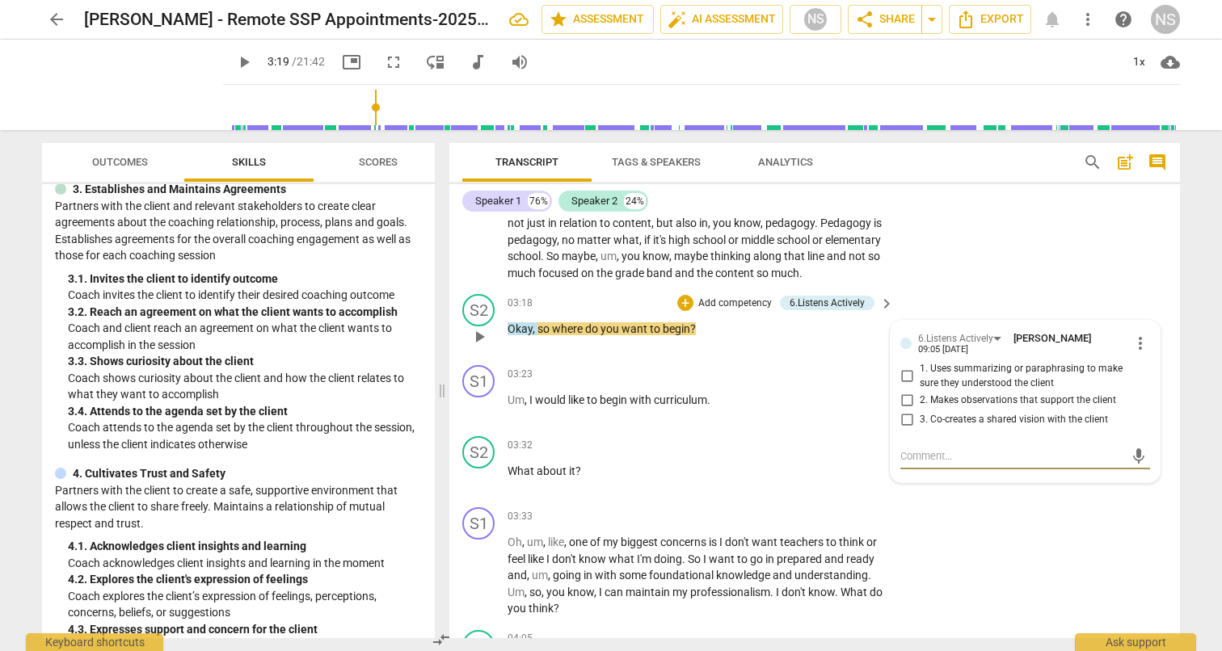
scroll to position [848, 0]
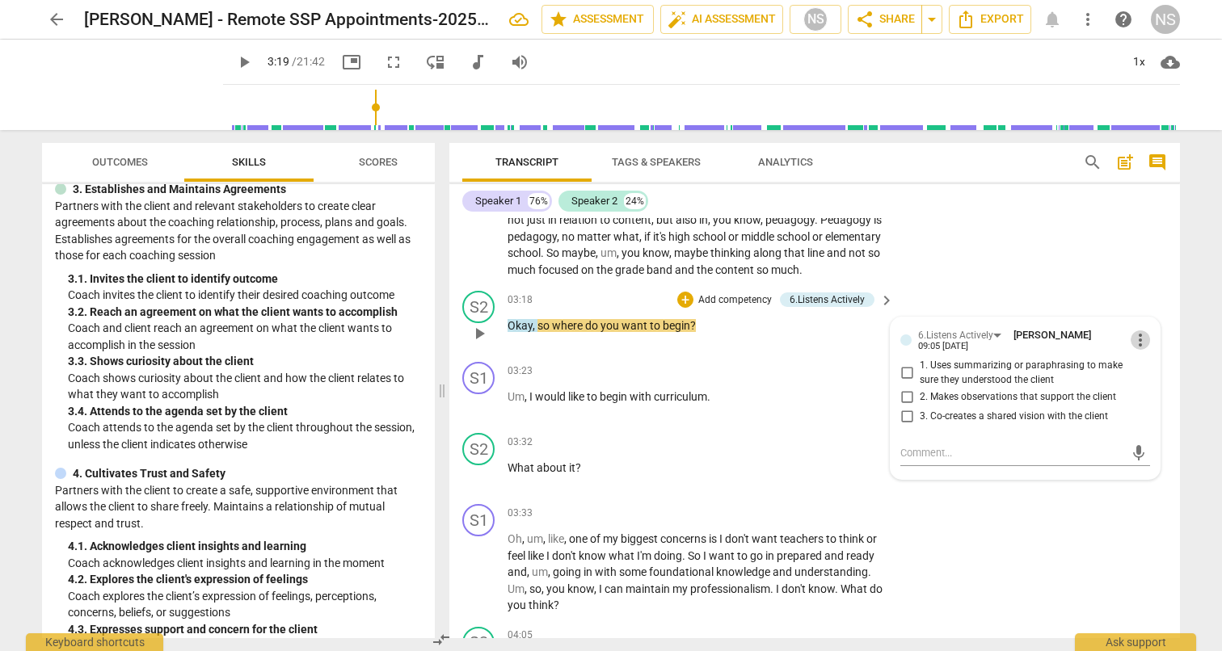
click at [1133, 341] on span "more_vert" at bounding box center [1139, 339] width 19 height 19
click at [1151, 375] on li "Delete" at bounding box center [1153, 375] width 56 height 31
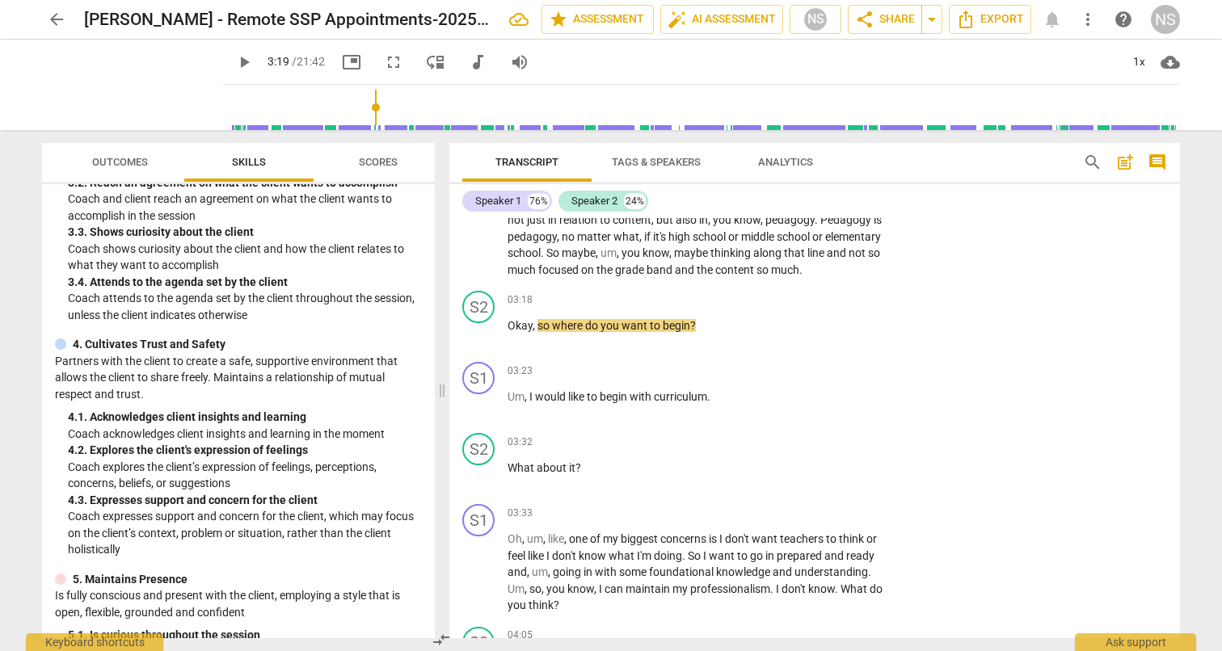
scroll to position [409, 0]
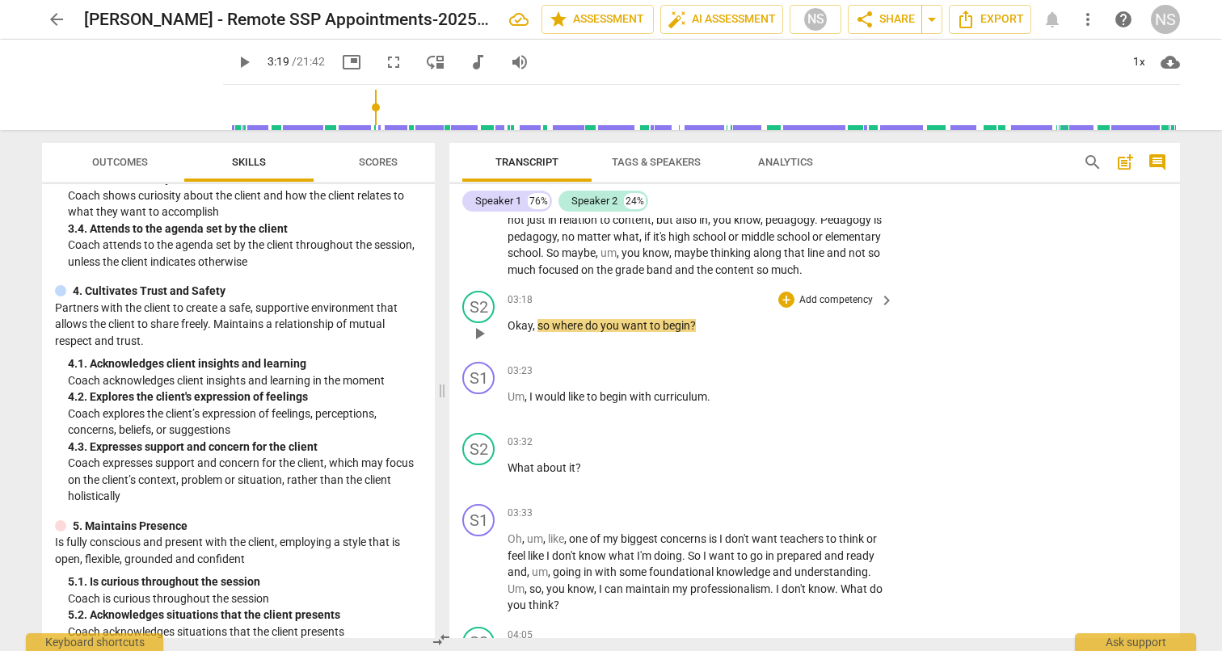
click at [861, 302] on p "Add competency" at bounding box center [836, 300] width 77 height 15
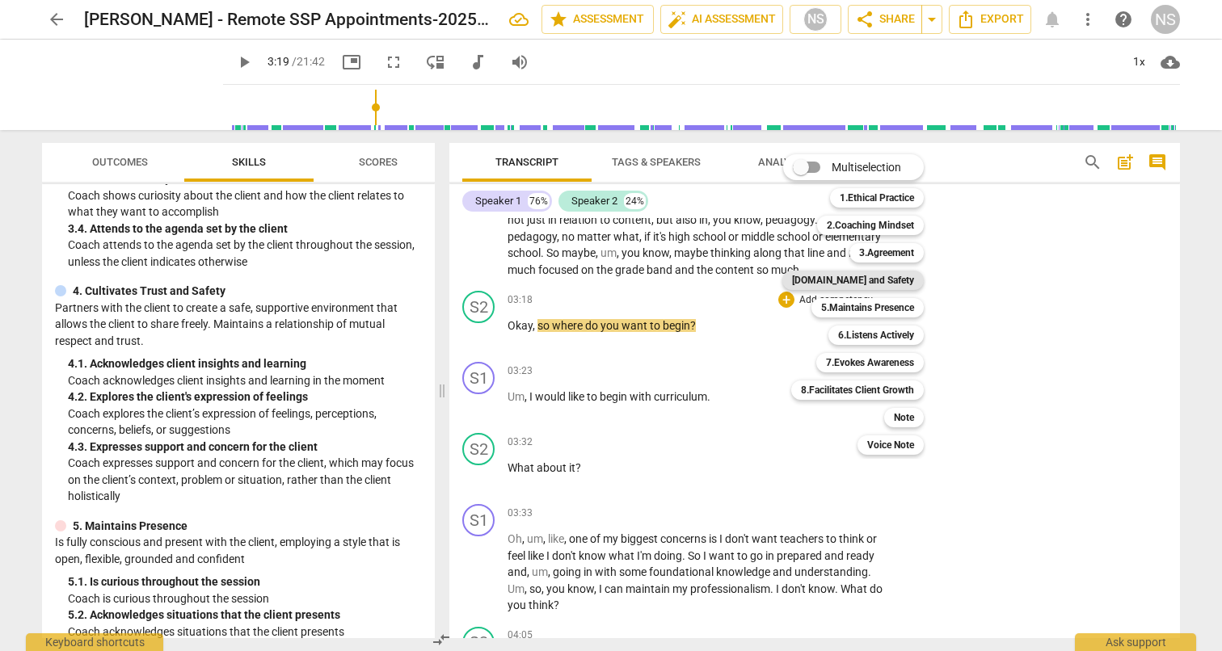
click at [885, 284] on b "[DOMAIN_NAME] and Safety" at bounding box center [853, 280] width 122 height 19
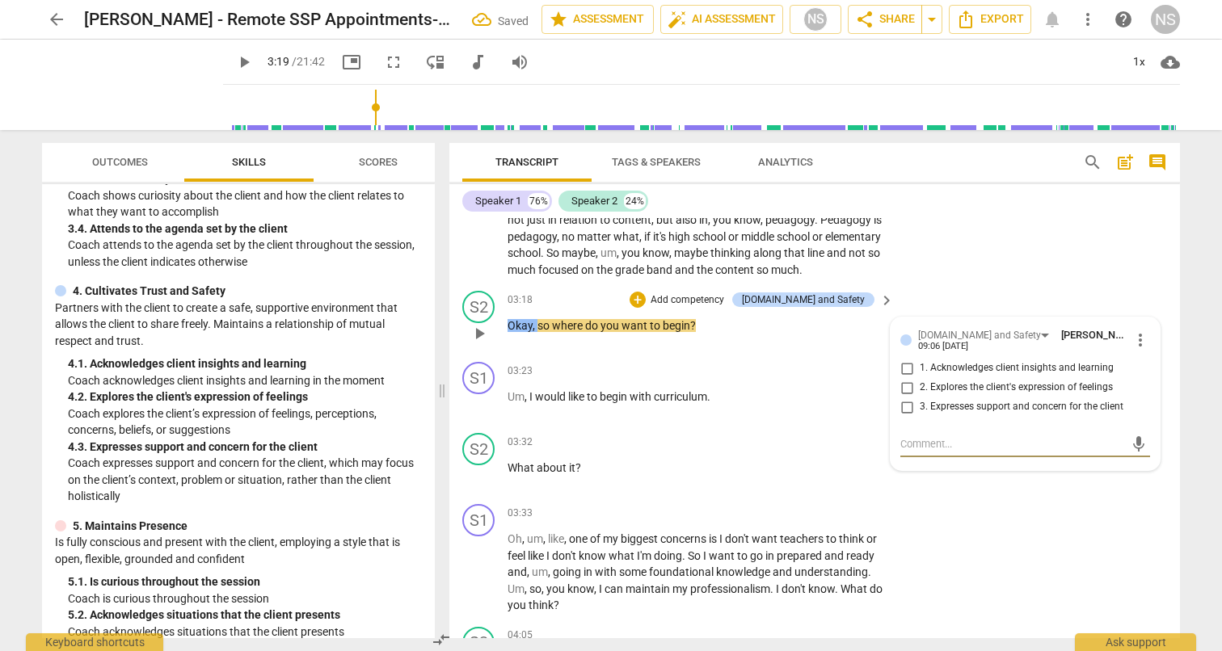
click at [903, 389] on input "2. Explores the client's expression of feelings" at bounding box center [907, 387] width 26 height 19
click at [908, 444] on textarea at bounding box center [1012, 443] width 224 height 15
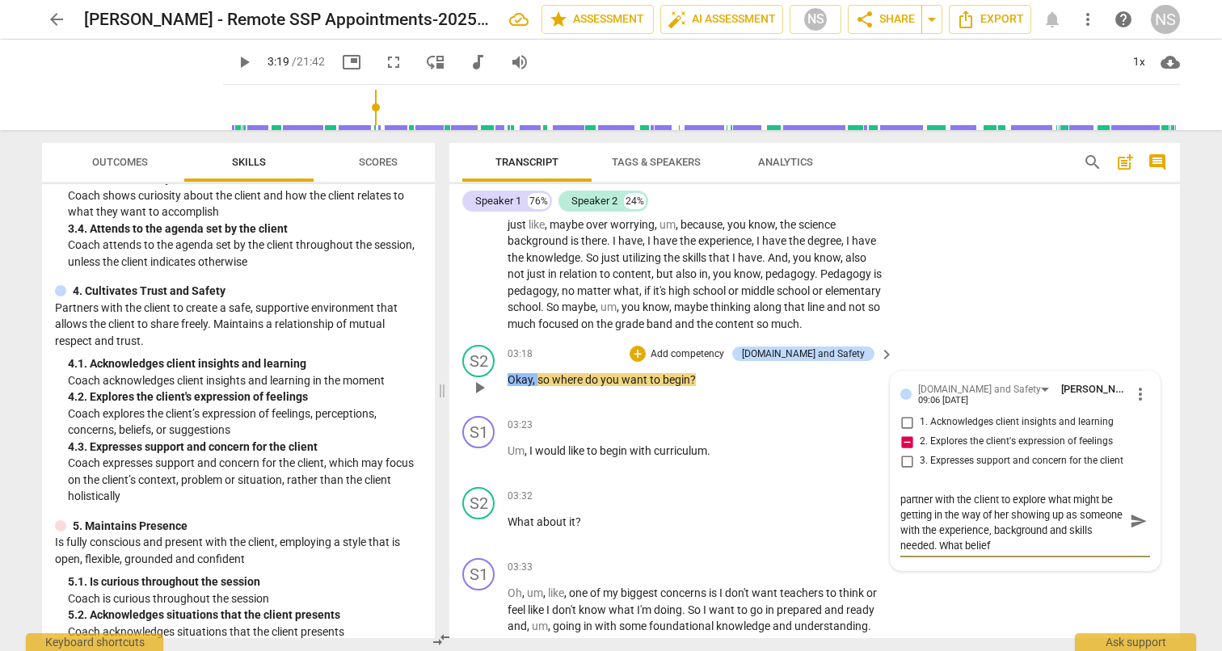
scroll to position [0, 0]
click at [1130, 535] on span "send" at bounding box center [1139, 529] width 18 height 18
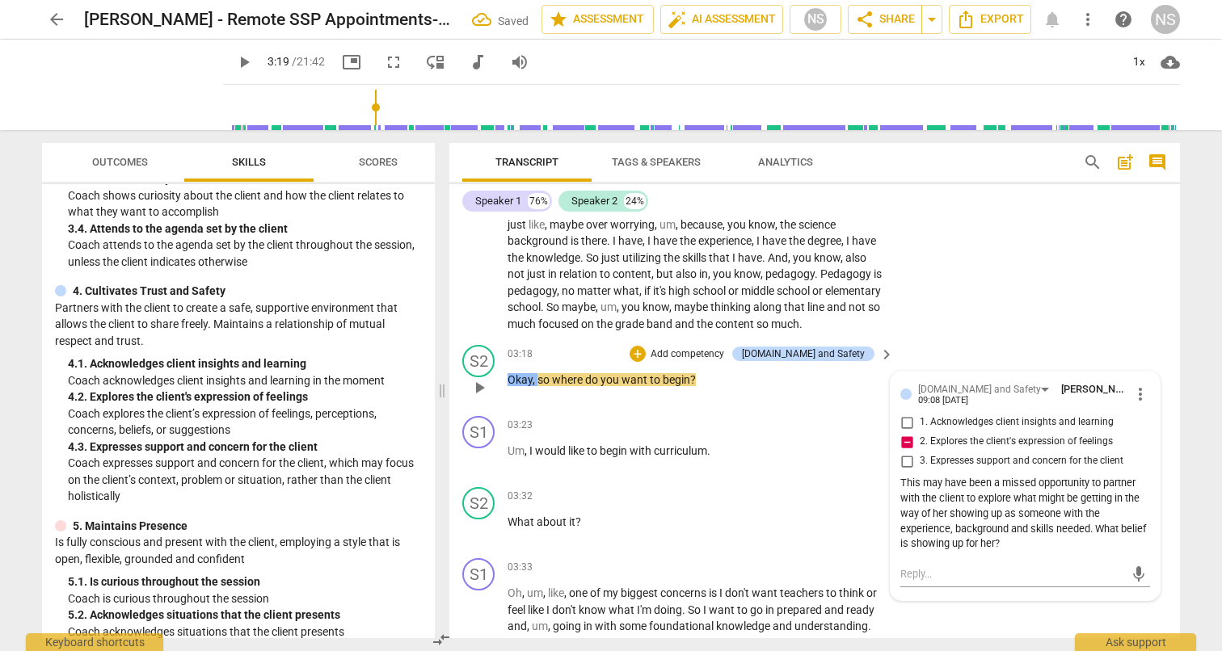
click at [478, 389] on span "play_arrow" at bounding box center [478, 387] width 19 height 19
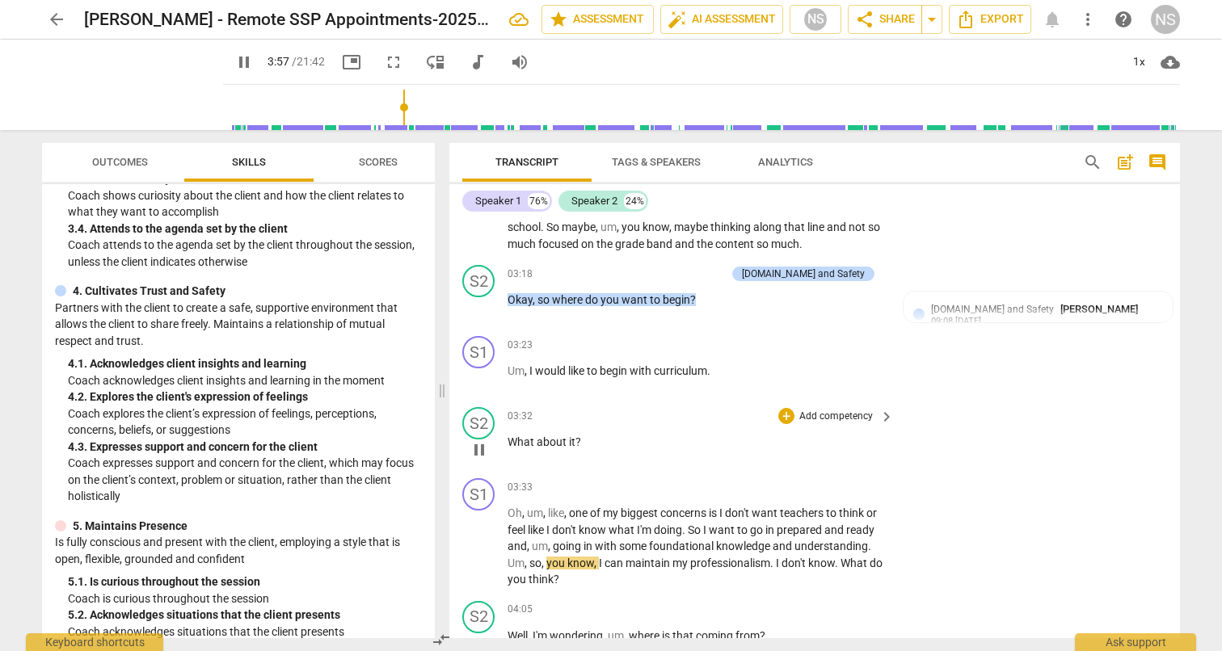
scroll to position [1058, 0]
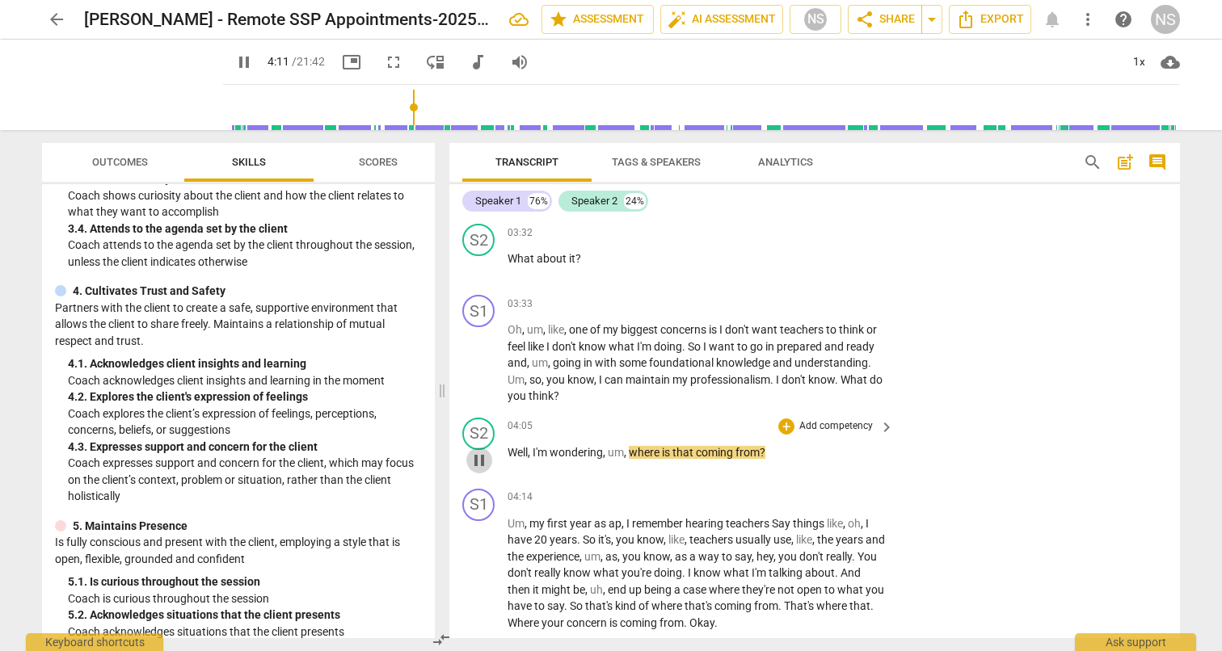
click at [478, 461] on span "pause" at bounding box center [478, 460] width 19 height 19
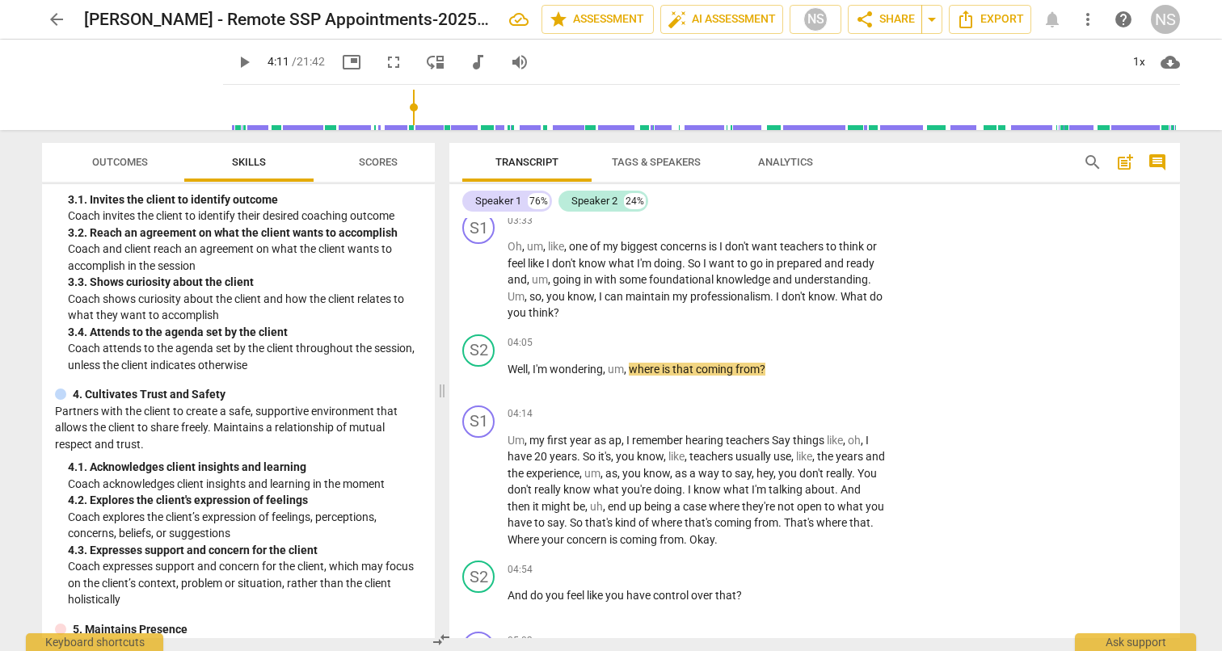
scroll to position [274, 0]
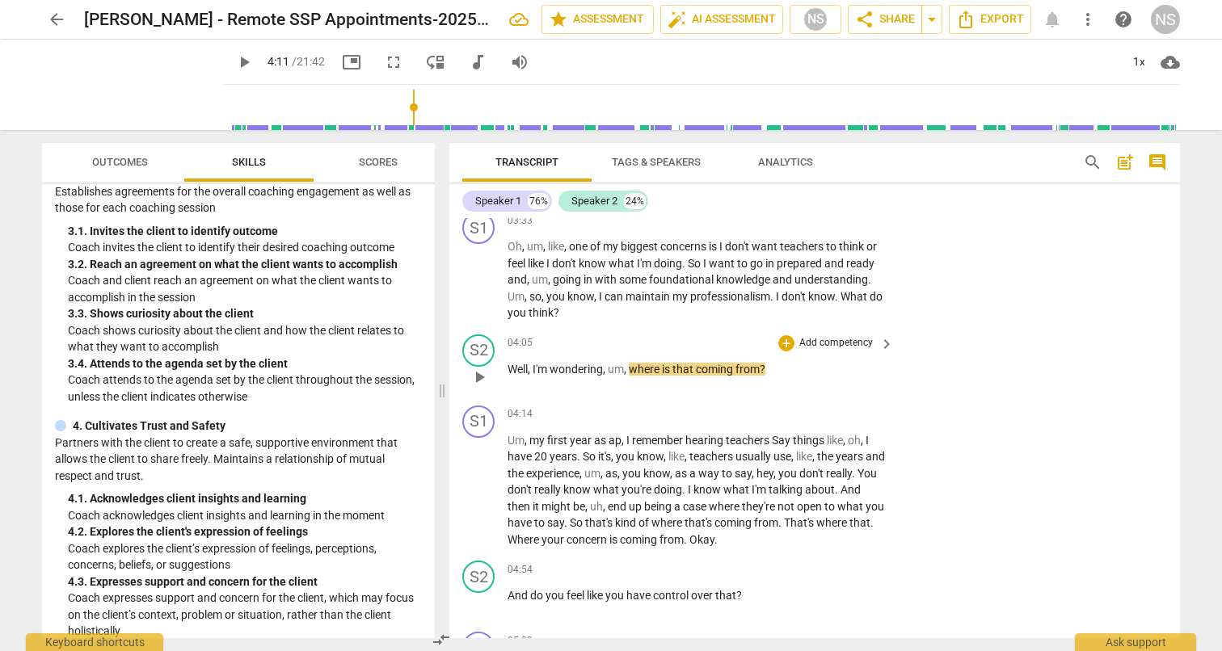
click at [814, 346] on p "Add competency" at bounding box center [836, 343] width 77 height 15
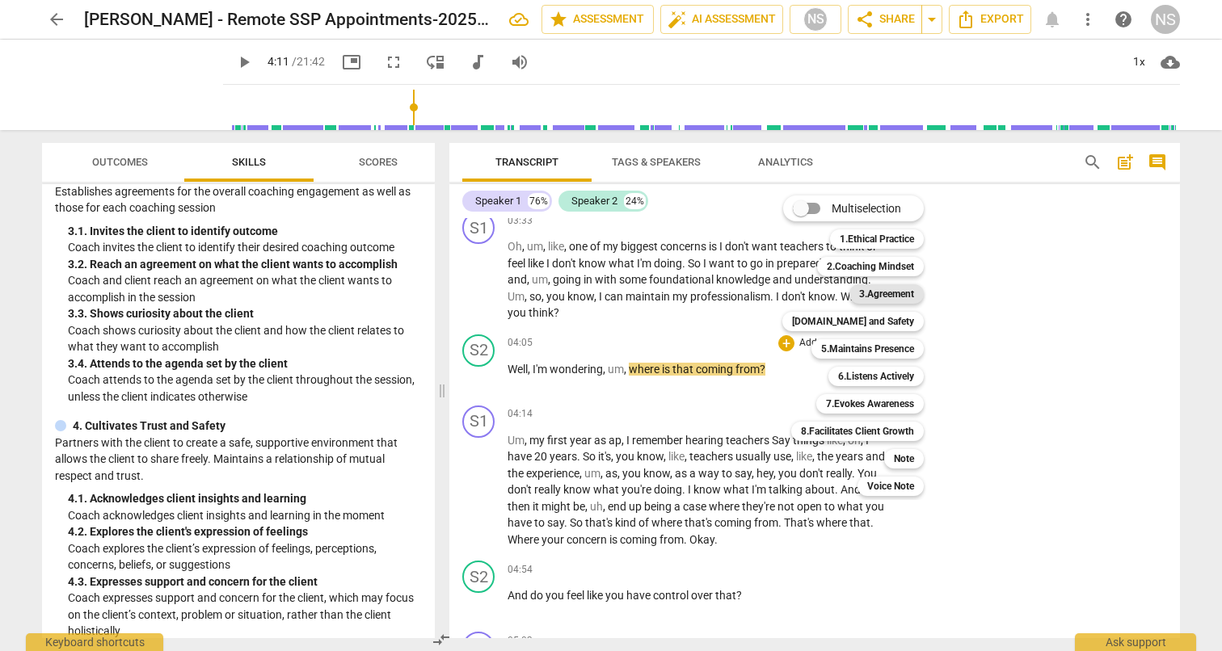
click at [883, 290] on b "3.Agreement" at bounding box center [886, 293] width 55 height 19
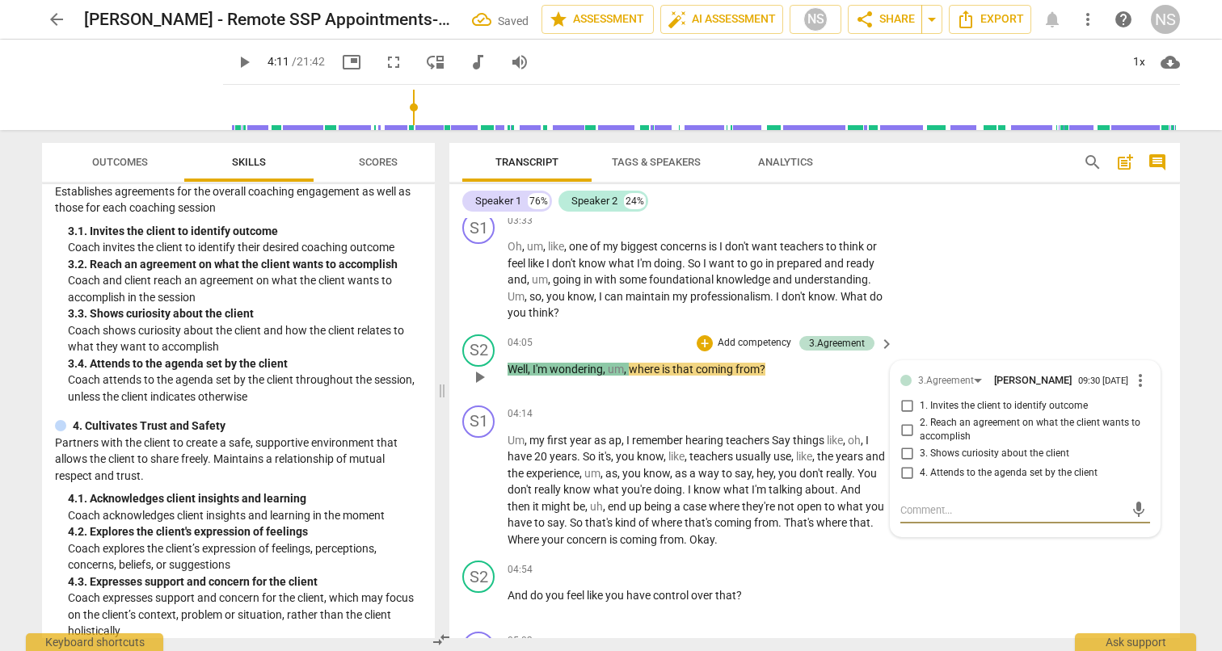
click at [904, 455] on input "3. Shows curiosity about the client" at bounding box center [907, 453] width 26 height 19
click at [987, 566] on div "S2 play_arrow pause 04:54 + Add competency keyboard_arrow_right And do you feel…" at bounding box center [814, 589] width 730 height 71
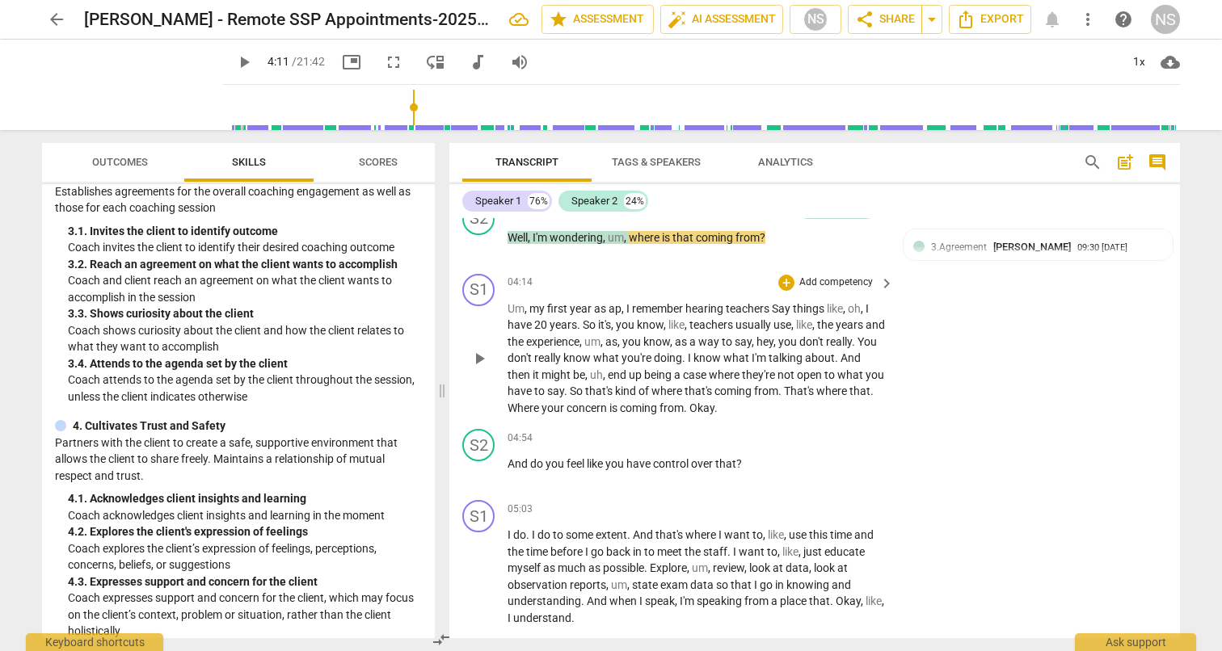
scroll to position [1263, 0]
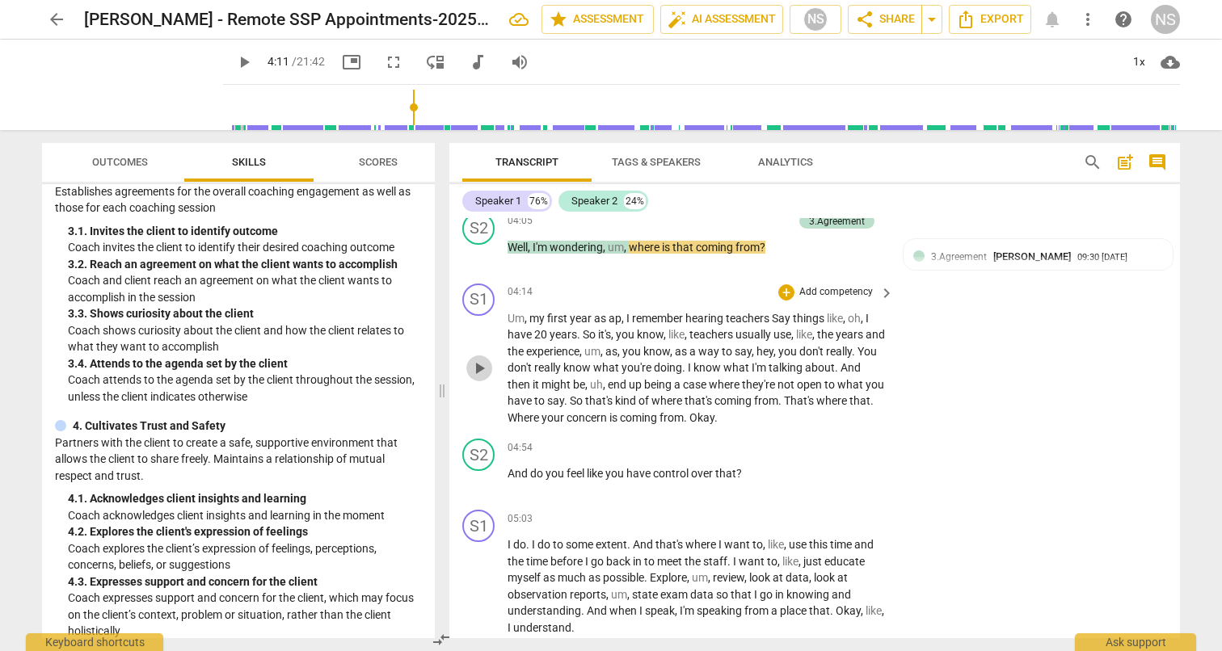
click at [483, 368] on span "play_arrow" at bounding box center [478, 368] width 19 height 19
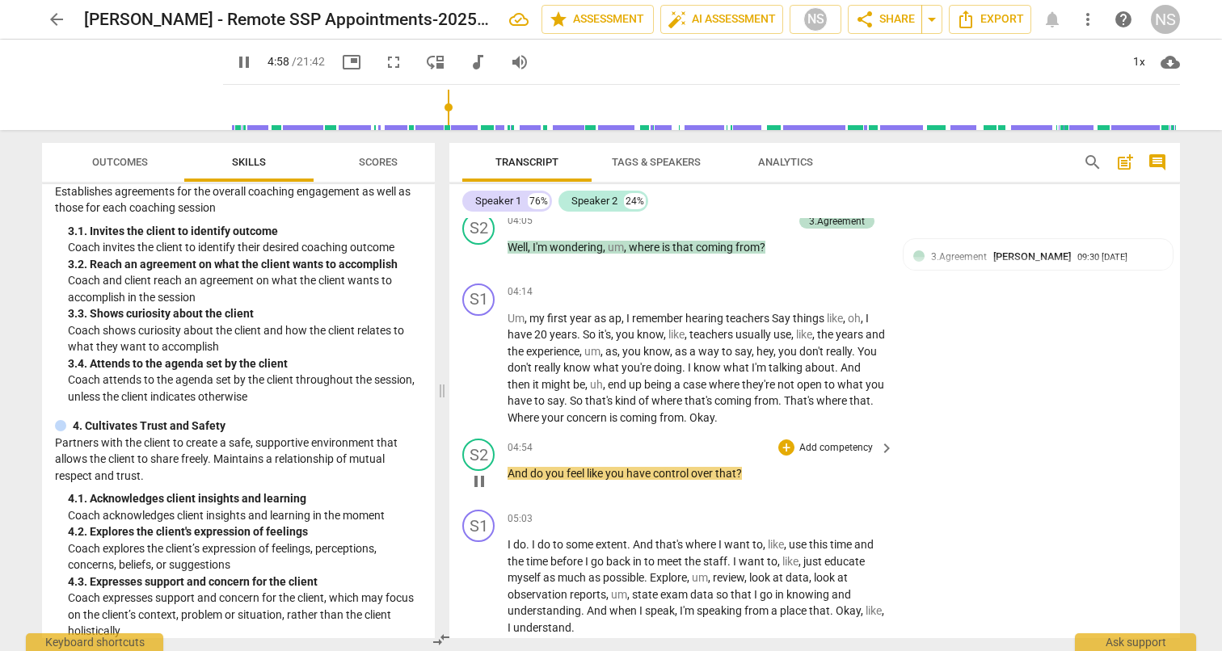
click at [484, 479] on span "pause" at bounding box center [478, 481] width 19 height 19
click at [814, 448] on p "Add competency" at bounding box center [836, 448] width 77 height 15
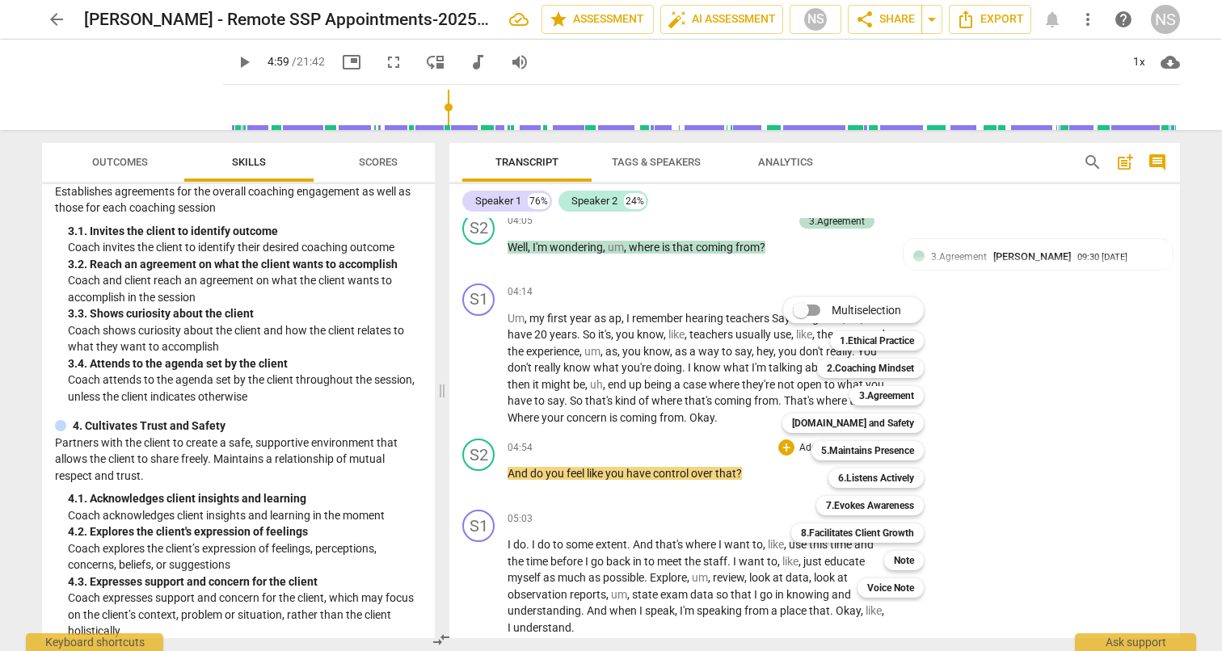
click at [276, 532] on div at bounding box center [611, 325] width 1222 height 651
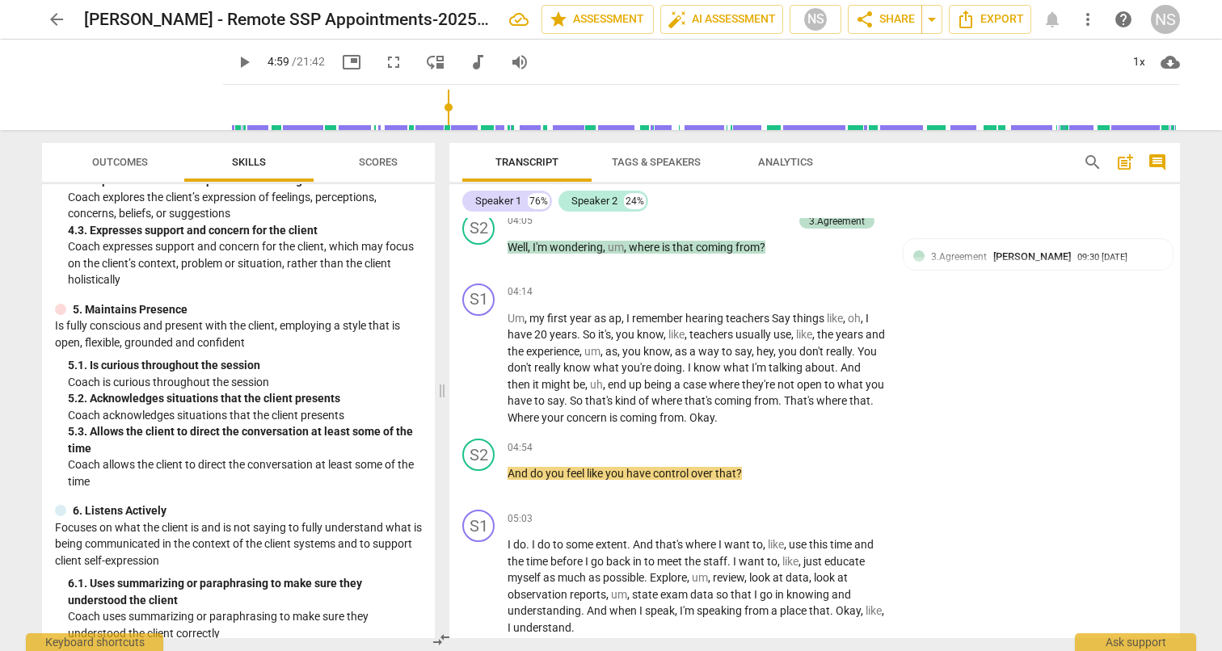
scroll to position [624, 0]
click at [816, 449] on p "Add competency" at bounding box center [836, 448] width 77 height 15
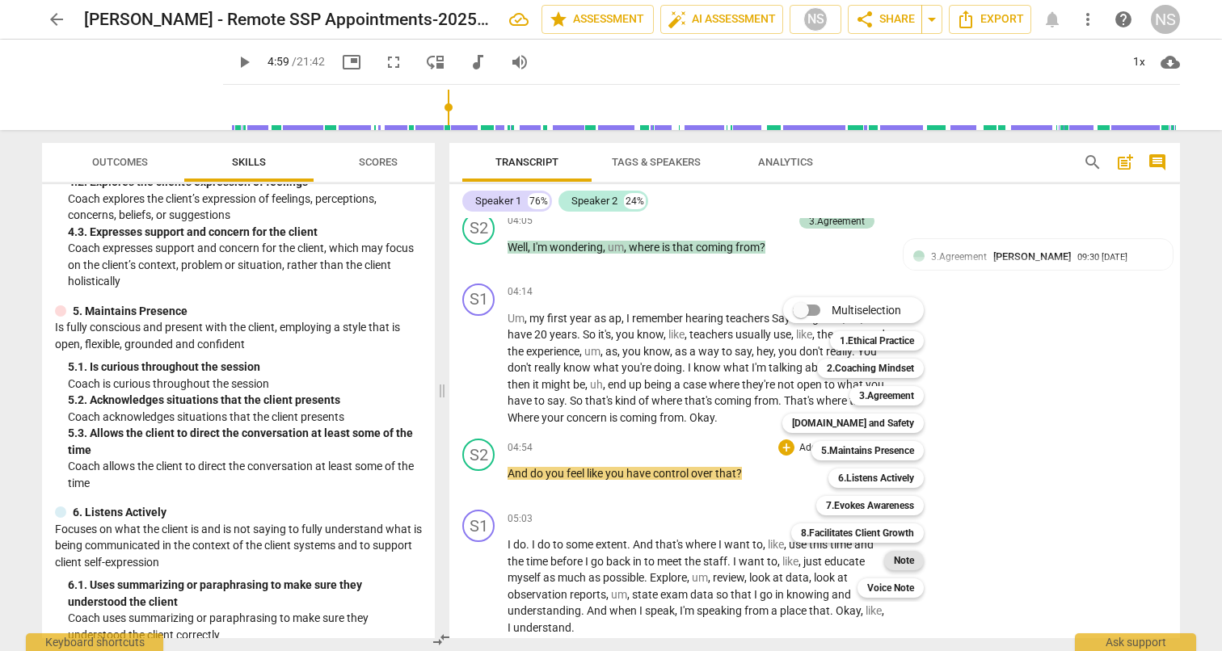
click at [899, 562] on b "Note" at bounding box center [904, 560] width 20 height 19
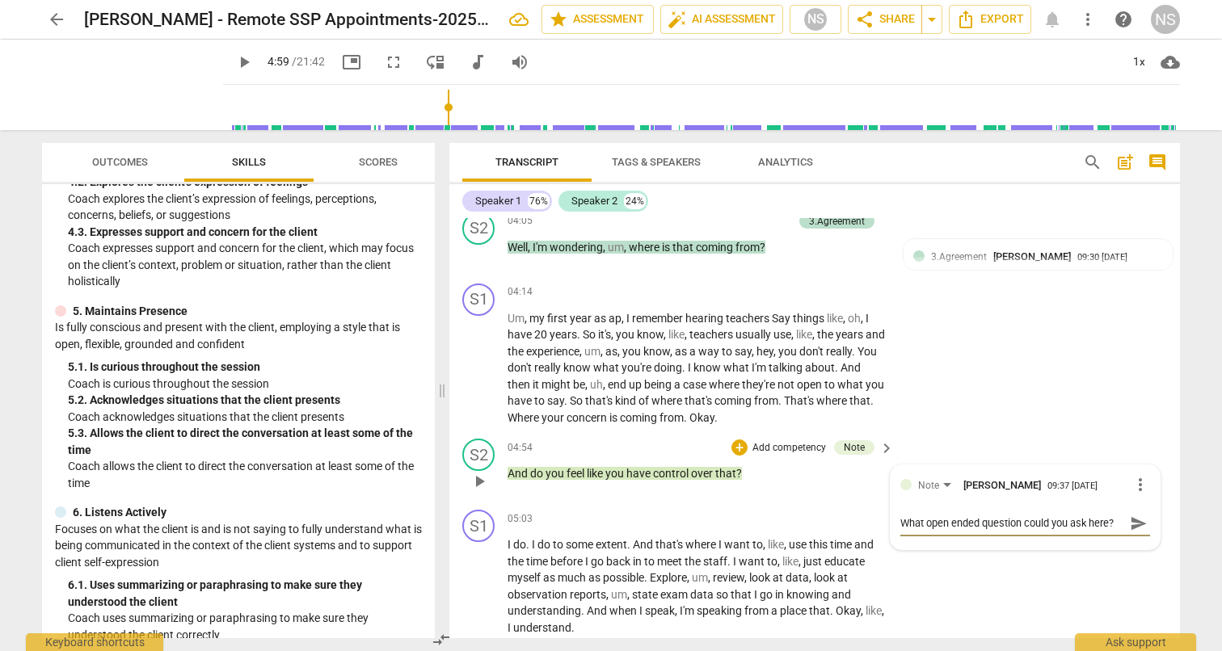
click at [1138, 520] on span "send" at bounding box center [1139, 524] width 18 height 18
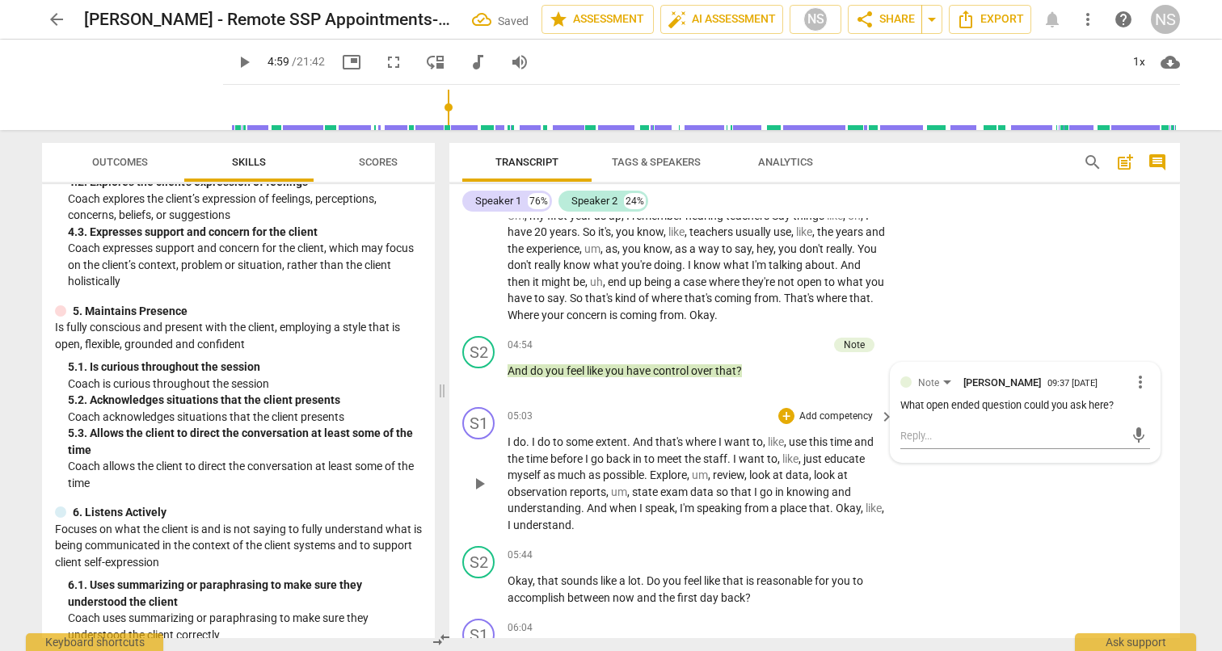
scroll to position [1378, 0]
